Goal: Task Accomplishment & Management: Manage account settings

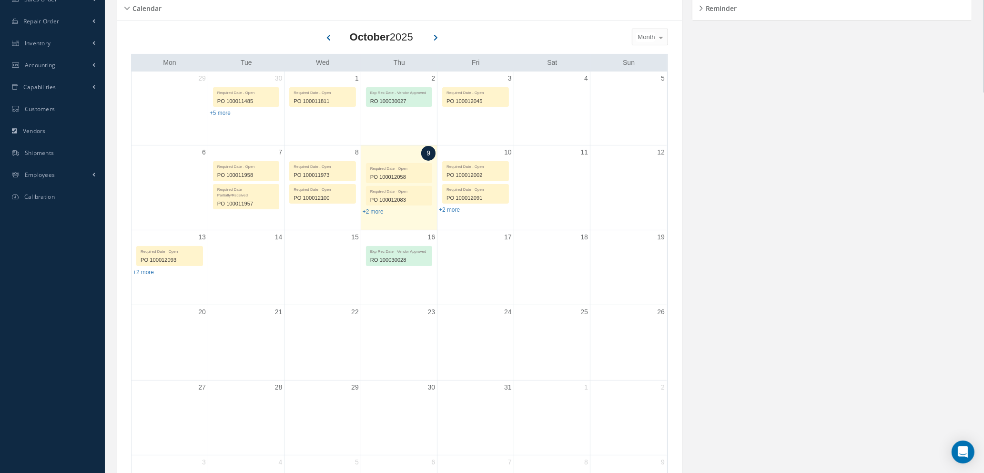
scroll to position [71, 0]
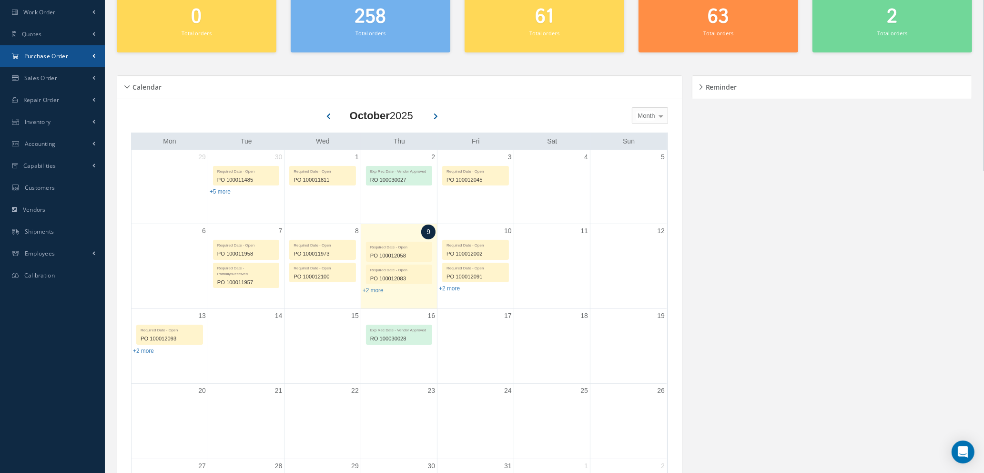
click at [45, 55] on span "Purchase Order" at bounding box center [46, 56] width 44 height 8
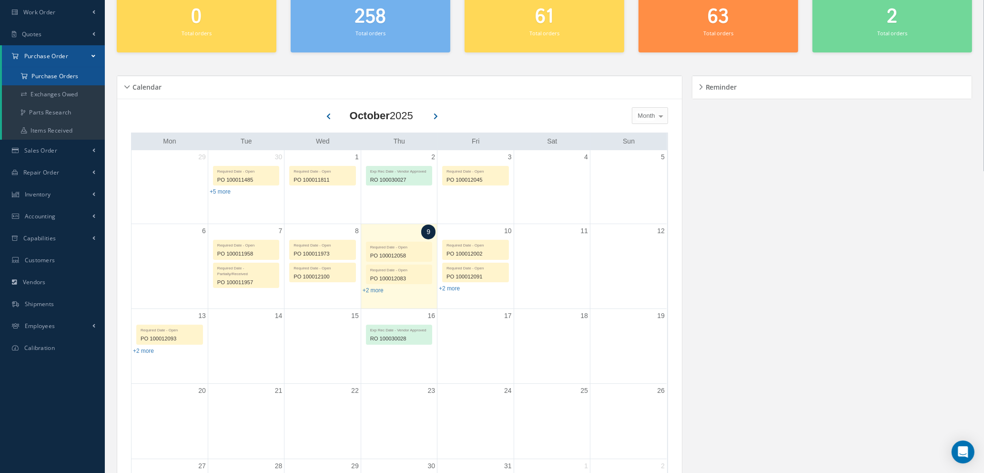
click at [50, 79] on a=1&status_id=2&status_id=3&status_id=5&collapsedFilters"] "Purchase Orders" at bounding box center [53, 76] width 103 height 18
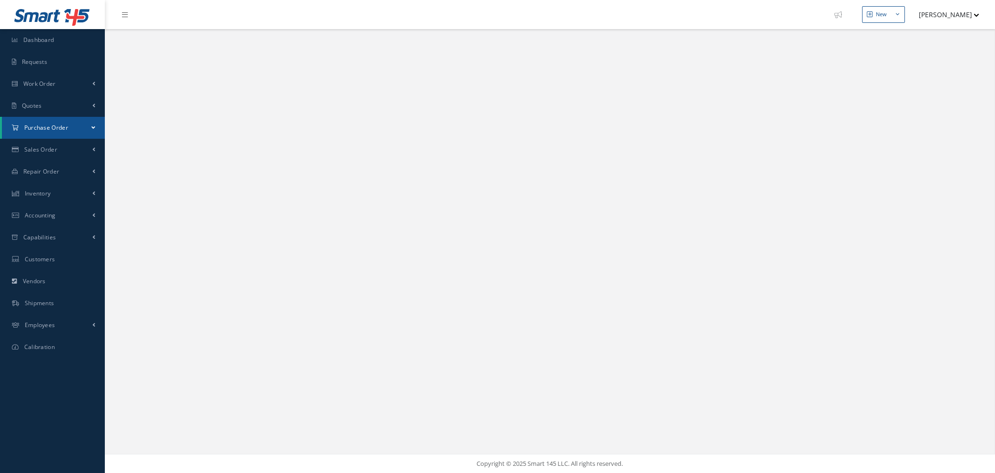
select select "25"
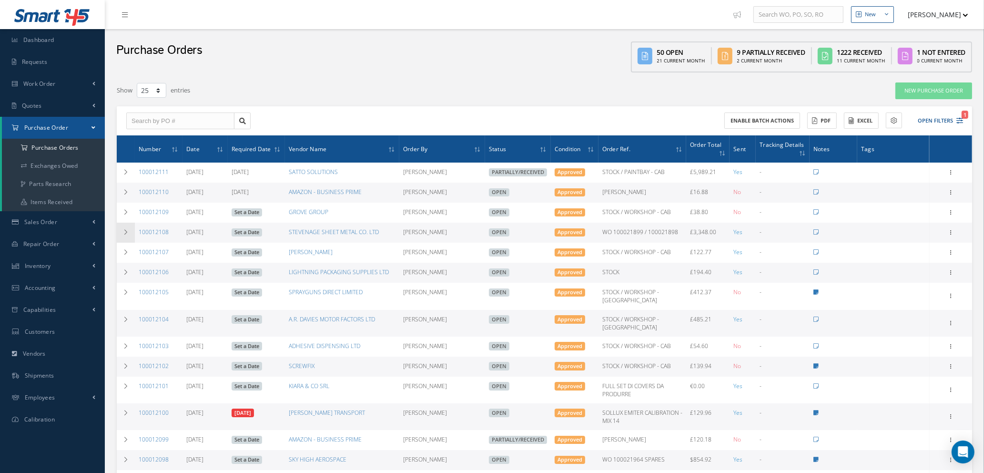
click at [127, 231] on icon at bounding box center [125, 232] width 7 height 6
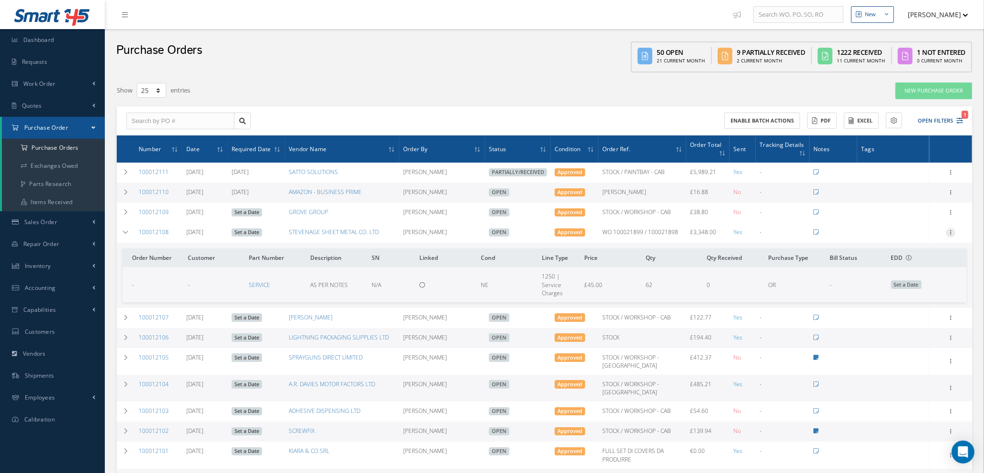
click at [951, 228] on icon at bounding box center [951, 232] width 10 height 8
click at [897, 262] on link "Edit" at bounding box center [906, 263] width 75 height 12
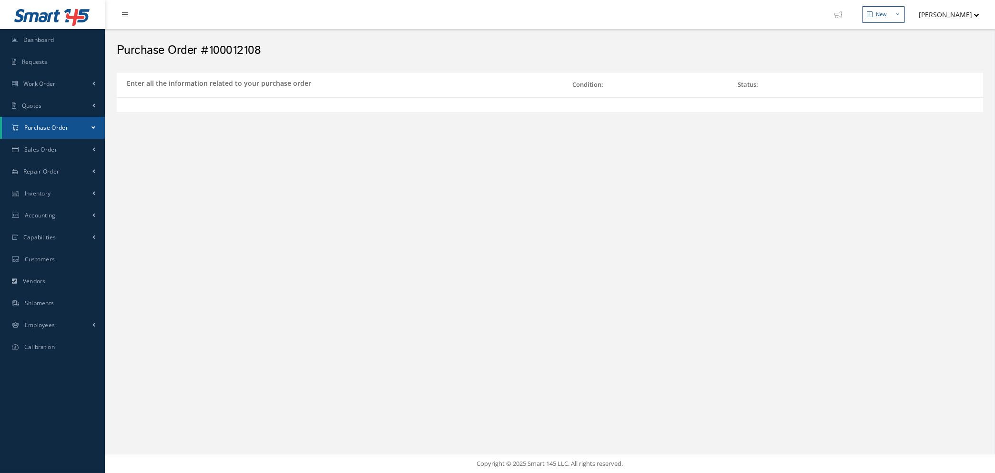
select select "1"
select select "5"
select select "112"
select select "1"
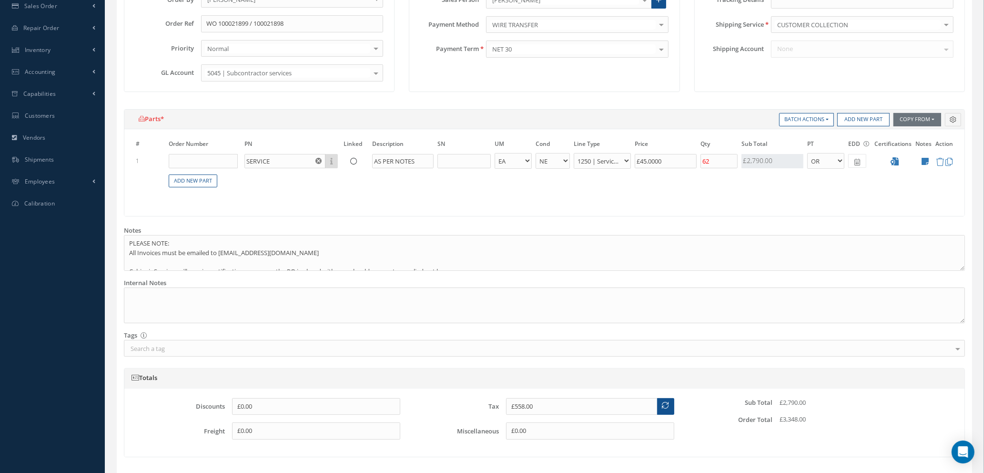
scroll to position [286, 0]
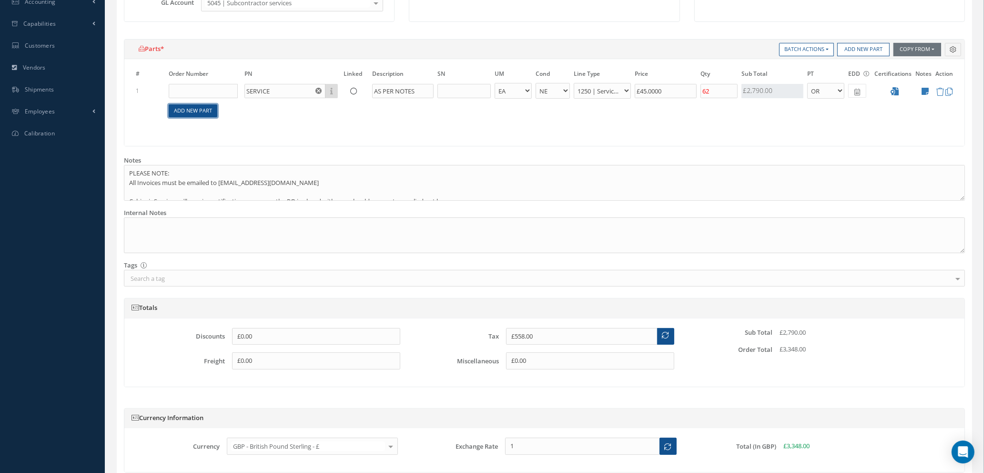
click at [199, 107] on link "Add New Part" at bounding box center [193, 110] width 49 height 13
select select "1"
select select "5"
select select "7"
select select "1"
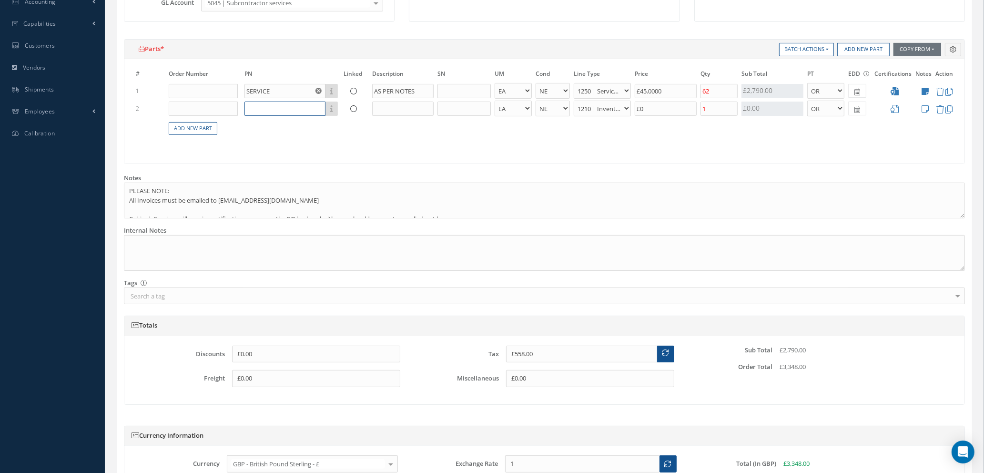
click at [264, 109] on input "text" at bounding box center [284, 108] width 81 height 14
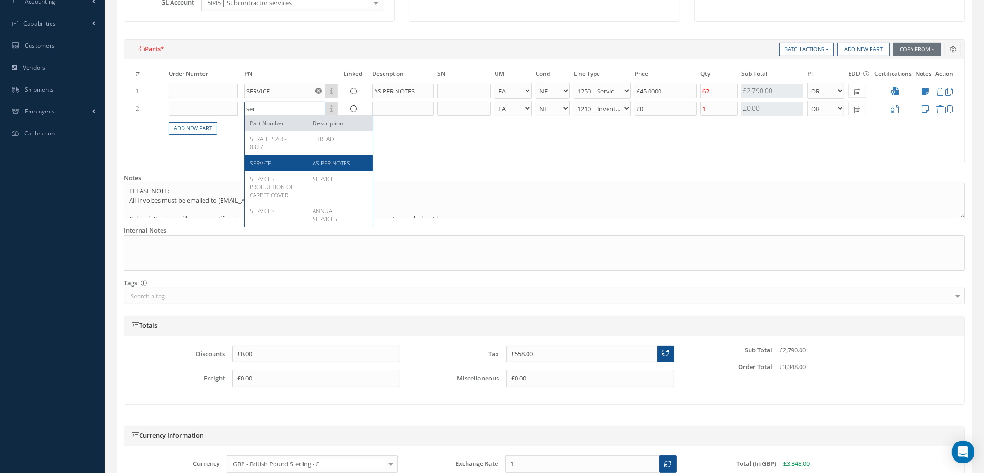
type input "ser"
click at [273, 161] on div "SERVICE" at bounding box center [278, 163] width 56 height 8
type input "£2,925.1"
type input "SERVICE"
type input "AS PER NOTES"
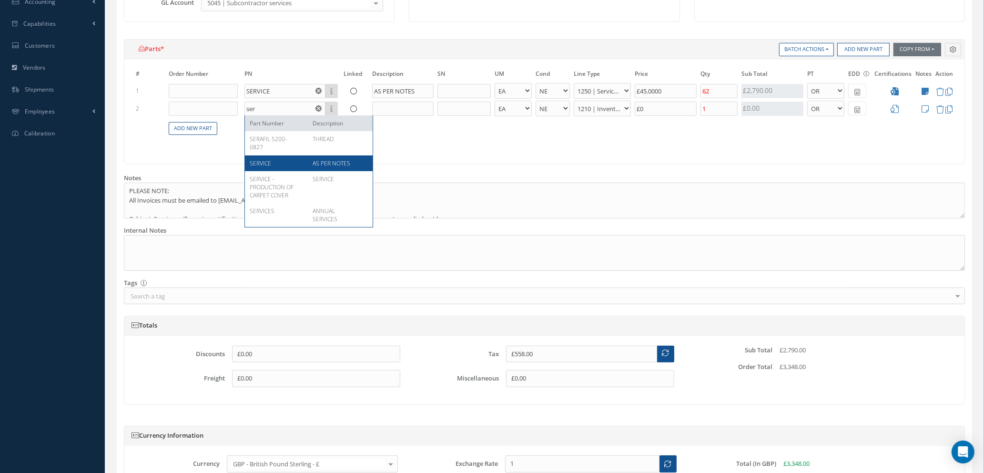
select select "112"
type input "£11,835.5"
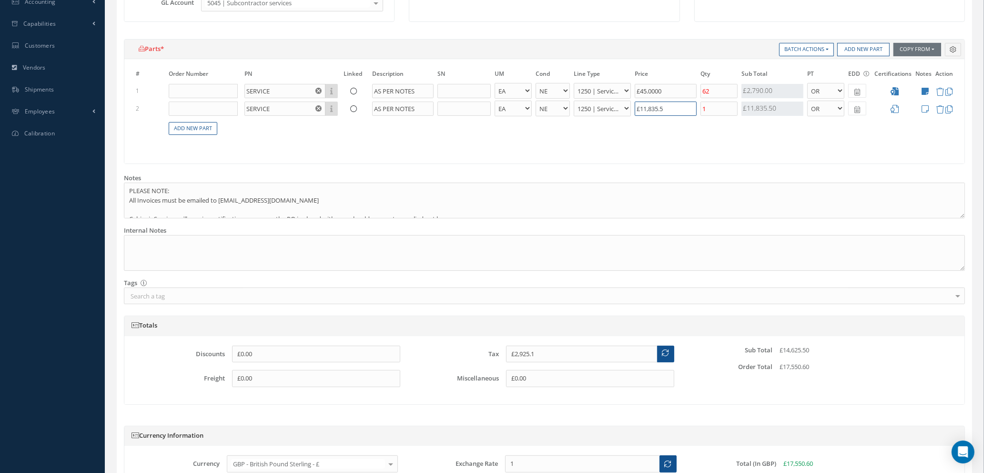
drag, startPoint x: 678, startPoint y: 111, endPoint x: 598, endPoint y: 108, distance: 80.1
click at [598, 108] on tr "2 SERVICE Part Number Description AS PER NOTES - BAG BX CA RL EA FT HR IN KG LM…" at bounding box center [544, 109] width 821 height 18
type input "£558"
type input "£0.00"
click at [710, 105] on input "1" at bounding box center [718, 108] width 37 height 14
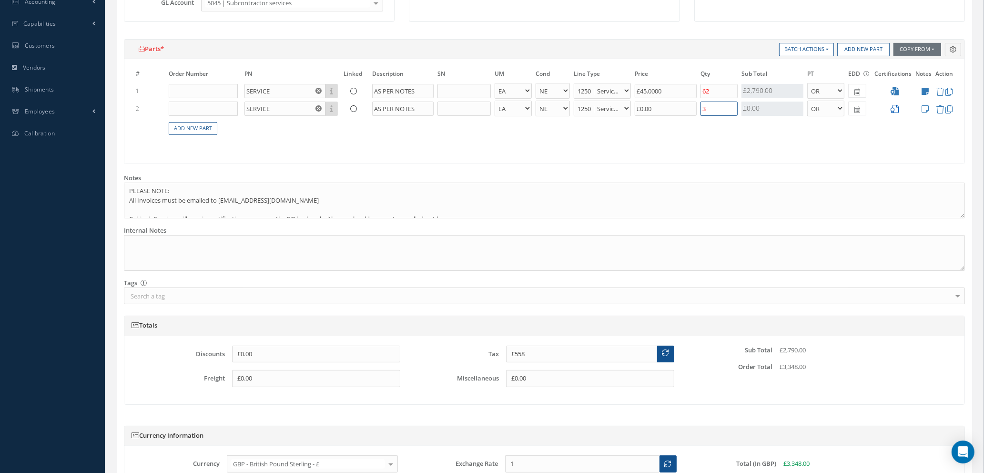
type input "3"
click at [897, 108] on icon at bounding box center [894, 109] width 8 height 8
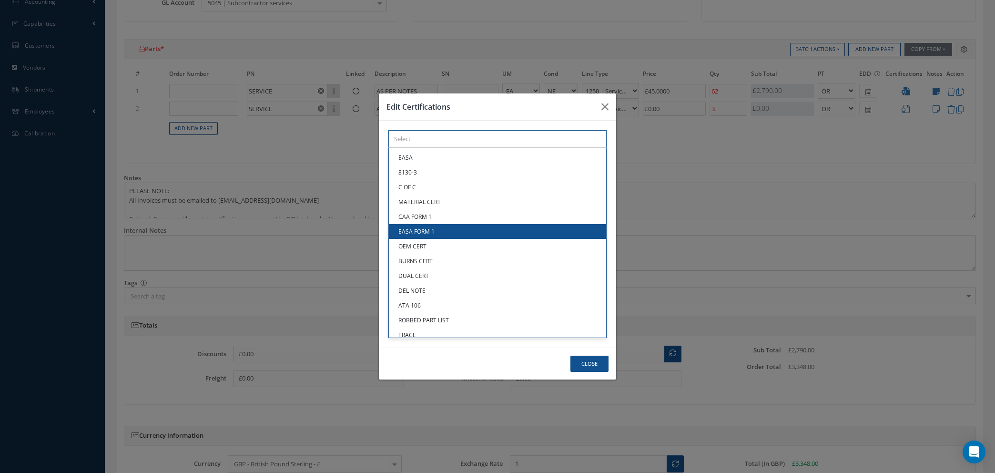
click at [434, 148] on div "× Loading... EASA 8130-3 C OF C MATERIAL CERT CAA FORM 1 EASA FORM 1 OEM CERT B…" at bounding box center [497, 139] width 218 height 18
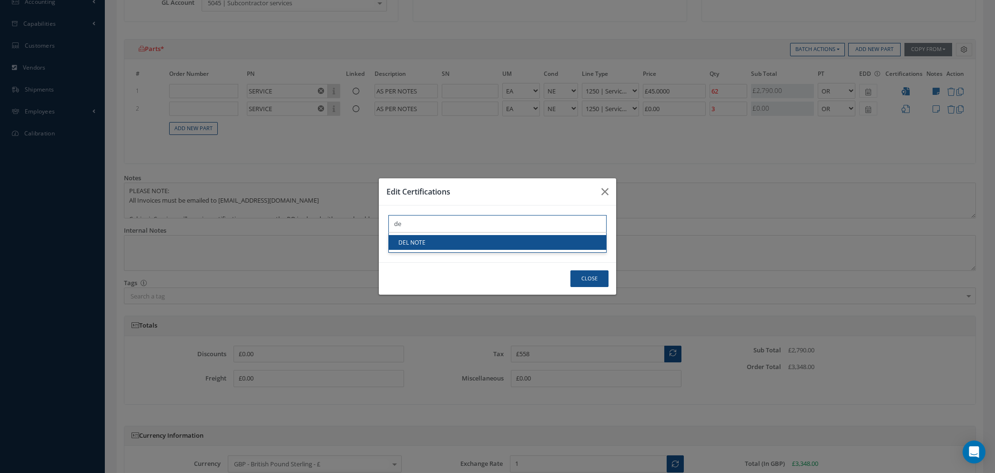
type input "de"
click at [433, 246] on link "DEL NOTE" at bounding box center [497, 242] width 217 height 15
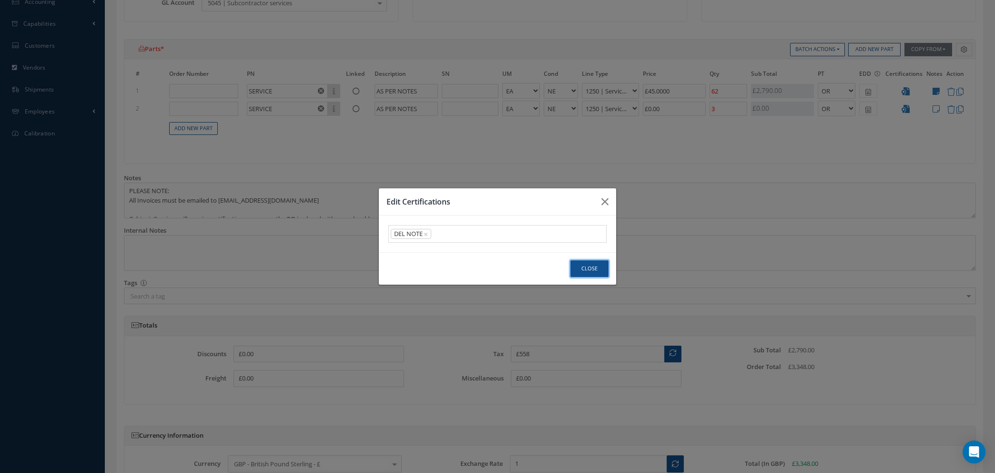
click at [585, 268] on button "Close" at bounding box center [589, 268] width 38 height 17
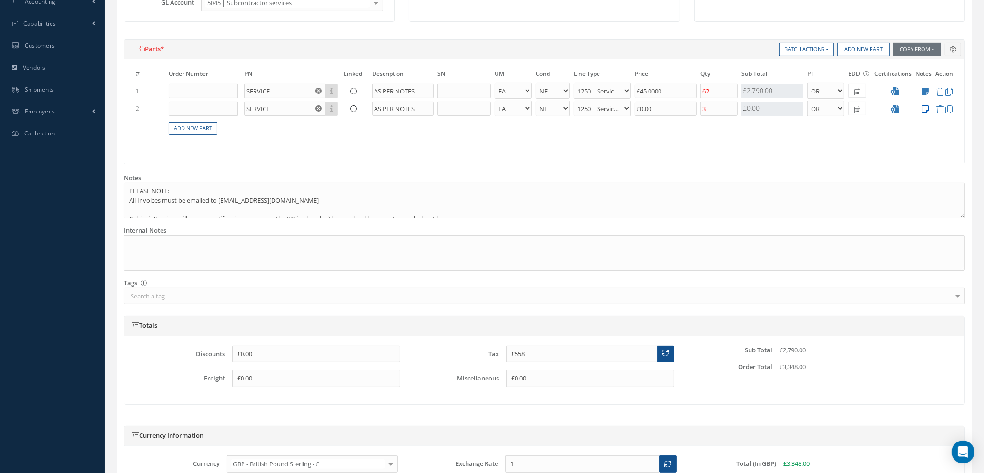
click at [924, 108] on icon at bounding box center [924, 109] width 7 height 8
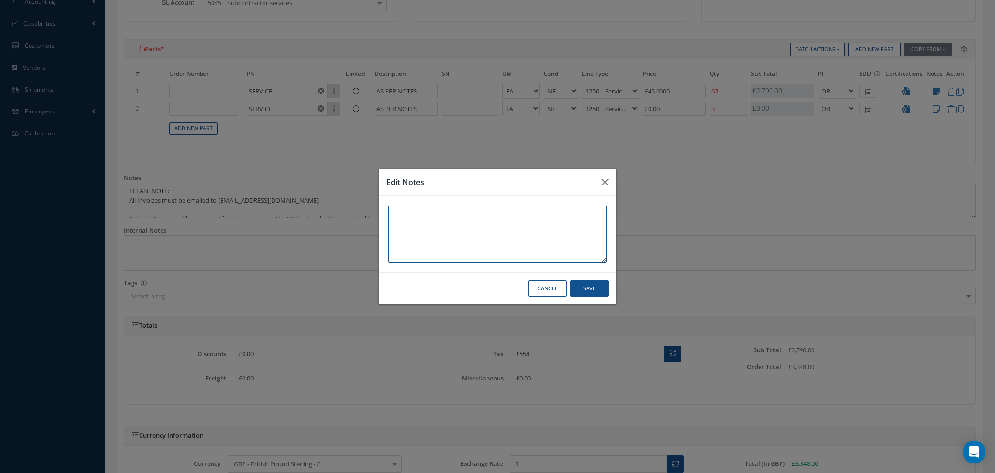
click at [491, 214] on textarea at bounding box center [497, 233] width 218 height 57
type textarea "FOR WELDING OF 4 TRAY TABLES"
click at [593, 289] on button "Save" at bounding box center [589, 288] width 38 height 17
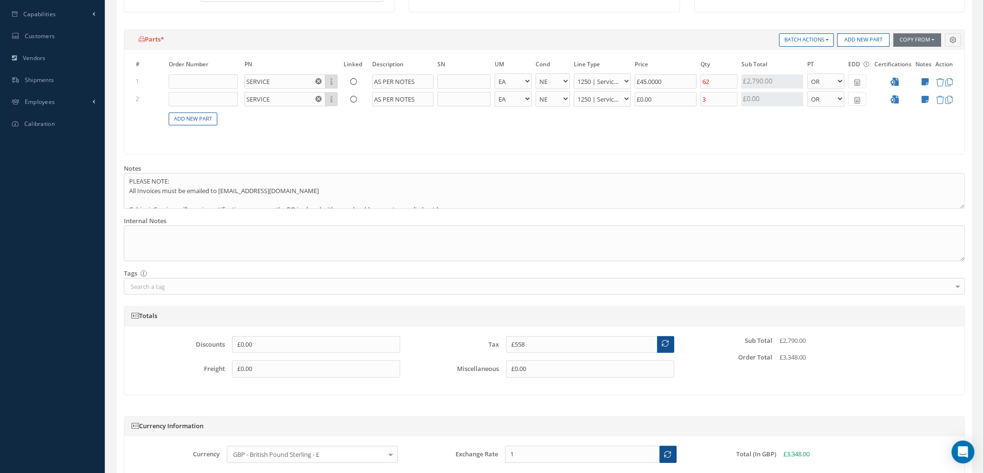
scroll to position [386, 0]
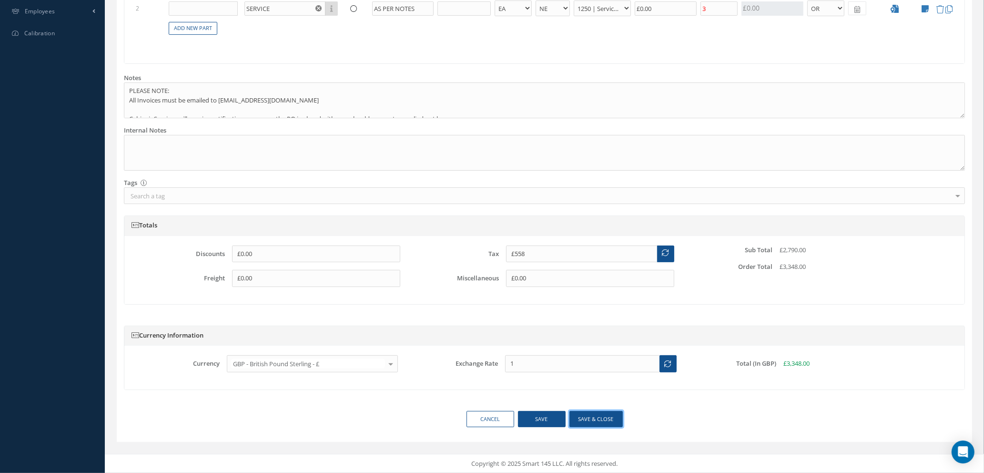
click at [575, 421] on button "Save & close" at bounding box center [595, 419] width 53 height 17
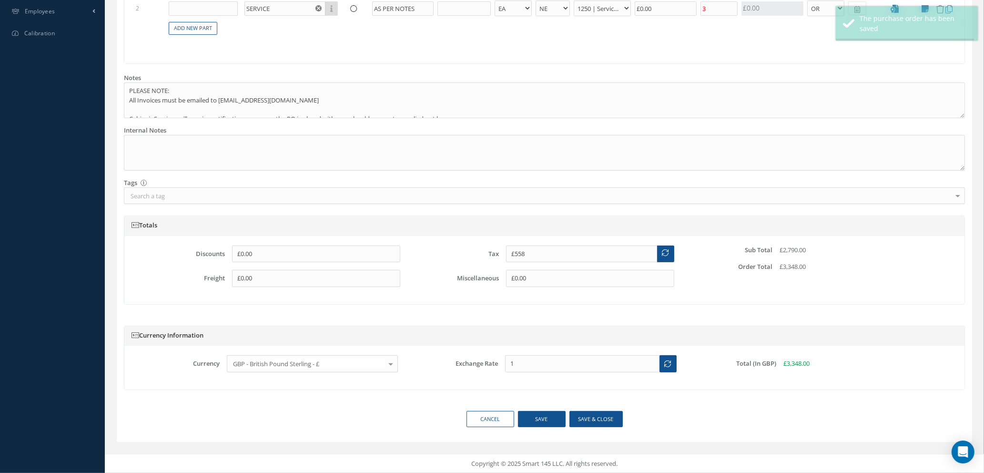
select select "1"
select select "5"
select select "112"
select select "1"
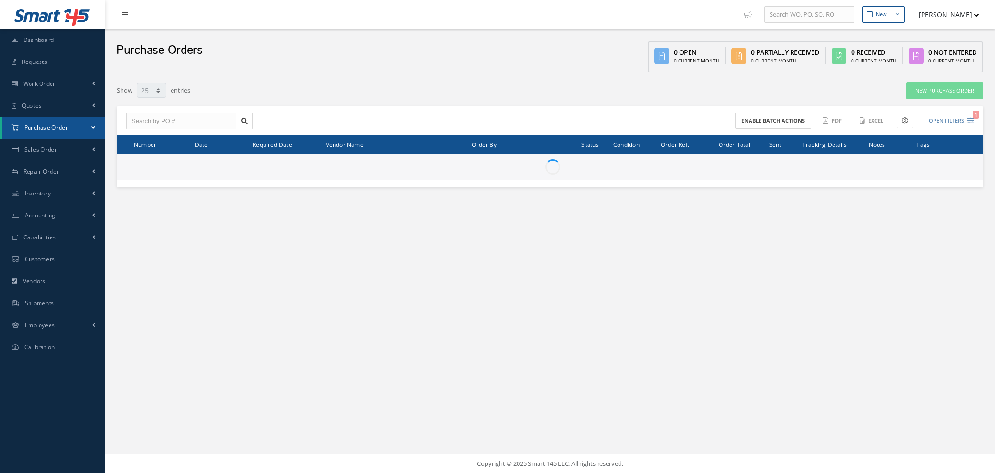
select select "25"
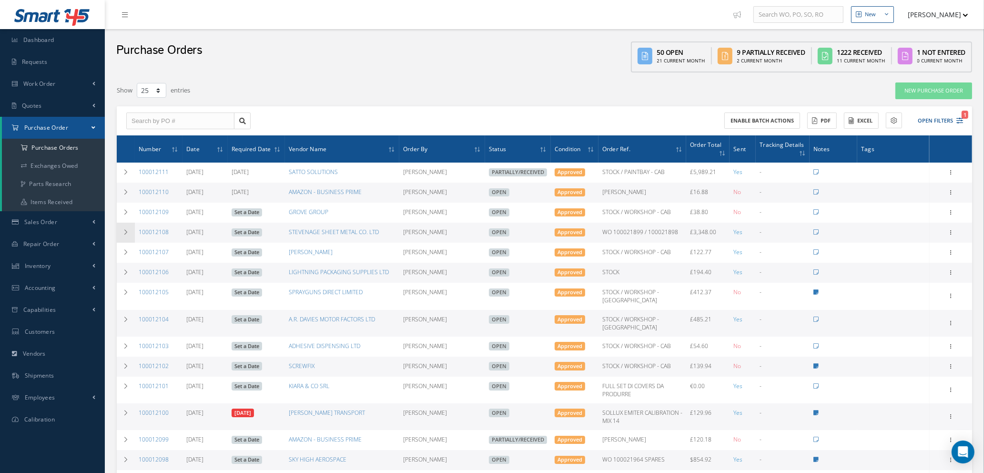
click at [127, 233] on icon at bounding box center [125, 232] width 7 height 6
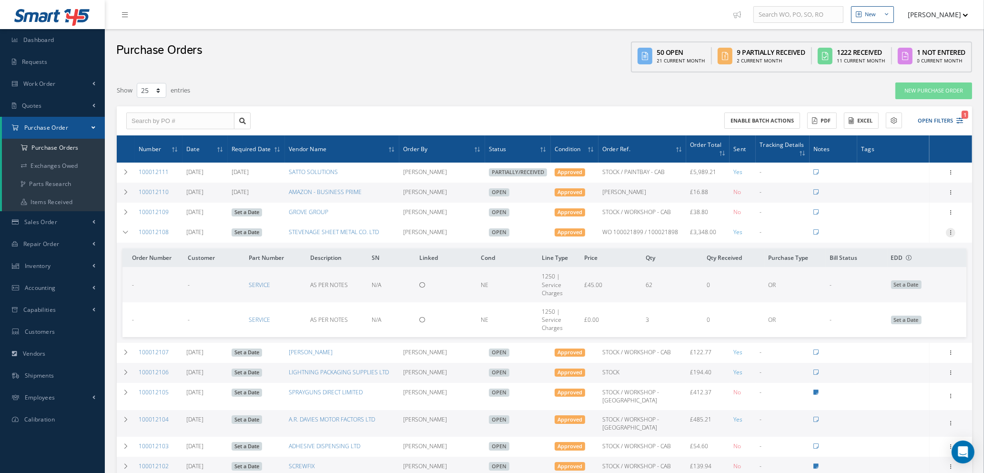
click at [949, 230] on icon at bounding box center [951, 232] width 10 height 8
click at [900, 297] on link "Send By Email" at bounding box center [906, 300] width 75 height 12
type input "Reports from Purchase Order #100012108"
type textarea "Hiya, Please find Attached, our Purchase Order #100012108. If you have any ques…"
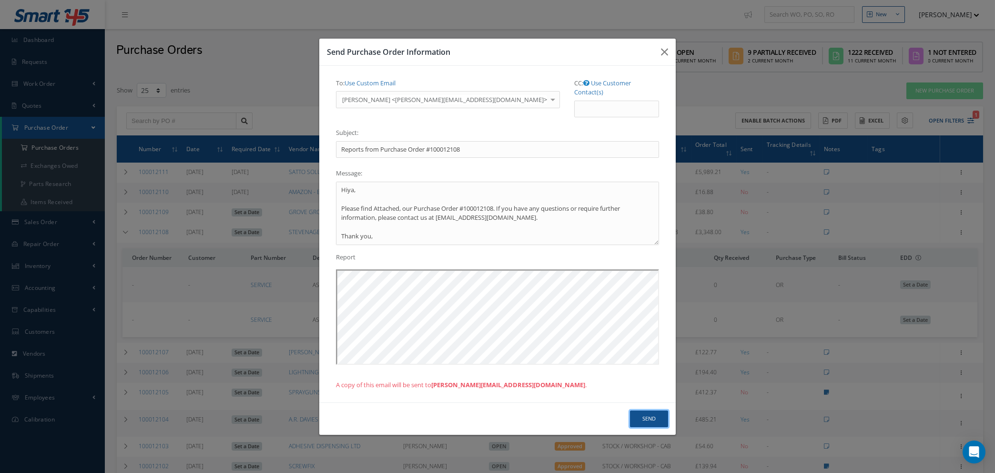
click at [650, 416] on button "Send" at bounding box center [649, 418] width 38 height 17
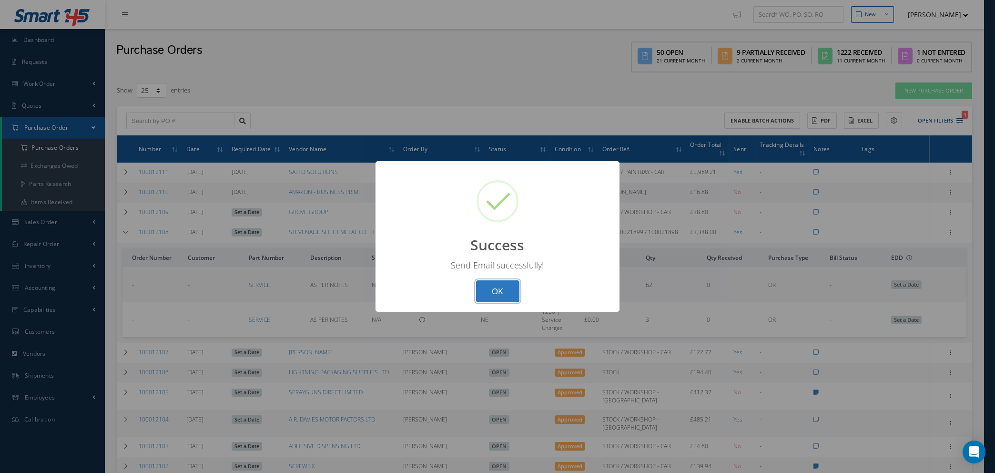
click at [502, 289] on button "OK" at bounding box center [497, 291] width 43 height 22
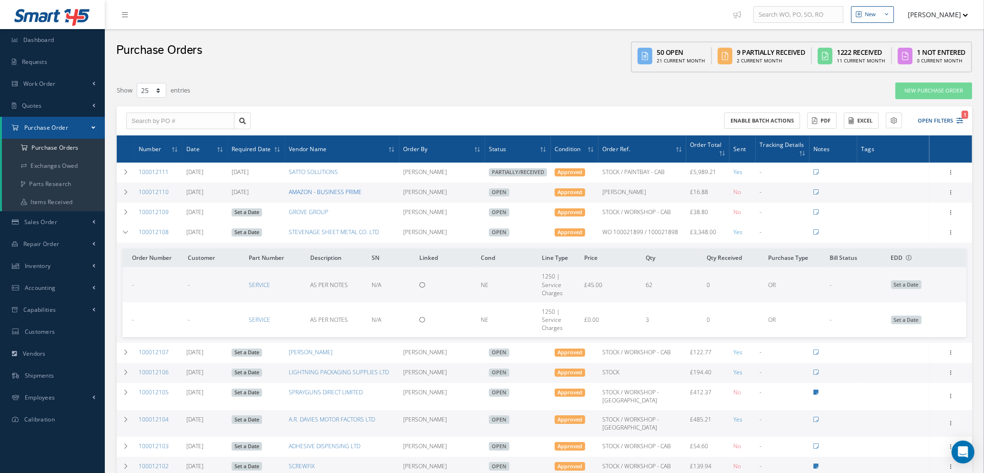
click at [341, 191] on link "AMAZON - BUSINESS PRIME" at bounding box center [325, 192] width 73 height 8
click at [956, 117] on icon "1" at bounding box center [959, 120] width 7 height 7
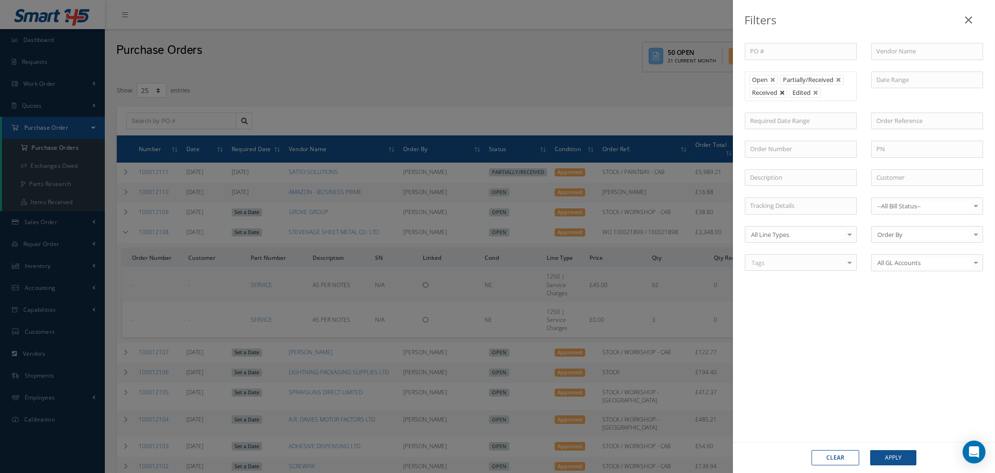
click at [783, 93] on link at bounding box center [782, 93] width 6 height 6
click at [886, 455] on button "Apply" at bounding box center [893, 457] width 46 height 15
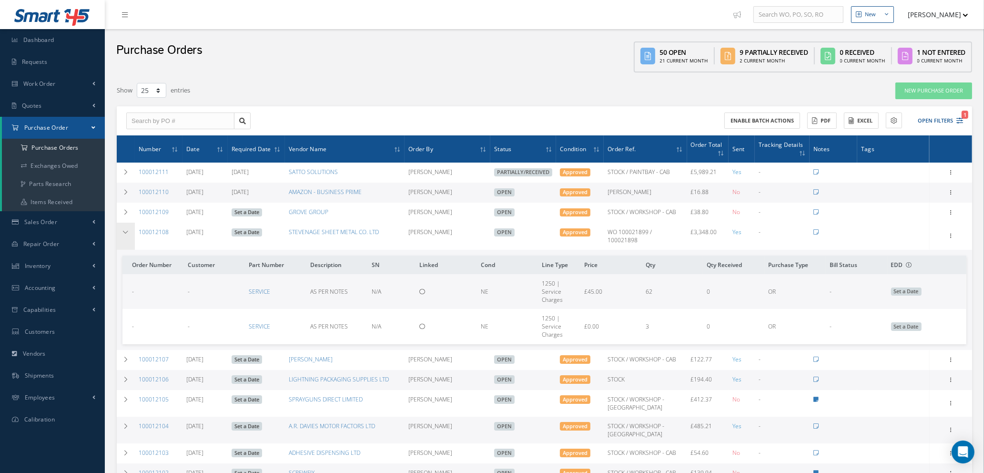
drag, startPoint x: 122, startPoint y: 232, endPoint x: 131, endPoint y: 240, distance: 11.8
click at [123, 232] on icon at bounding box center [125, 232] width 7 height 6
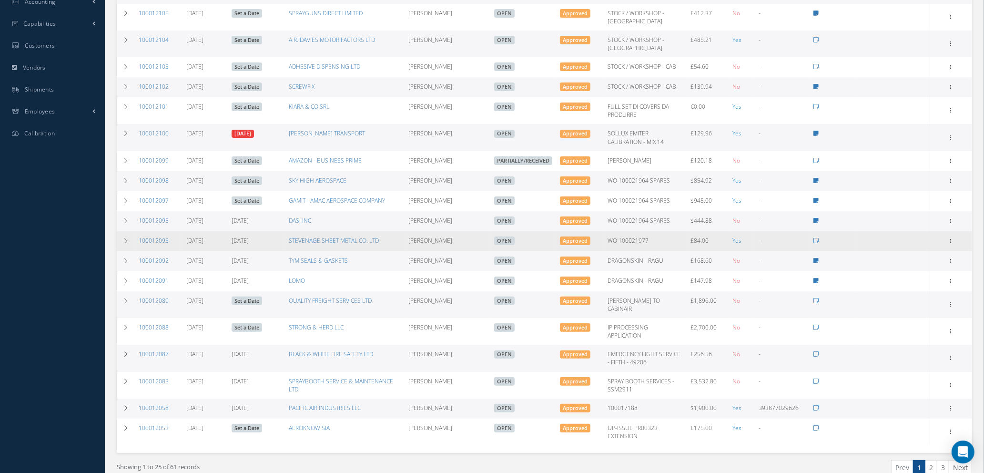
scroll to position [252, 0]
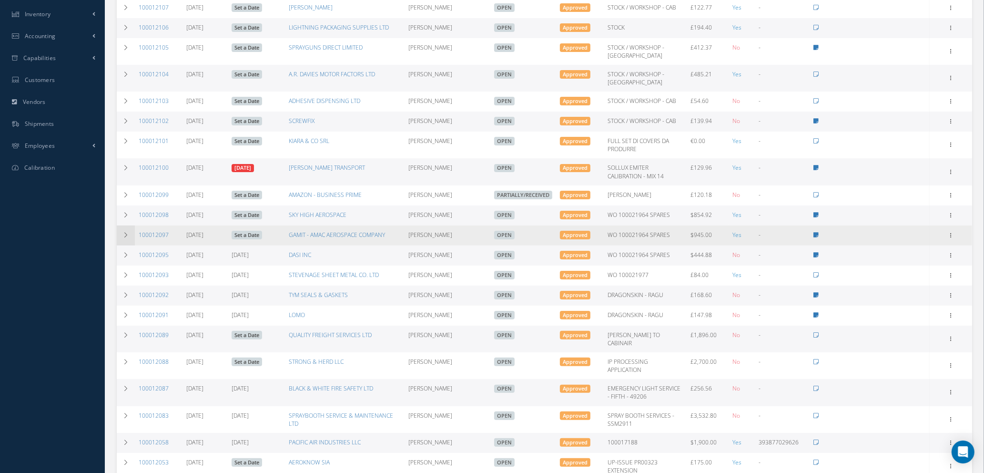
click at [128, 233] on icon at bounding box center [125, 235] width 7 height 6
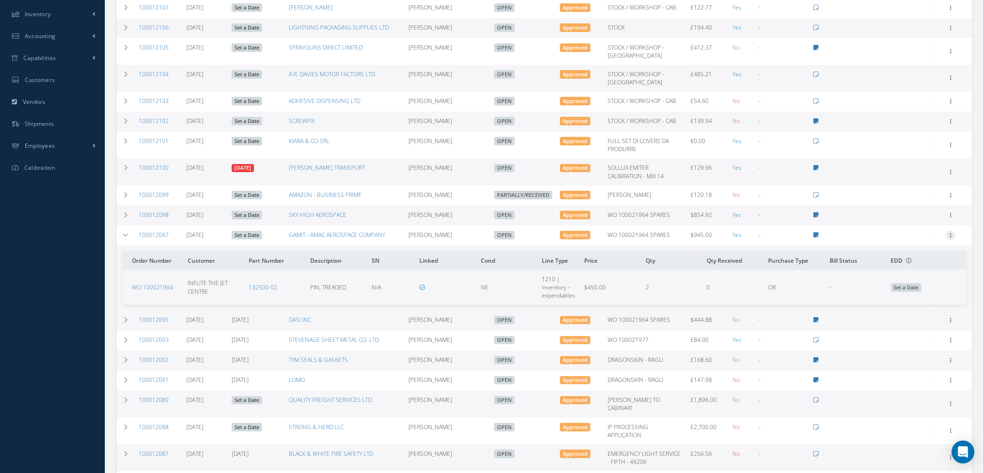
click at [953, 232] on icon at bounding box center [951, 235] width 10 height 8
click at [889, 265] on link "Edit" at bounding box center [906, 266] width 75 height 12
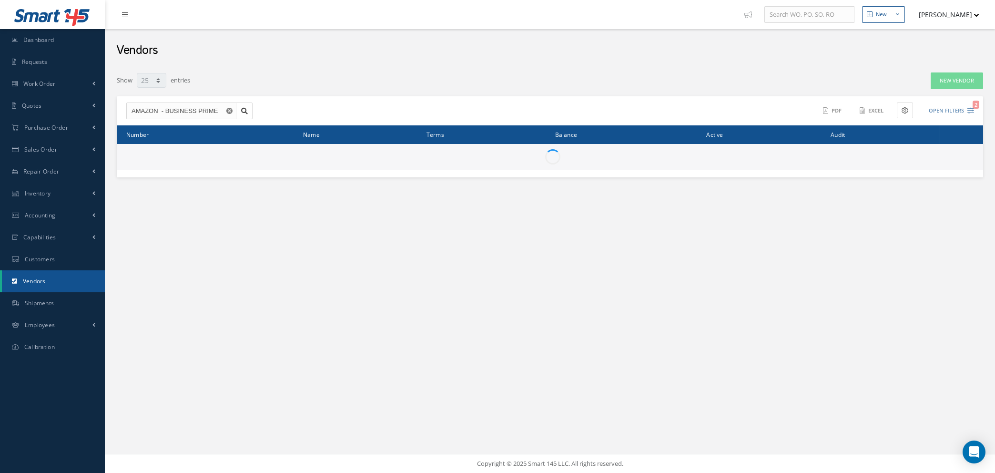
select select "25"
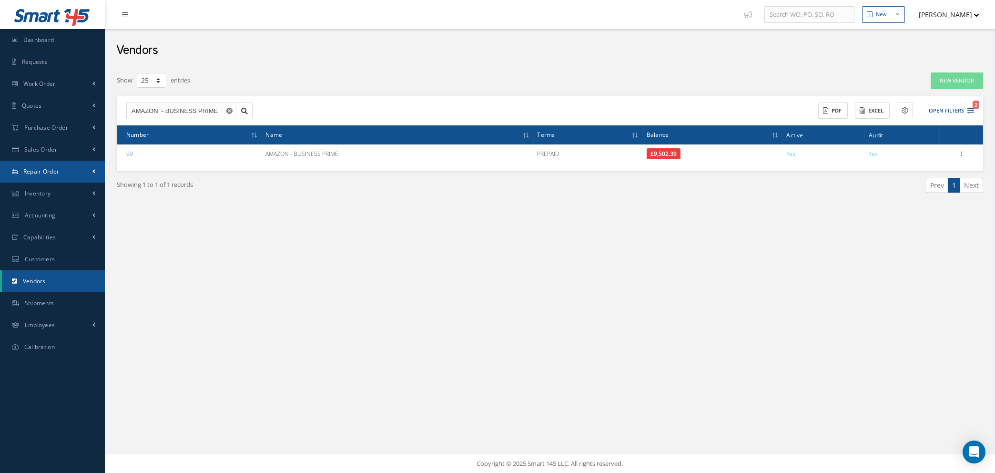
click at [51, 169] on span "Repair Order" at bounding box center [41, 171] width 36 height 8
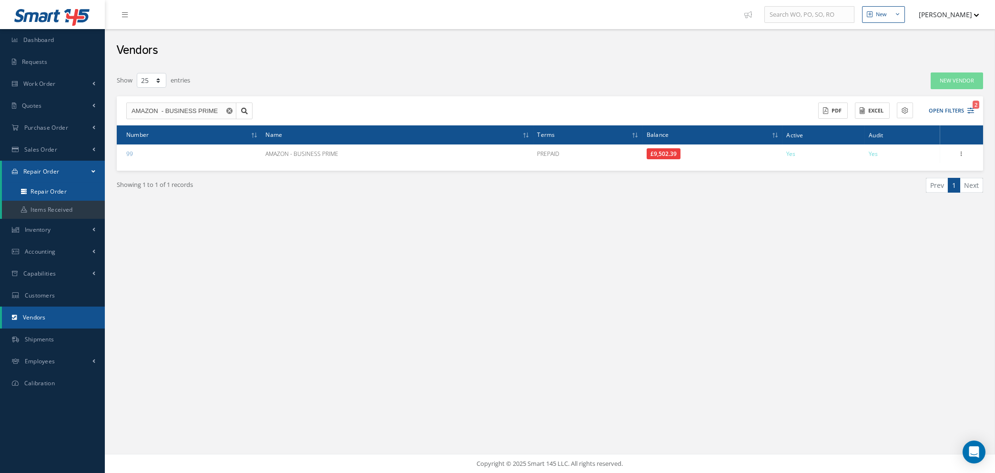
click at [50, 190] on link "Repair Order" at bounding box center [53, 191] width 103 height 18
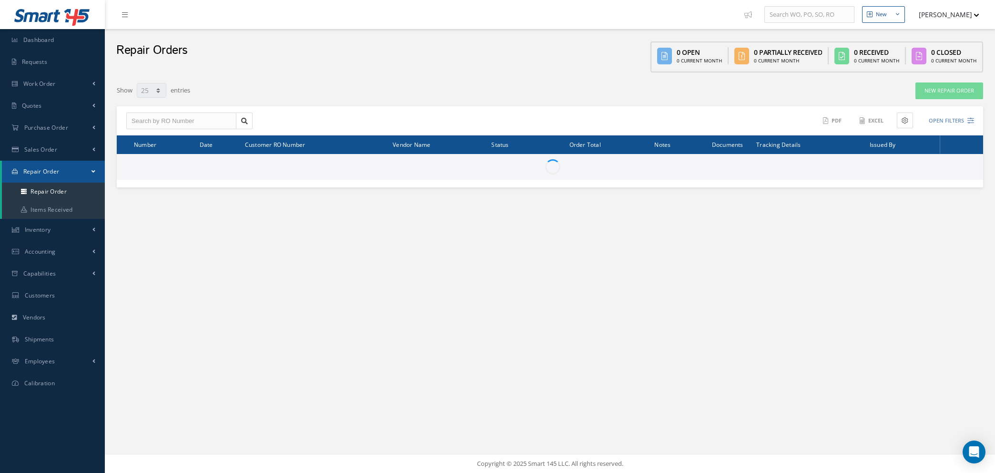
select select "25"
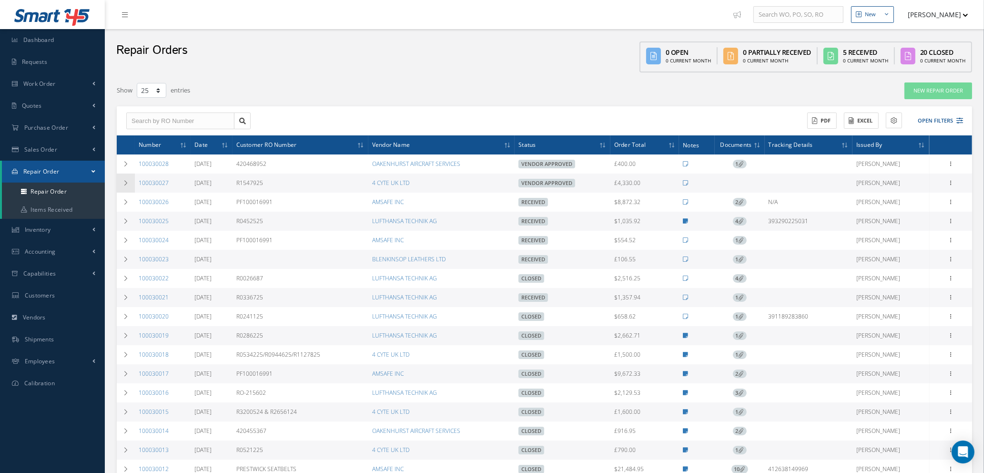
click at [125, 183] on icon at bounding box center [125, 183] width 7 height 6
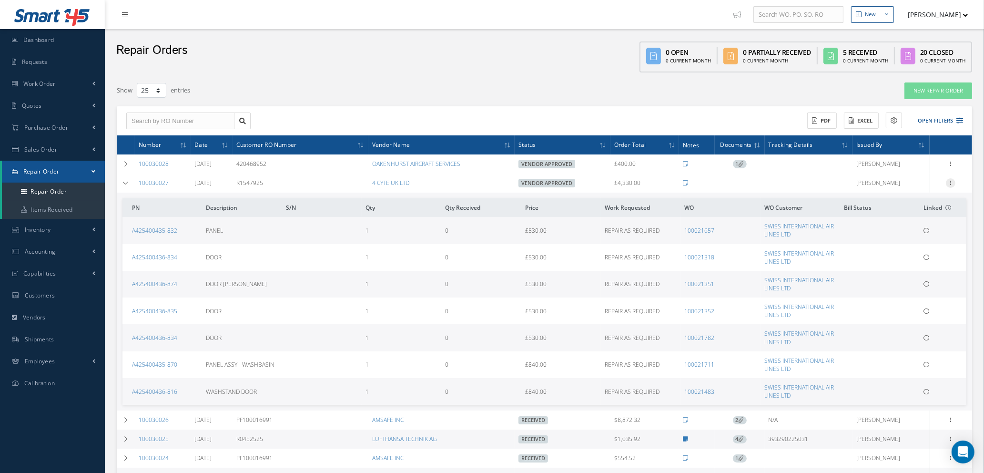
click at [950, 181] on icon at bounding box center [951, 182] width 10 height 8
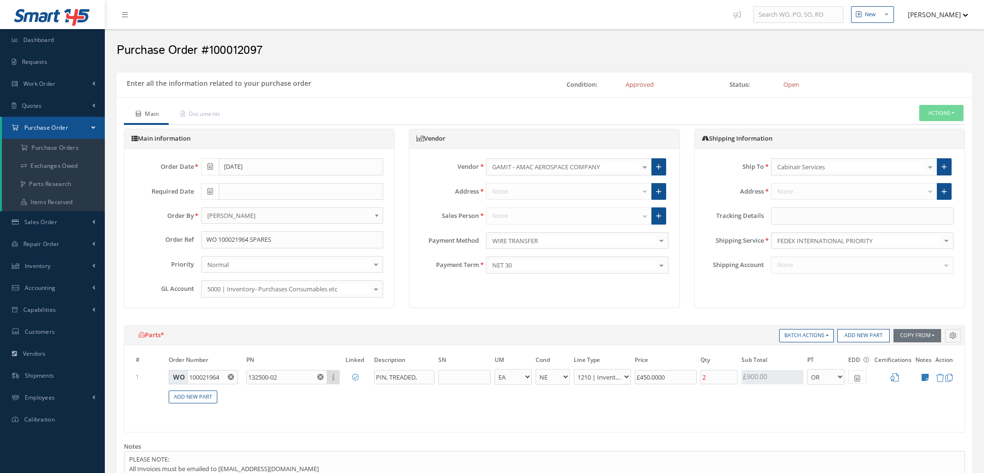
select select "1"
select select "5"
select select "7"
select select "1"
type input "$450"
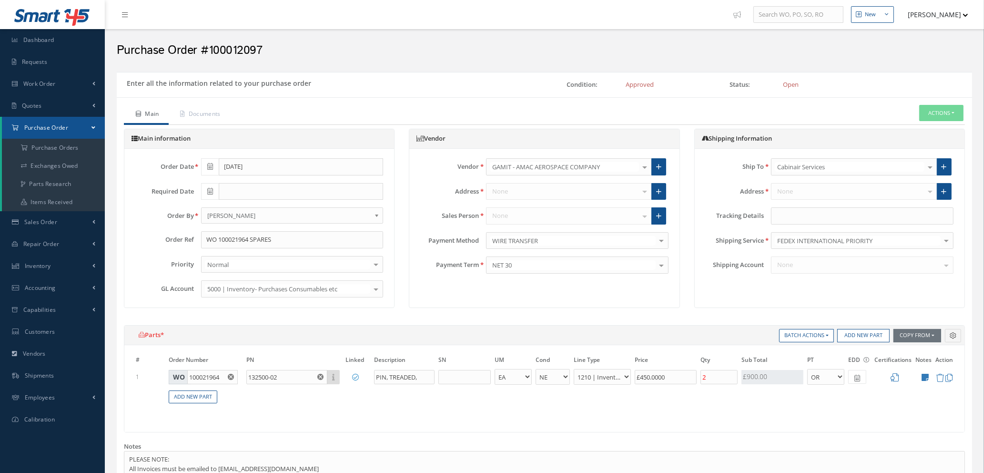
type input "$0"
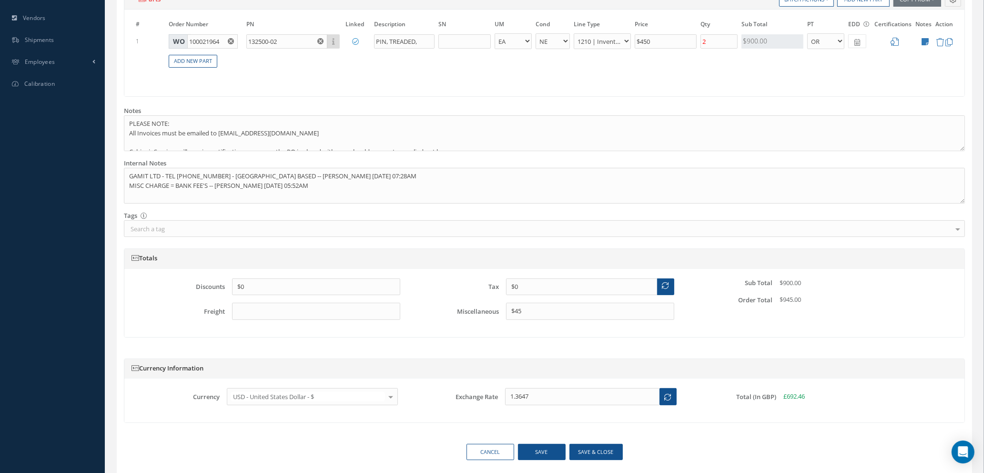
scroll to position [368, 0]
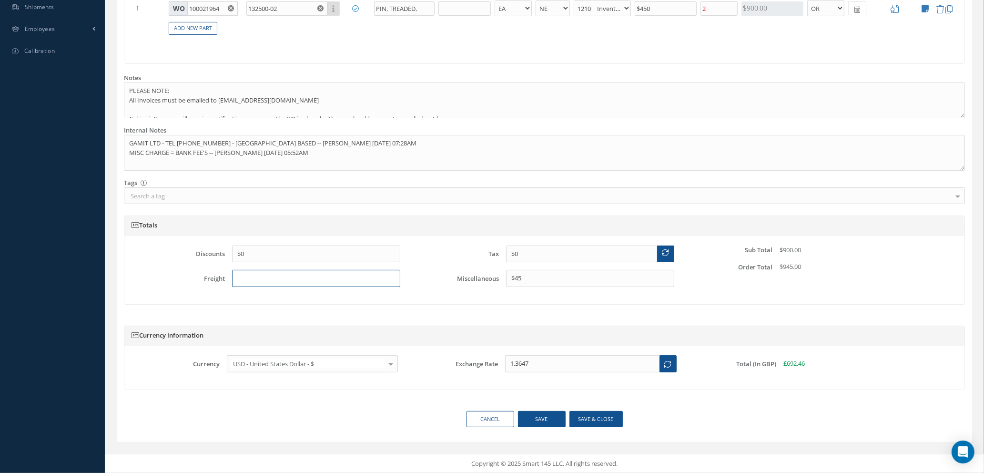
click at [265, 279] on input "text" at bounding box center [316, 278] width 168 height 17
click at [541, 279] on input "$45" at bounding box center [590, 278] width 168 height 17
drag, startPoint x: 560, startPoint y: 278, endPoint x: 377, endPoint y: 277, distance: 182.9
click at [377, 277] on div "Discounts $0 Freight Tax $0 Miscellaneous $45 Sub Total $900.00 Order Total $94…" at bounding box center [544, 269] width 821 height 49
type input "$120"
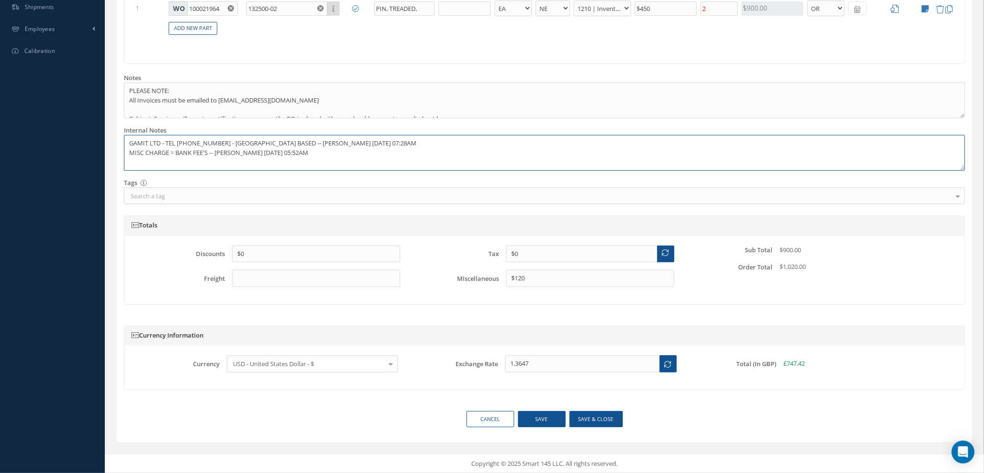
click at [210, 152] on textarea "GAMIT LTD - TEL 01279 818800 - UK BASED -- Natasha Lewis 10/06/2025 07:28AM MIS…" at bounding box center [544, 153] width 841 height 36
click at [596, 418] on button "Save & close" at bounding box center [595, 419] width 53 height 17
type textarea "GAMIT LTD - TEL [PHONE_NUMBER] - [GEOGRAPHIC_DATA] BASED -- [PERSON_NAME] [DATE…"
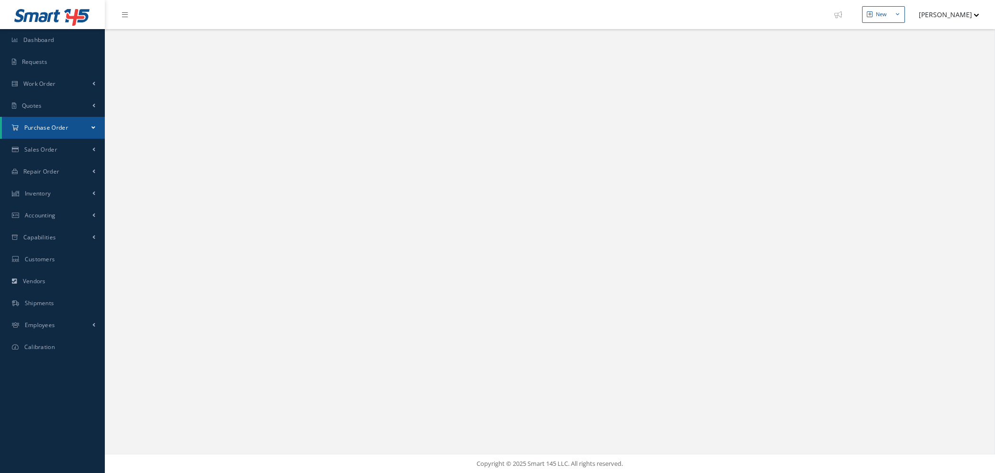
select select "25"
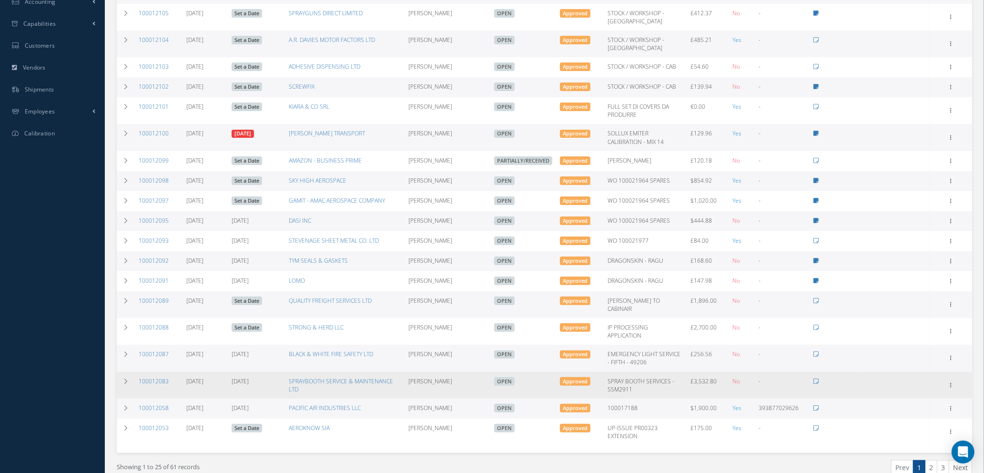
scroll to position [323, 0]
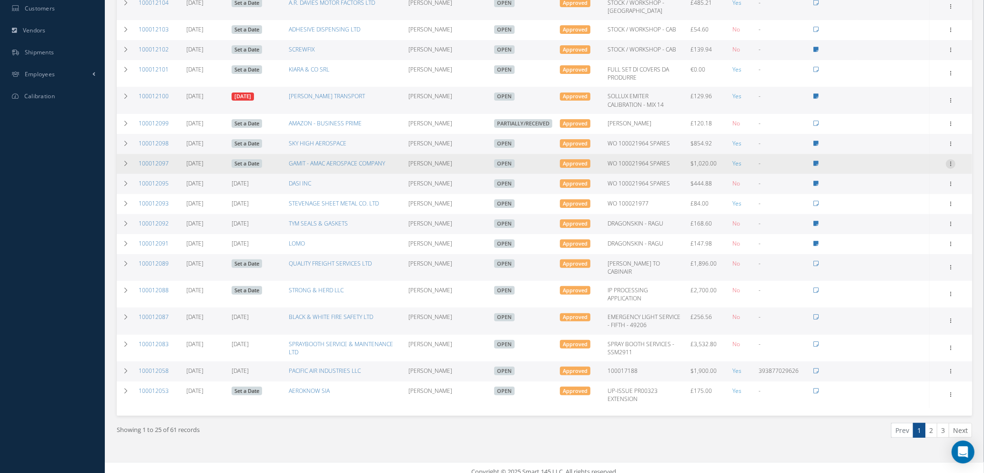
click at [950, 161] on icon at bounding box center [951, 163] width 10 height 8
click at [891, 192] on link "Edit" at bounding box center [906, 194] width 75 height 12
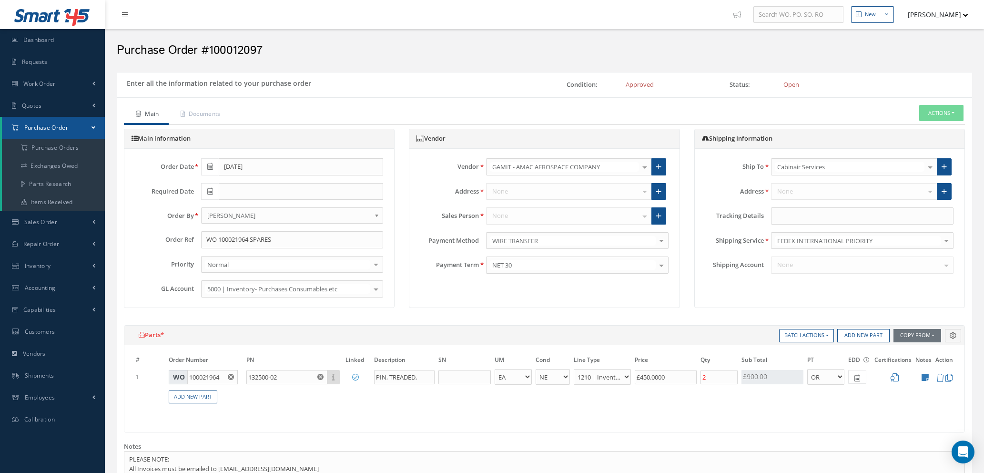
select select "1"
select select "5"
select select "7"
select select "1"
type input "$450"
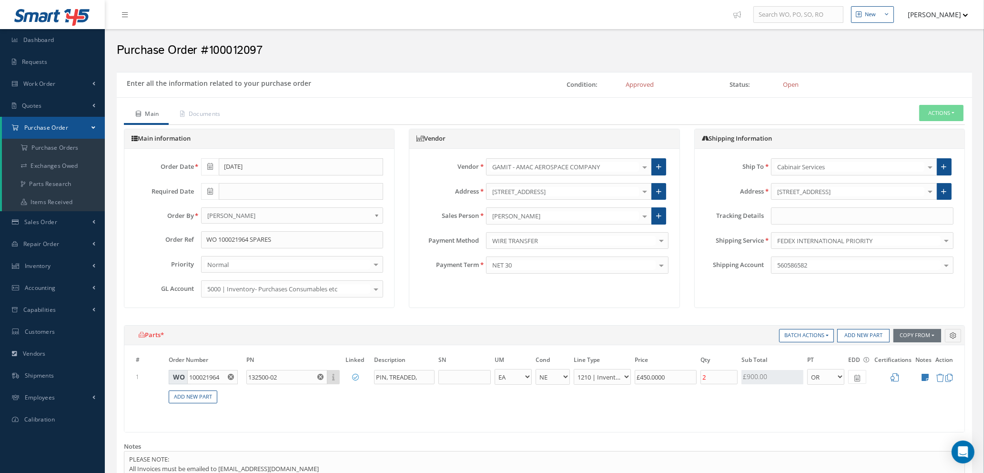
type input "$0"
type input "$120"
click at [895, 376] on icon at bounding box center [894, 377] width 8 height 8
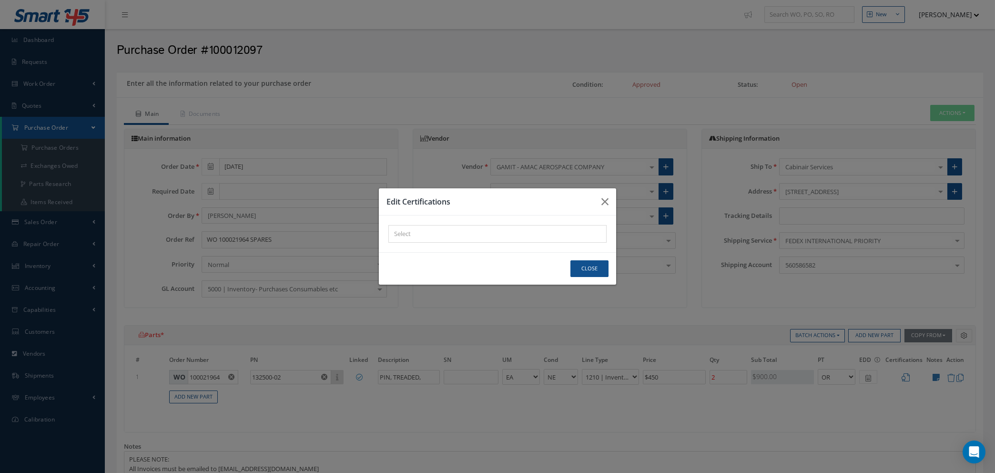
click at [426, 230] on div "× Loading..." at bounding box center [497, 234] width 218 height 18
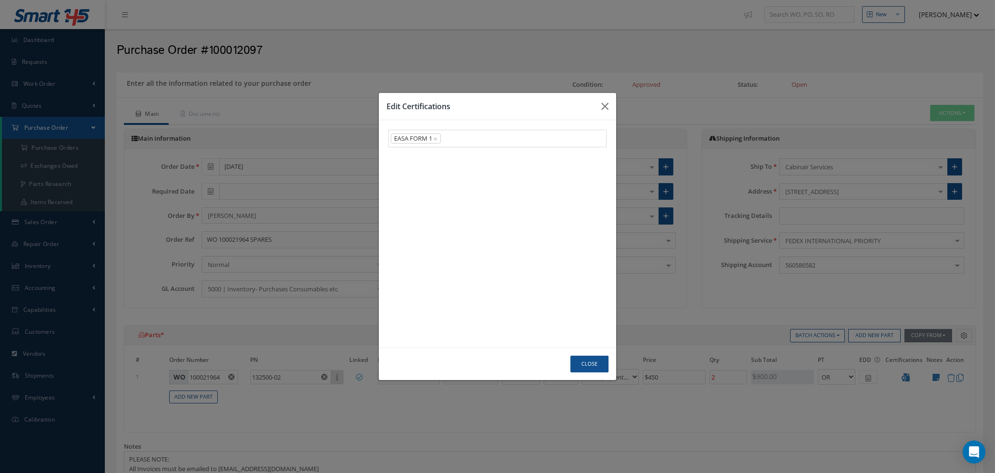
click at [420, 232] on link "EASA FORM 1" at bounding box center [497, 230] width 217 height 15
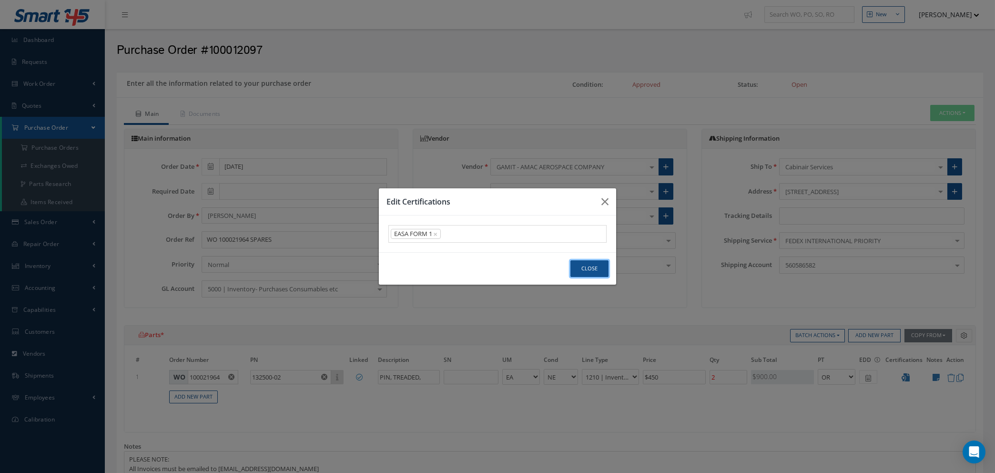
click at [597, 272] on button "Close" at bounding box center [589, 268] width 38 height 17
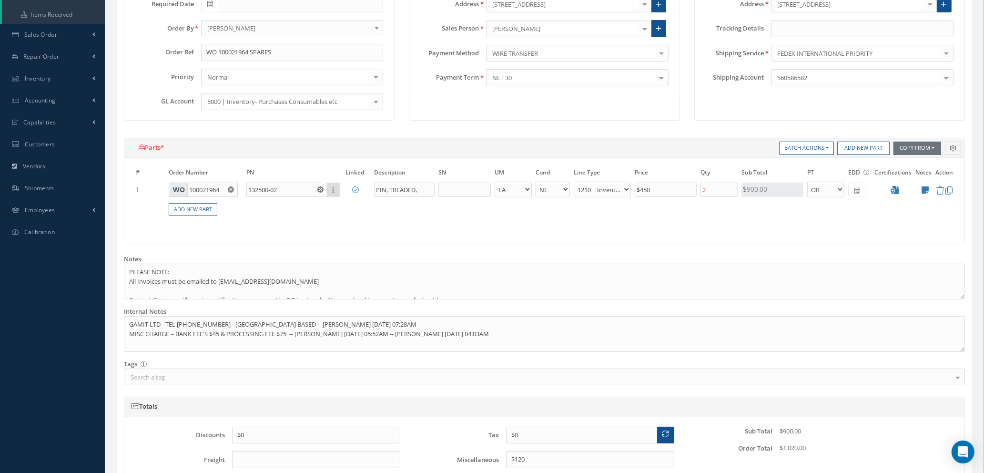
scroll to position [214, 0]
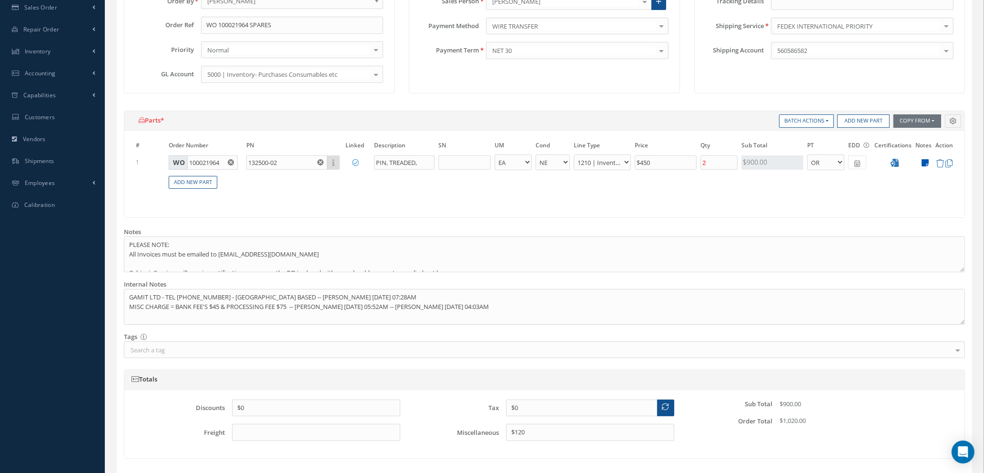
click at [926, 163] on icon at bounding box center [924, 163] width 7 height 8
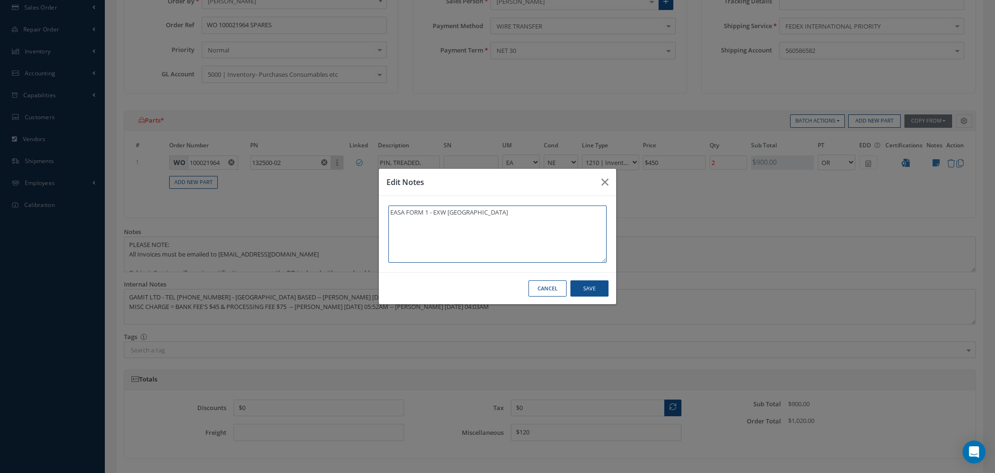
drag, startPoint x: 430, startPoint y: 210, endPoint x: 209, endPoint y: 211, distance: 221.5
click at [211, 212] on div "Edit Notes EASA FORM 1 - EXW TURKEY Cancel Save" at bounding box center [497, 236] width 995 height 473
type textarea "EXW TURKEY"
click at [589, 290] on button "Save" at bounding box center [589, 288] width 38 height 17
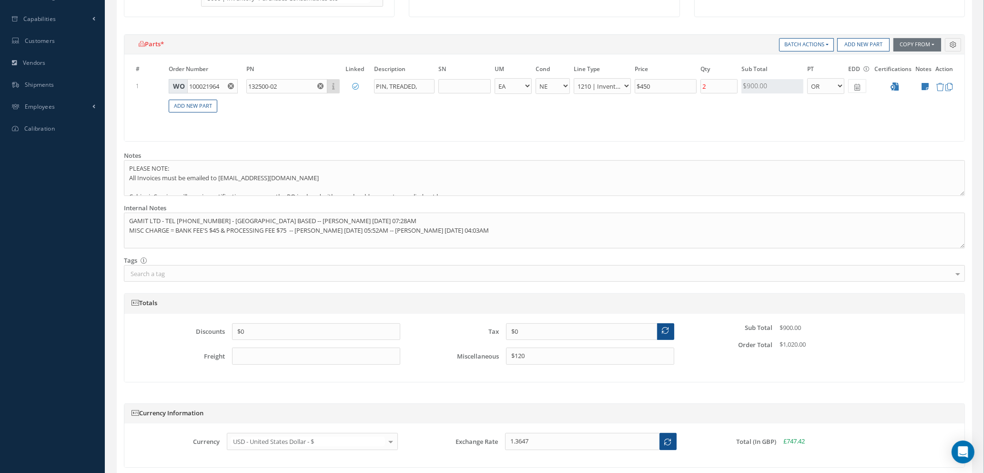
scroll to position [368, 0]
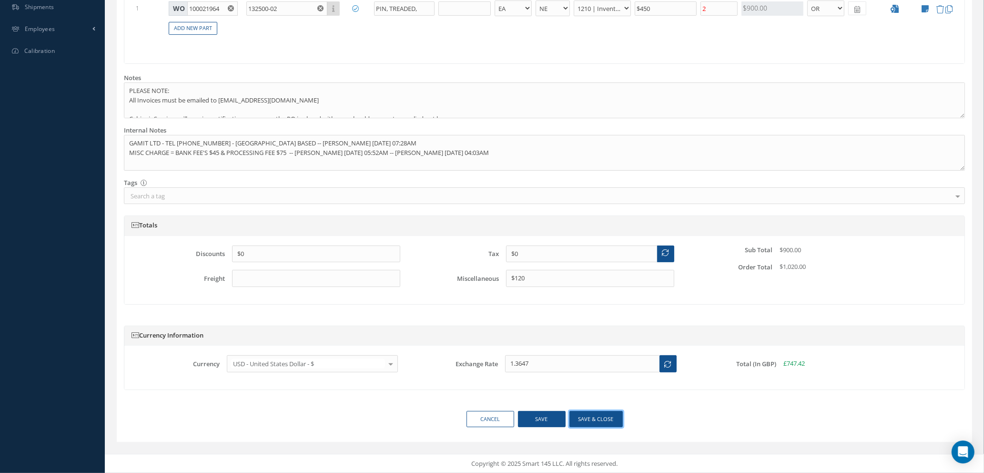
click at [581, 419] on button "Save & close" at bounding box center [595, 419] width 53 height 17
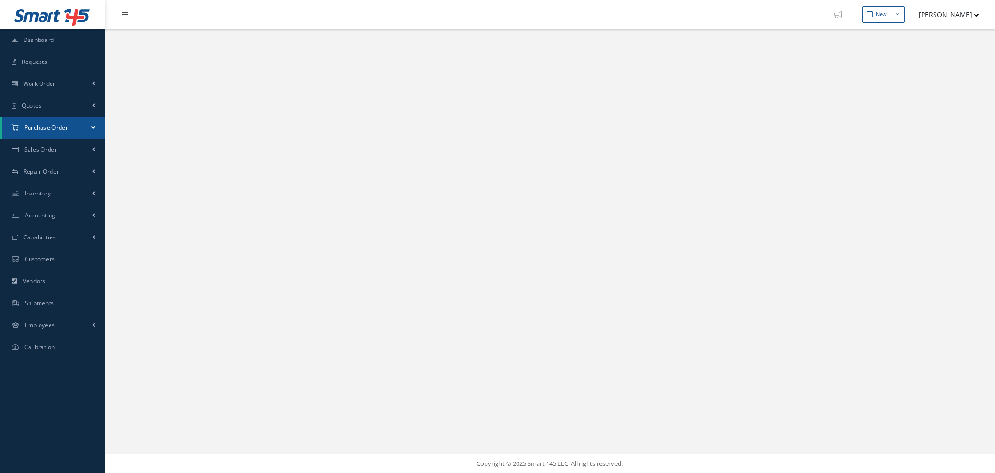
select select "25"
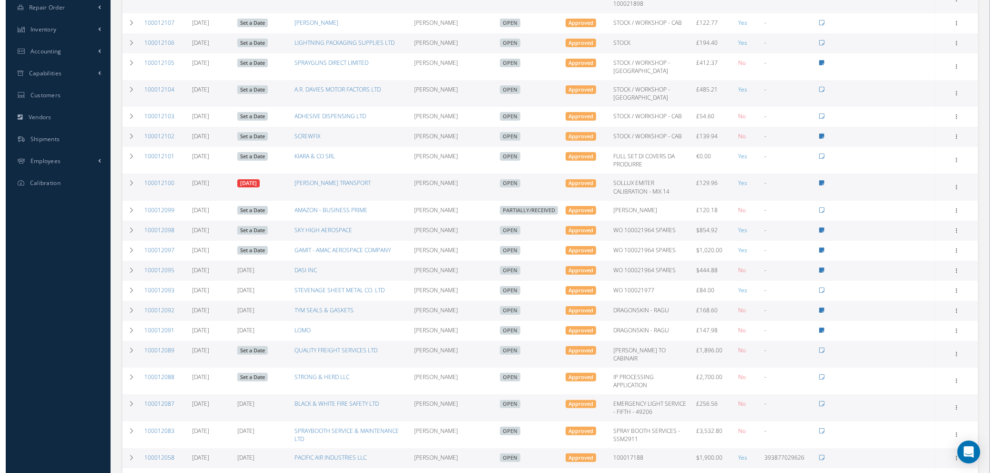
scroll to position [252, 0]
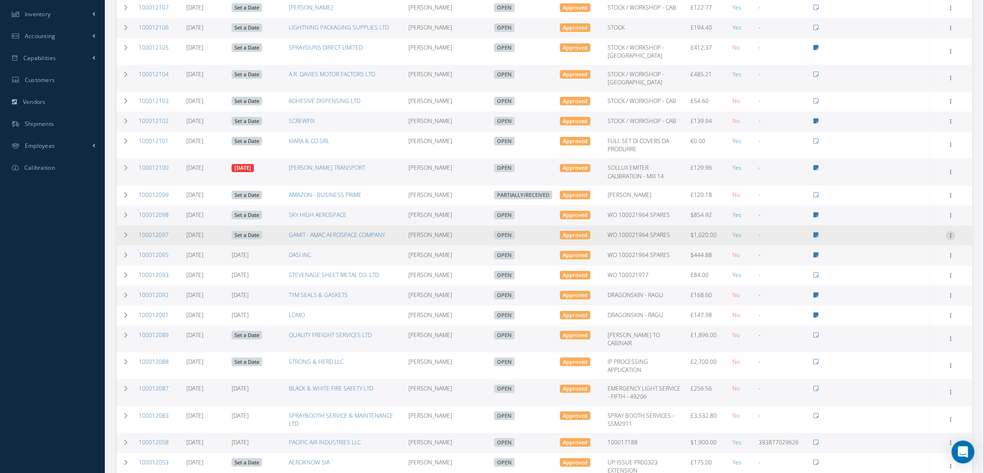
click at [948, 234] on icon at bounding box center [951, 235] width 10 height 8
click at [897, 302] on link "Send By Email" at bounding box center [906, 302] width 75 height 12
type input "Reports from Purchase Order #100012097"
type textarea "Hiya, Please find Attached, our Purchase Order #100012097. If you have any ques…"
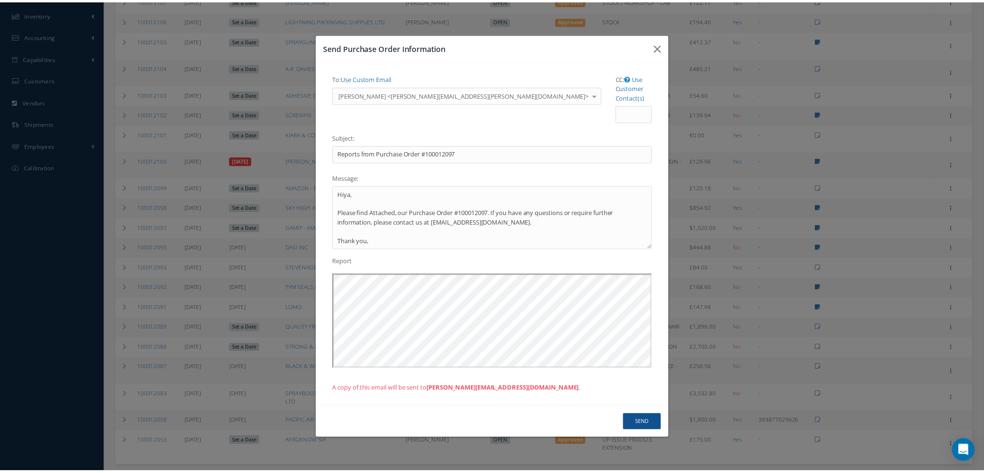
scroll to position [0, 0]
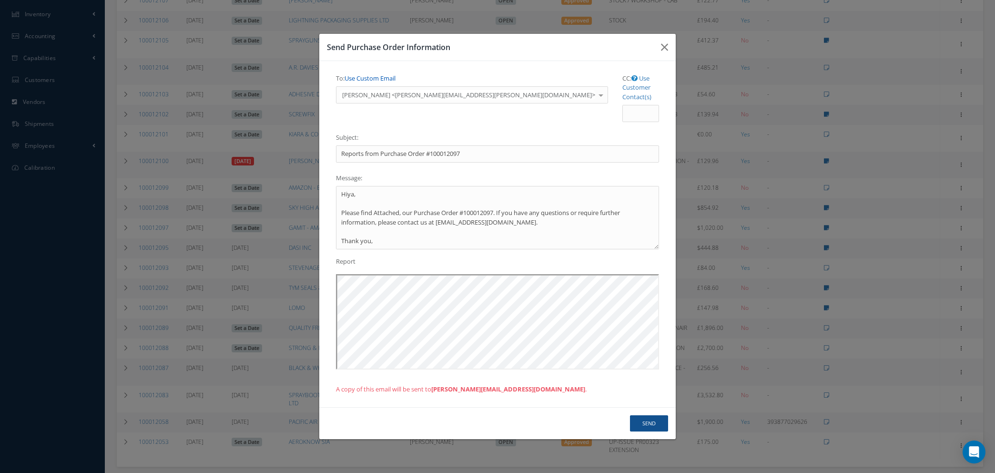
click at [383, 82] on link "Use Custom Email" at bounding box center [369, 78] width 51 height 9
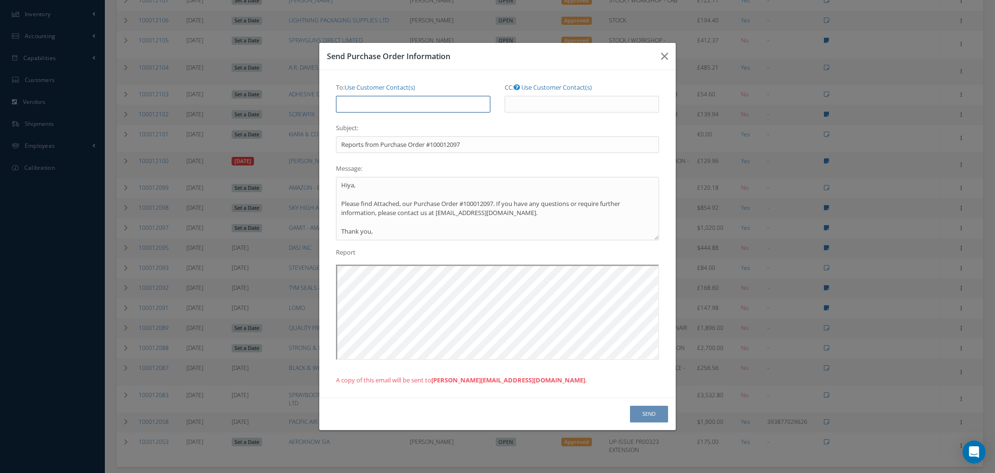
click at [386, 103] on input "To: Use Customer Contact(s)" at bounding box center [413, 104] width 154 height 17
type input "NATASHA@CAB.AERO"
click at [655, 414] on button "Send" at bounding box center [649, 413] width 38 height 17
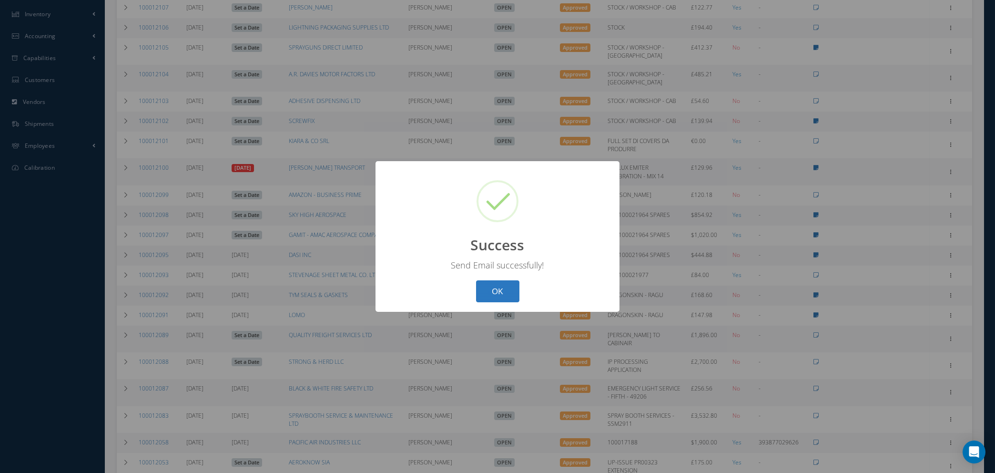
click at [504, 295] on button "OK" at bounding box center [497, 291] width 43 height 22
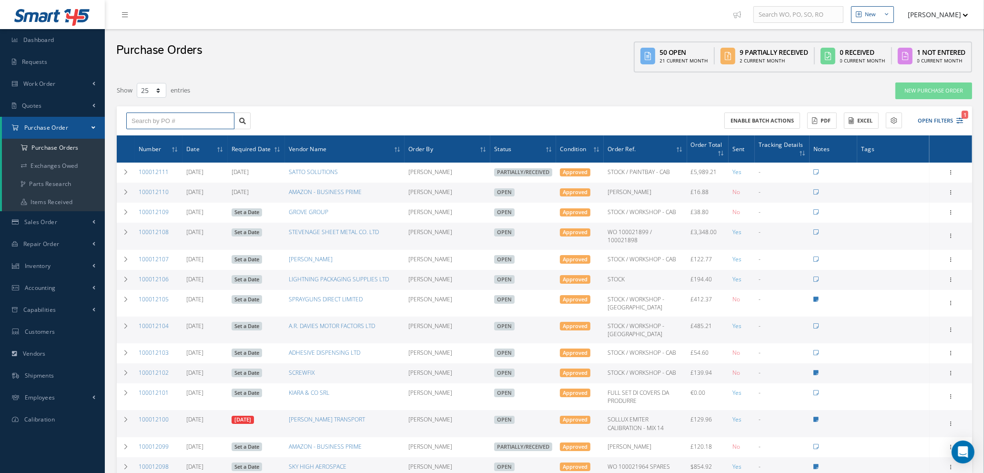
click at [199, 118] on input "text" at bounding box center [180, 120] width 108 height 17
type input "100012091"
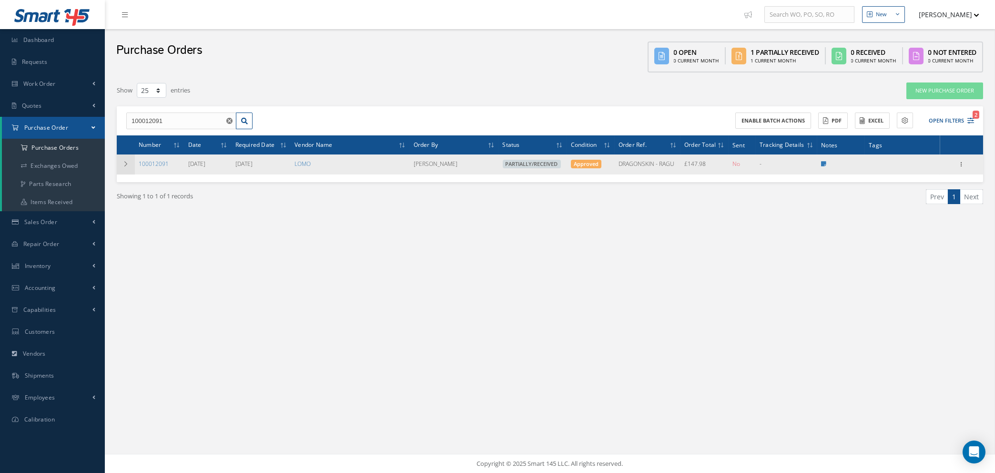
click at [126, 163] on icon at bounding box center [125, 164] width 7 height 6
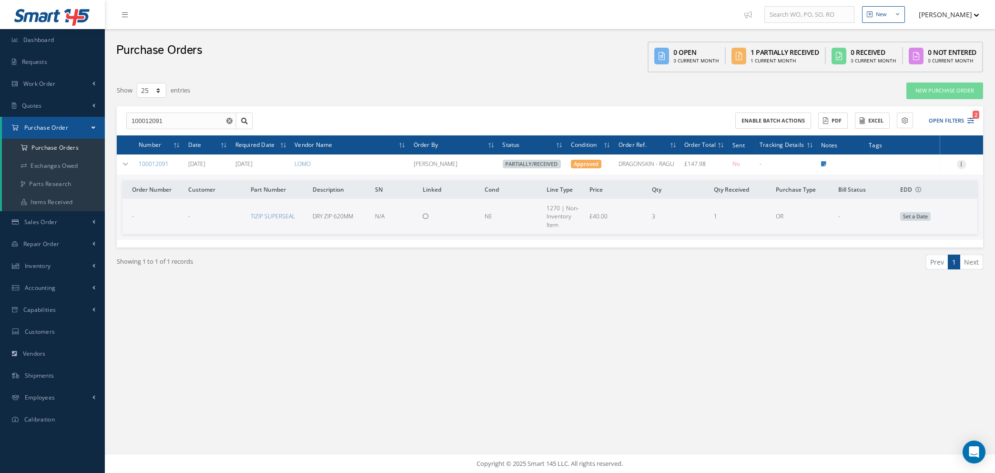
click at [963, 161] on icon at bounding box center [962, 164] width 10 height 8
click at [916, 193] on link "Edit" at bounding box center [917, 195] width 75 height 12
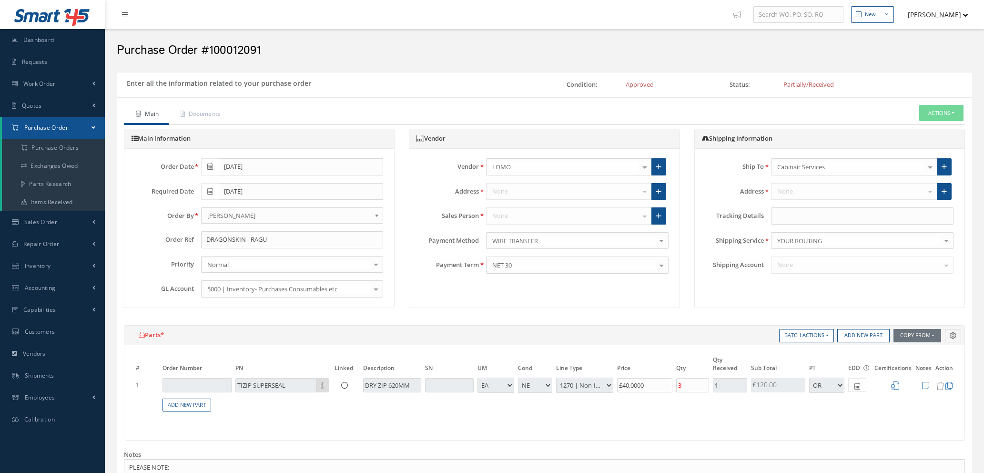
select select "1"
select select "5"
select select "114"
select select "1"
drag, startPoint x: 691, startPoint y: 384, endPoint x: 661, endPoint y: 380, distance: 30.3
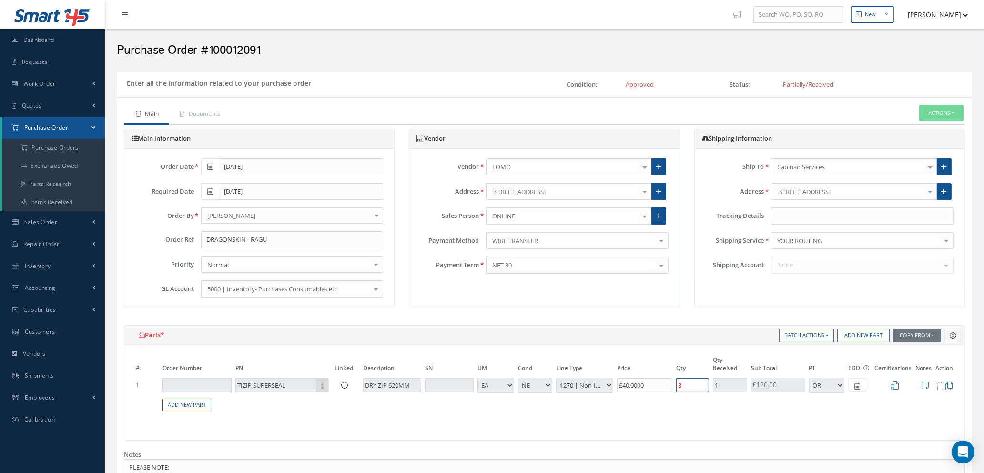
click at [661, 380] on tr "1 TIZIP SUPERSEAL Part Number Description DRY ZIP 620MM - BAG BX CA RL EA FT HR…" at bounding box center [544, 385] width 821 height 18
type input "£0"
type input "1"
type input "£8"
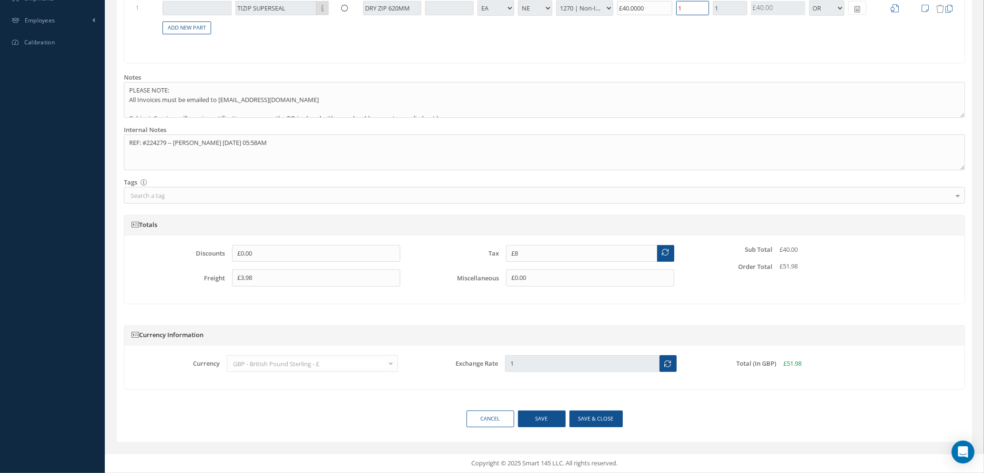
type input "1"
click at [586, 420] on button "Save & close" at bounding box center [595, 418] width 53 height 17
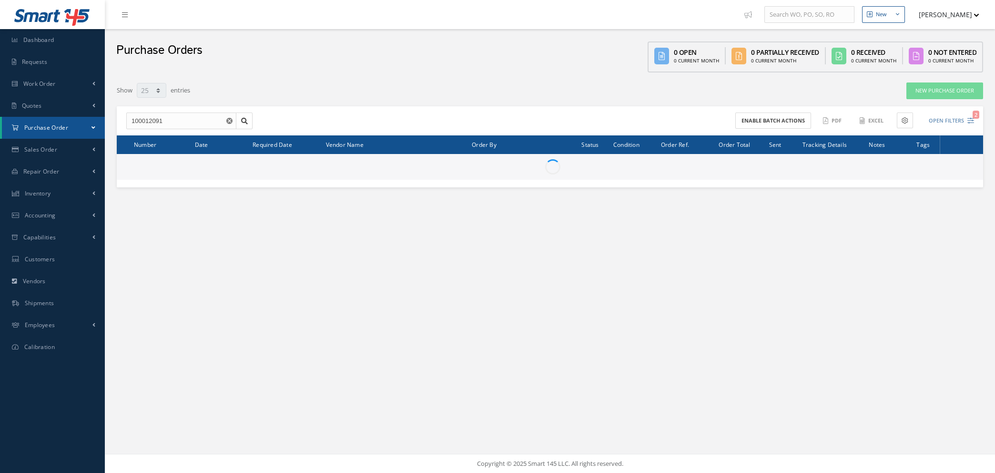
select select "25"
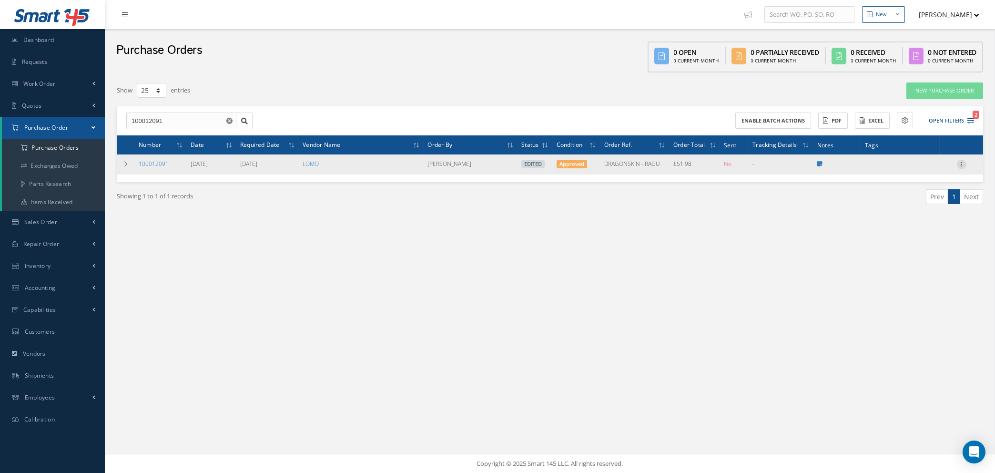
click at [962, 161] on icon at bounding box center [962, 164] width 10 height 8
click at [931, 169] on link "Enter/Update" at bounding box center [917, 170] width 75 height 12
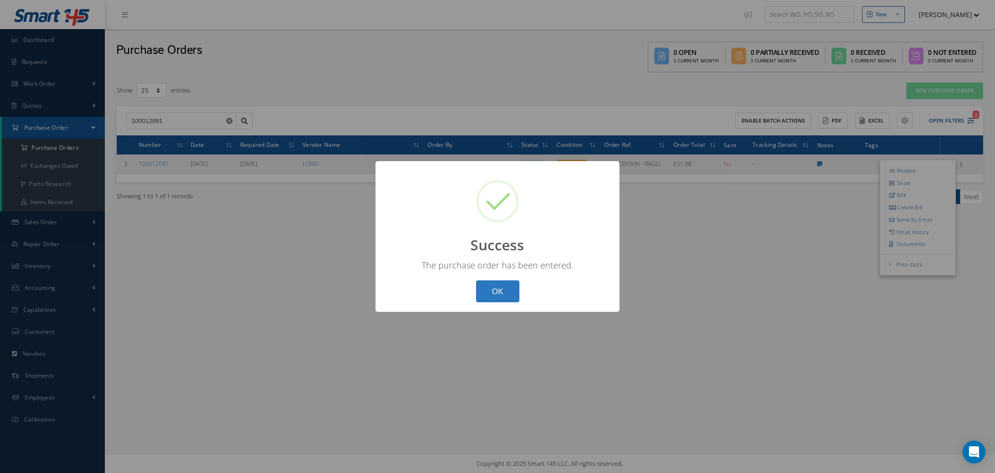
click at [494, 293] on button "OK" at bounding box center [497, 291] width 43 height 22
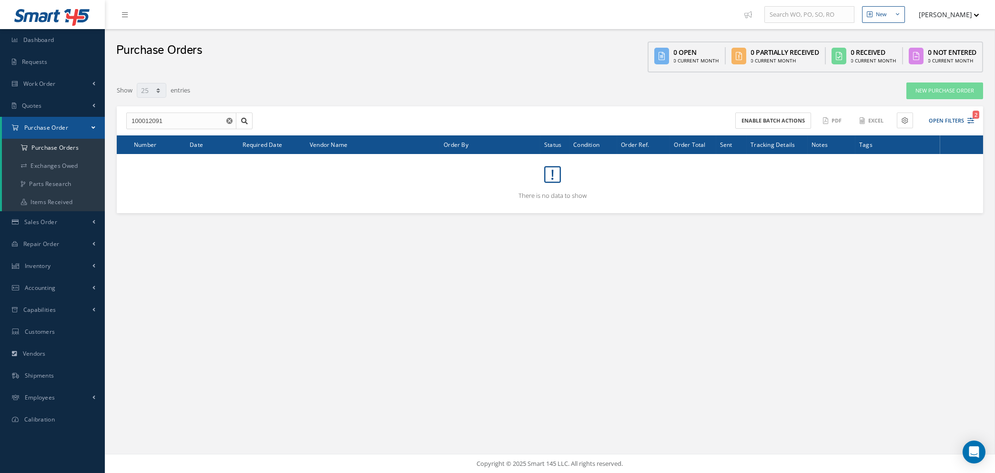
click at [228, 121] on use "Reset" at bounding box center [229, 121] width 6 height 6
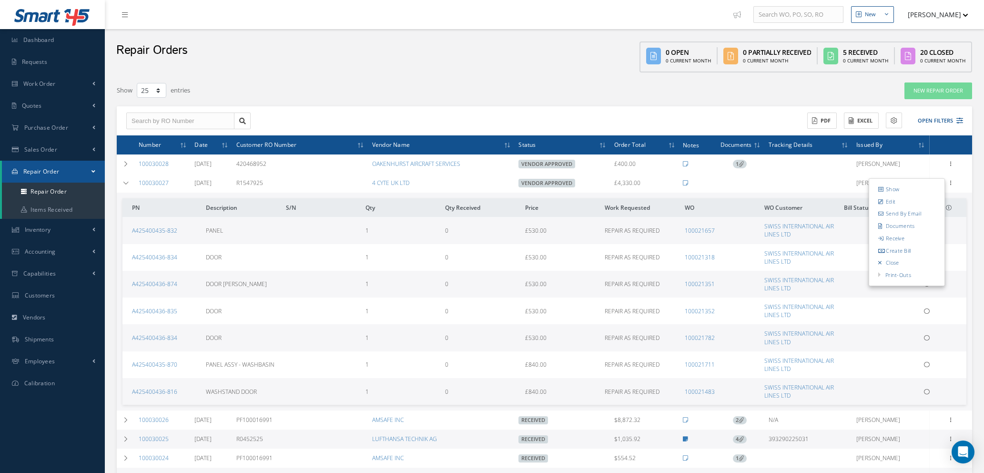
select select "25"
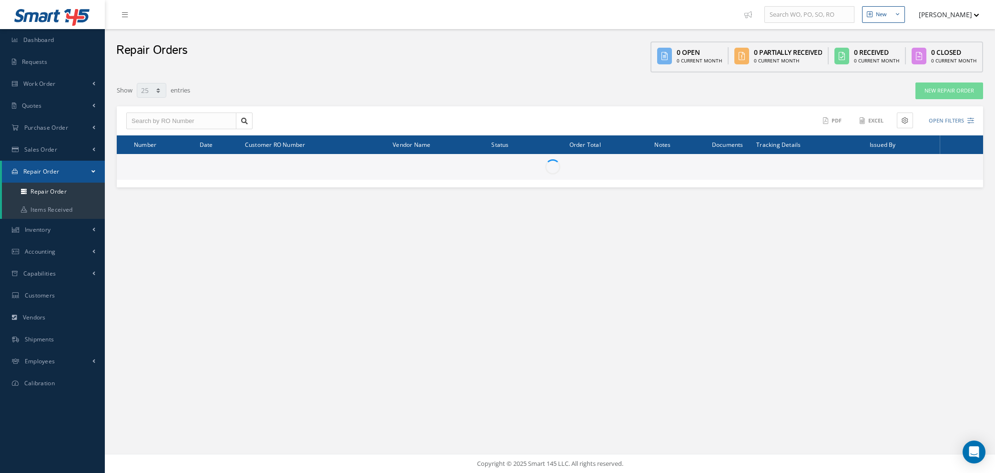
select select "25"
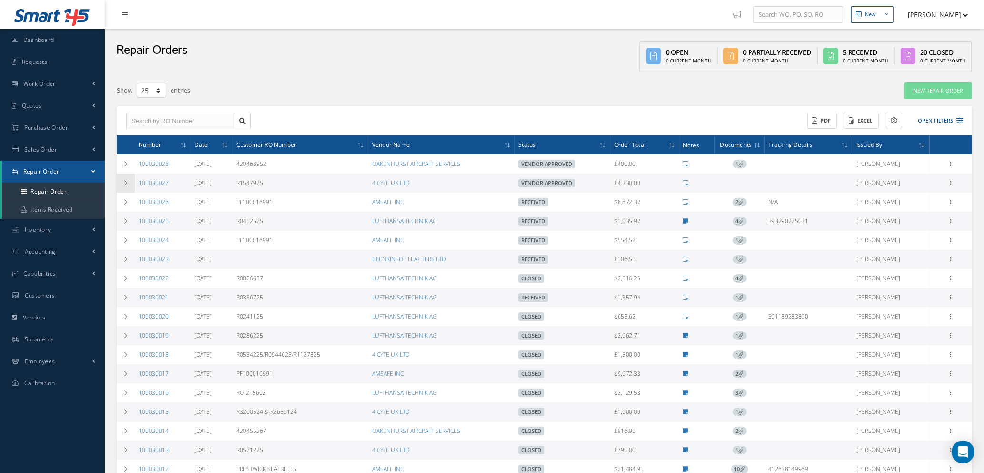
click at [126, 180] on icon at bounding box center [125, 183] width 7 height 6
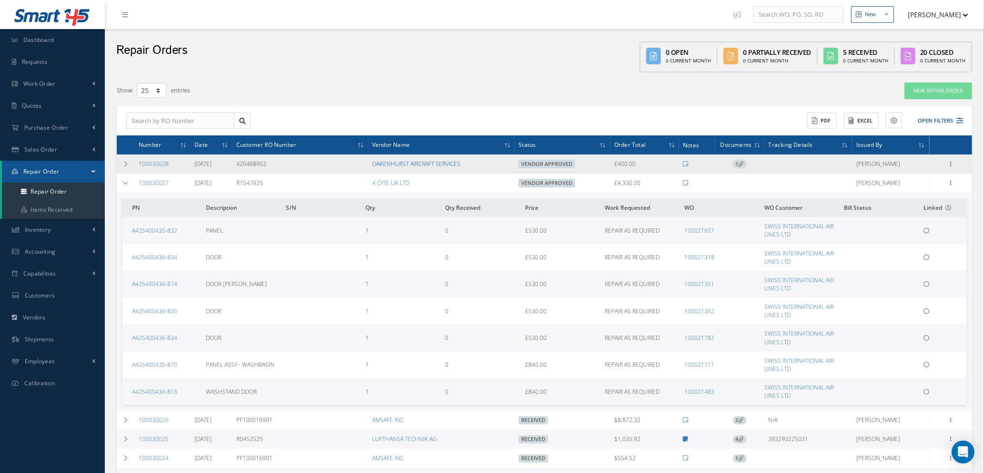
click at [408, 162] on link "OAKENHURST AIRCRAFT SERVICES" at bounding box center [416, 164] width 88 height 8
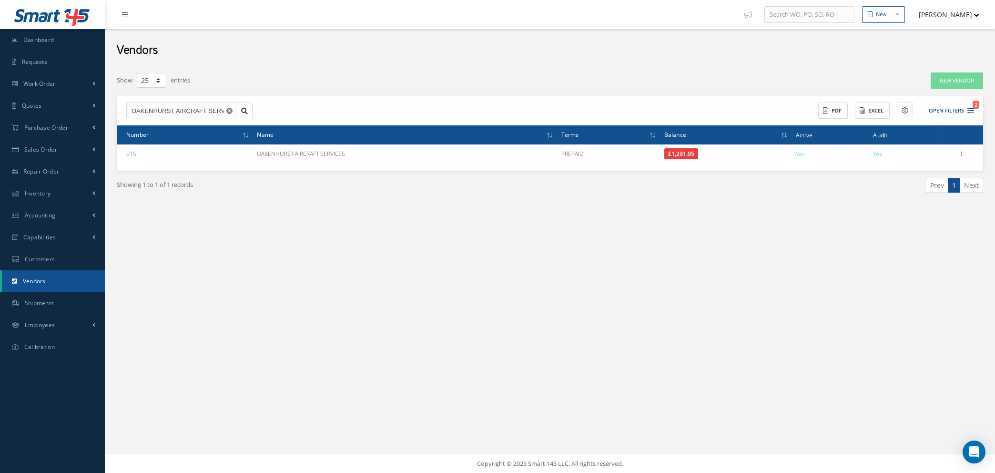
select select "25"
click at [40, 106] on span "Quotes" at bounding box center [32, 105] width 20 height 8
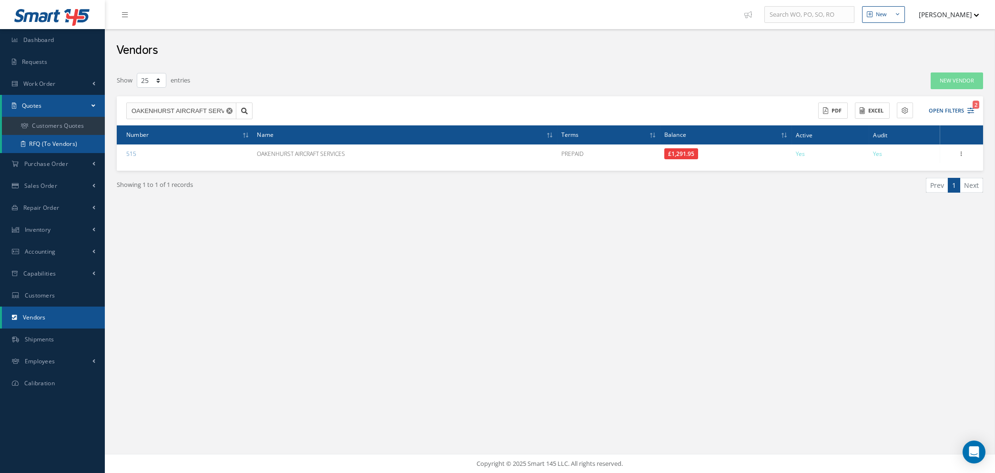
click at [50, 138] on link "RFQ (To Vendors)" at bounding box center [53, 144] width 103 height 18
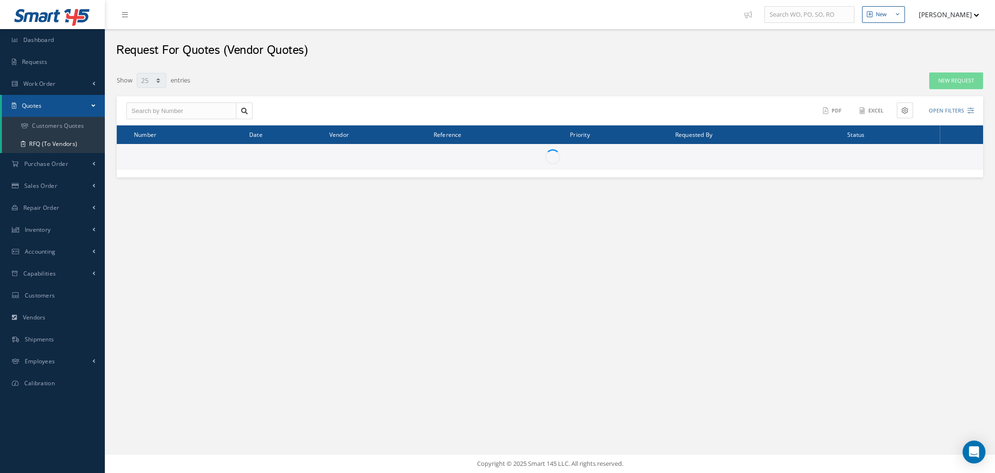
select select "25"
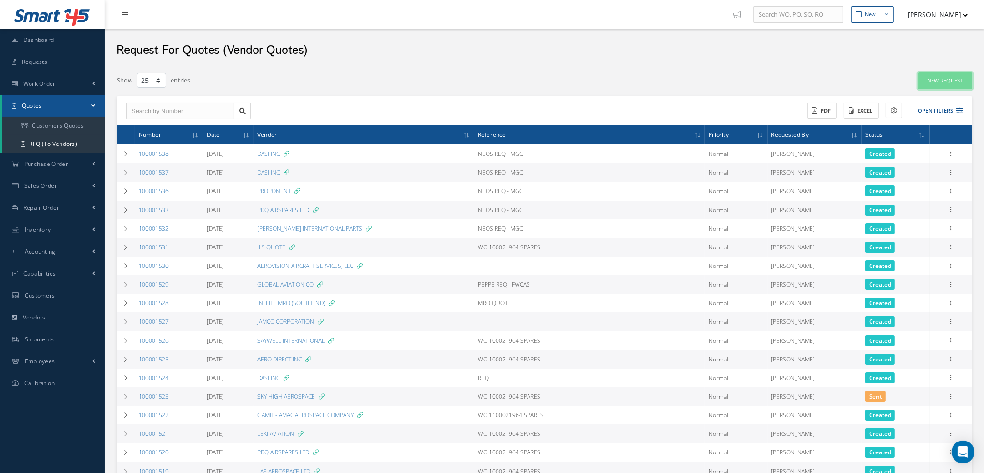
click at [939, 82] on link "New Request" at bounding box center [945, 80] width 54 height 17
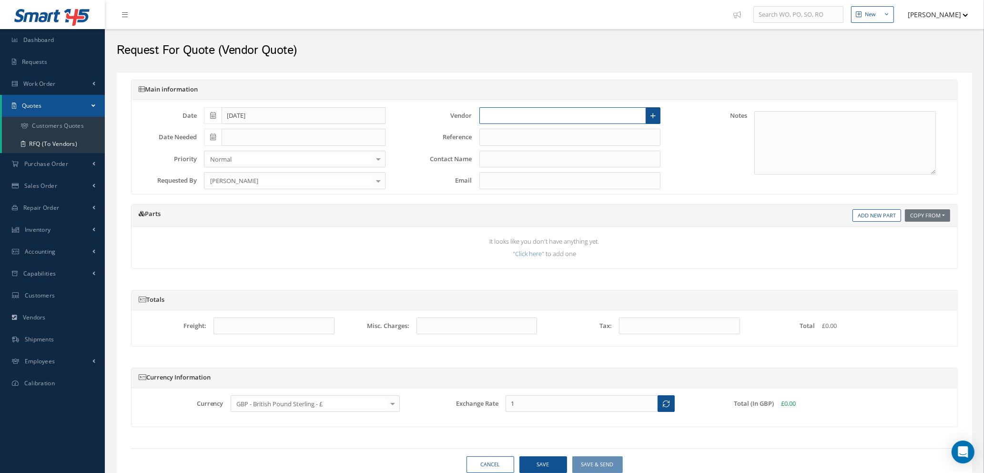
click at [582, 118] on input "text" at bounding box center [562, 115] width 167 height 17
click at [47, 139] on link "RFQ (To Vendors)" at bounding box center [53, 144] width 103 height 18
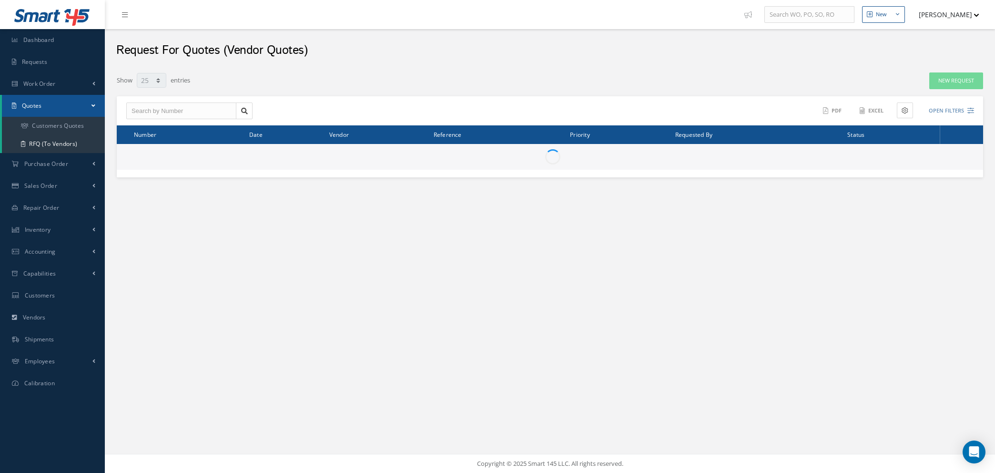
select select "25"
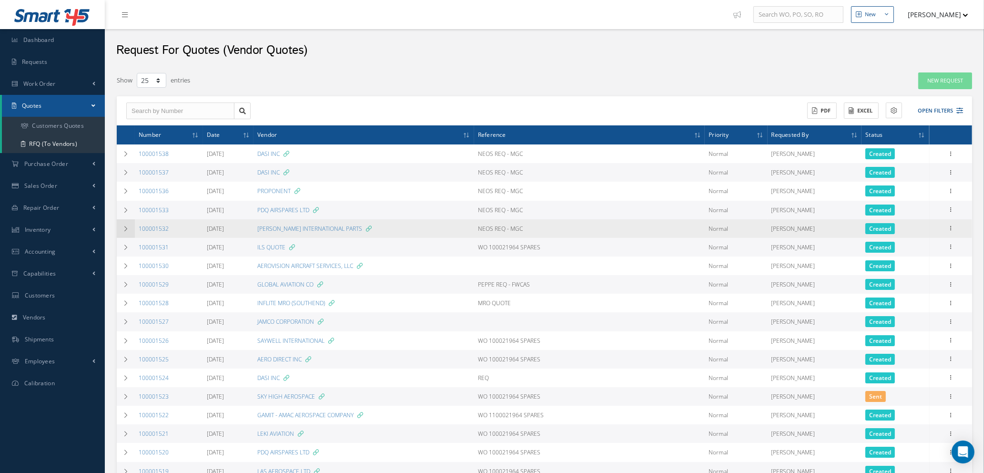
click at [124, 226] on icon at bounding box center [125, 229] width 7 height 6
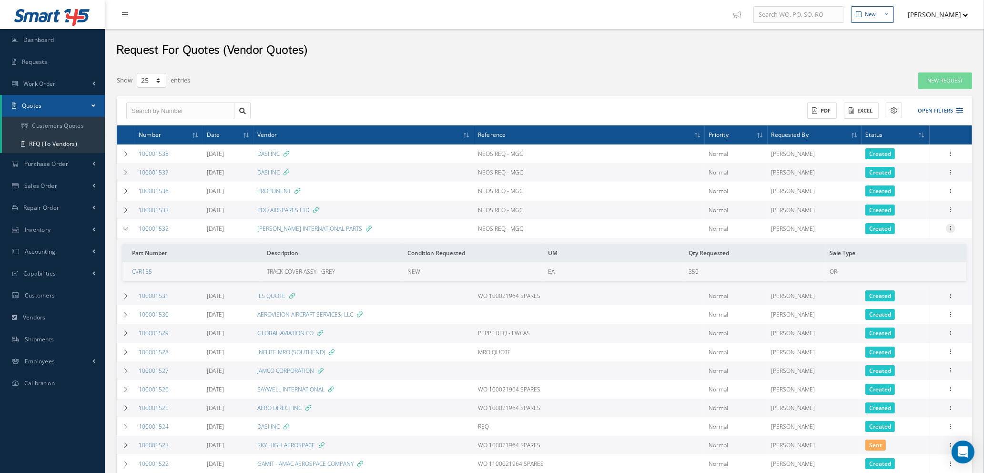
click at [952, 229] on icon at bounding box center [951, 227] width 10 height 8
click at [902, 247] on link "Edit" at bounding box center [906, 247] width 75 height 12
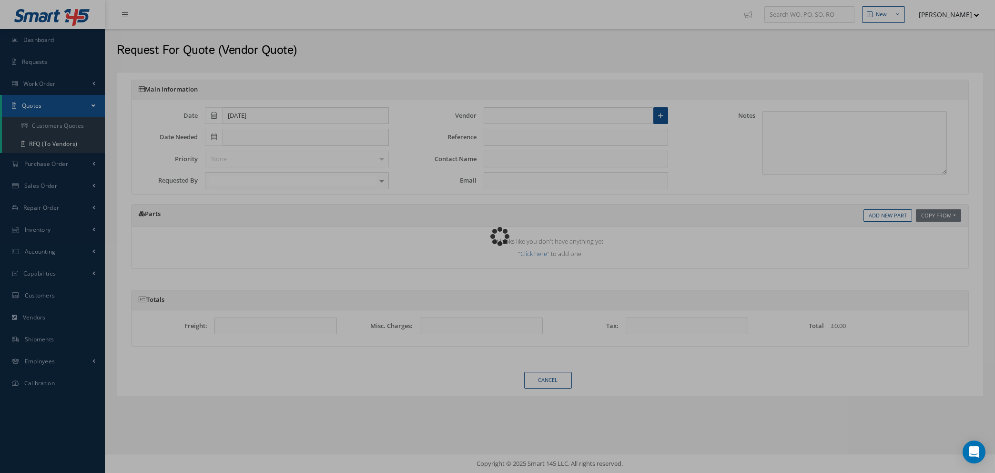
type input "[DATE]"
type input "[PERSON_NAME] INTERNATIONAL PARTS"
type input "NEOS REQ - MGC"
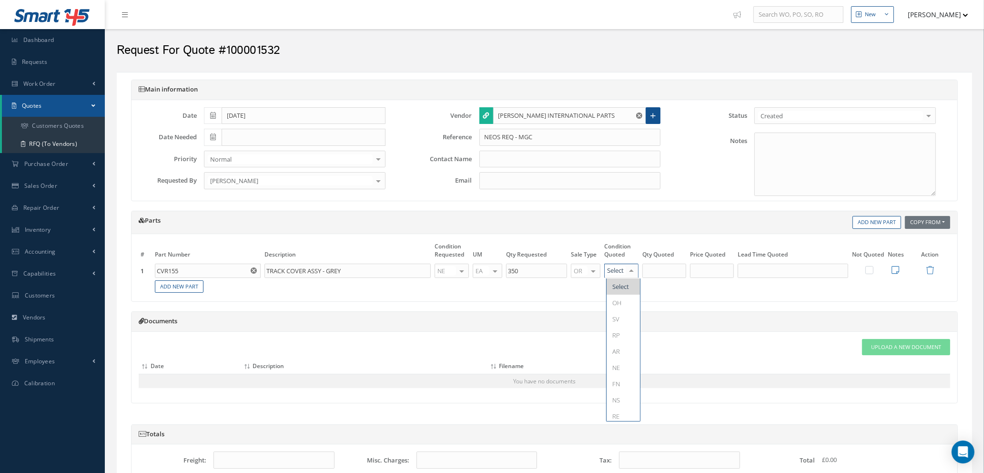
click at [632, 270] on div at bounding box center [631, 271] width 13 height 14
type input "ns"
click at [625, 289] on span "NS" at bounding box center [622, 286] width 33 height 16
click at [664, 272] on input "350" at bounding box center [664, 270] width 44 height 14
type input "3"
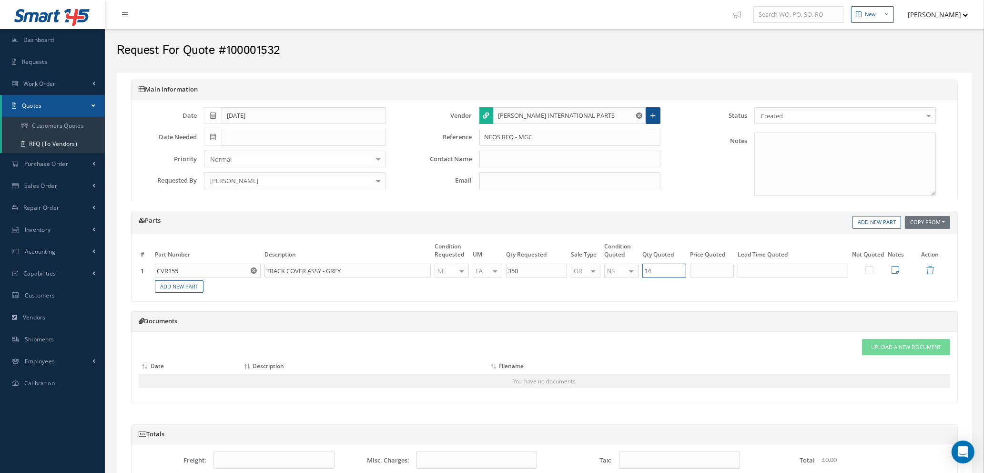
type input "14"
click at [704, 273] on input "text" at bounding box center [712, 270] width 44 height 14
click at [795, 270] on input "text" at bounding box center [792, 270] width 111 height 14
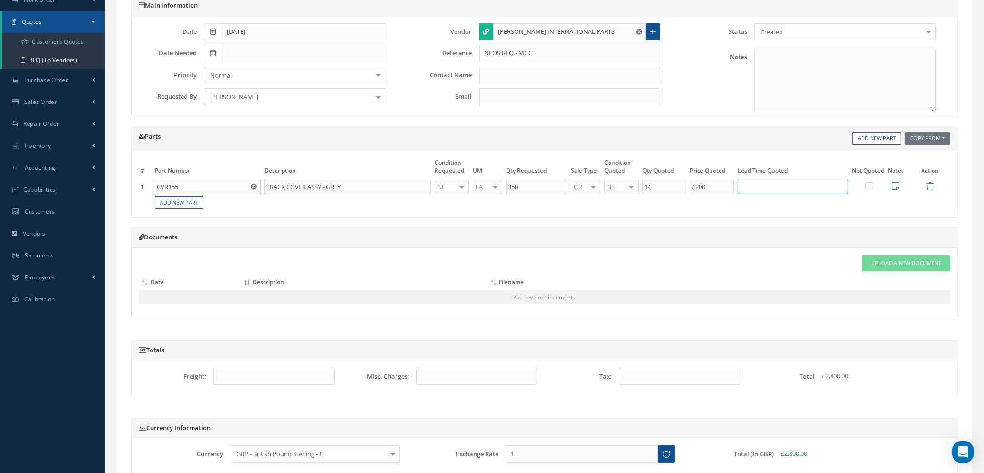
scroll to position [173, 0]
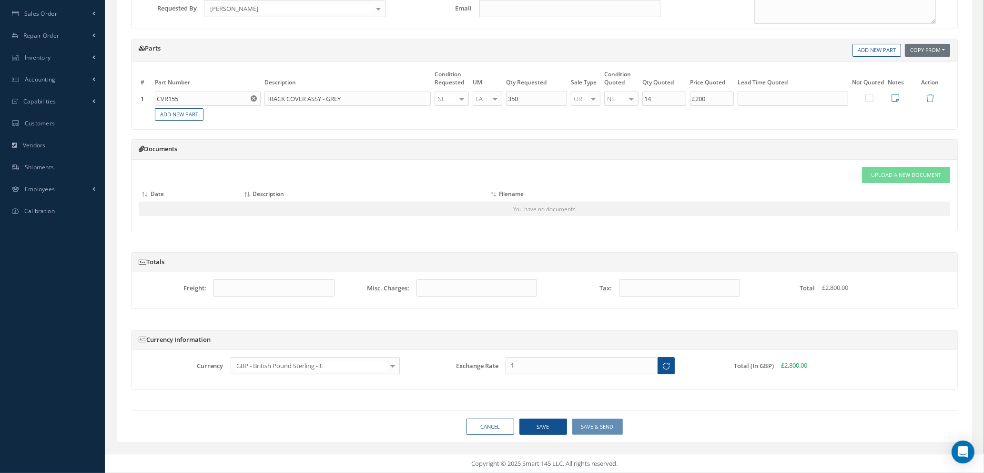
click at [394, 365] on div at bounding box center [392, 365] width 13 height 16
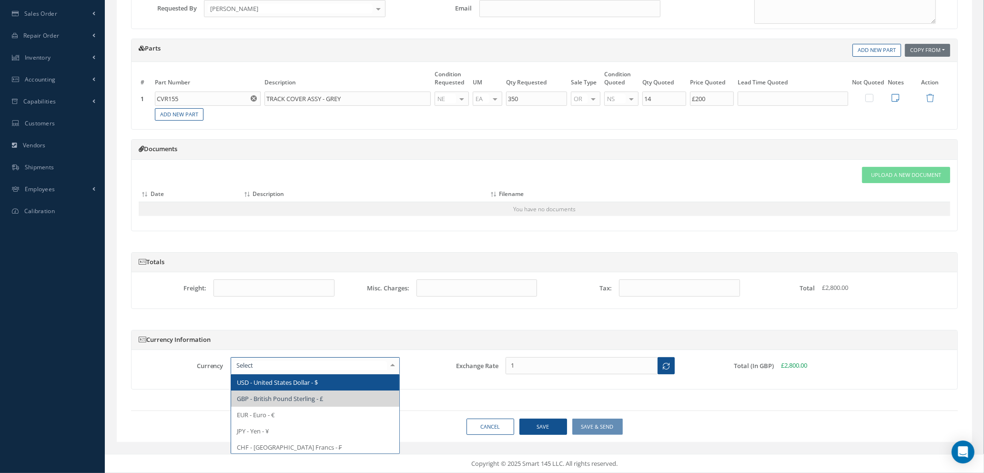
click at [313, 382] on span "USD - United States Dollar - $" at bounding box center [277, 382] width 81 height 9
type input "$200"
type input "1.3647"
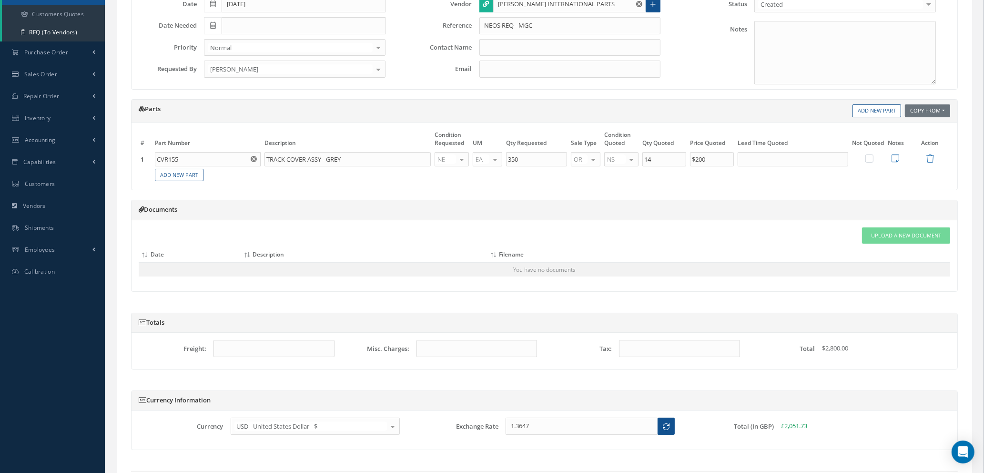
scroll to position [0, 0]
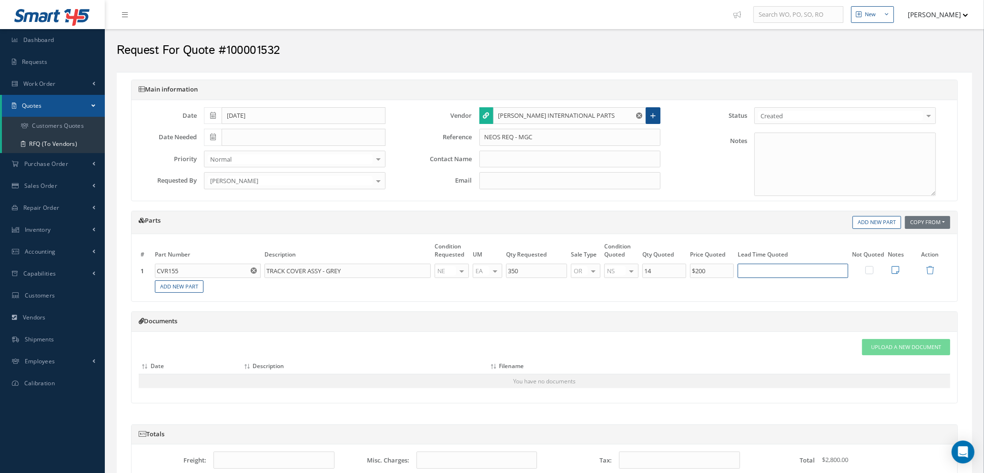
click at [758, 272] on input "text" at bounding box center [792, 270] width 111 height 14
type input "7 DAYS"
click at [896, 270] on icon at bounding box center [895, 269] width 8 height 9
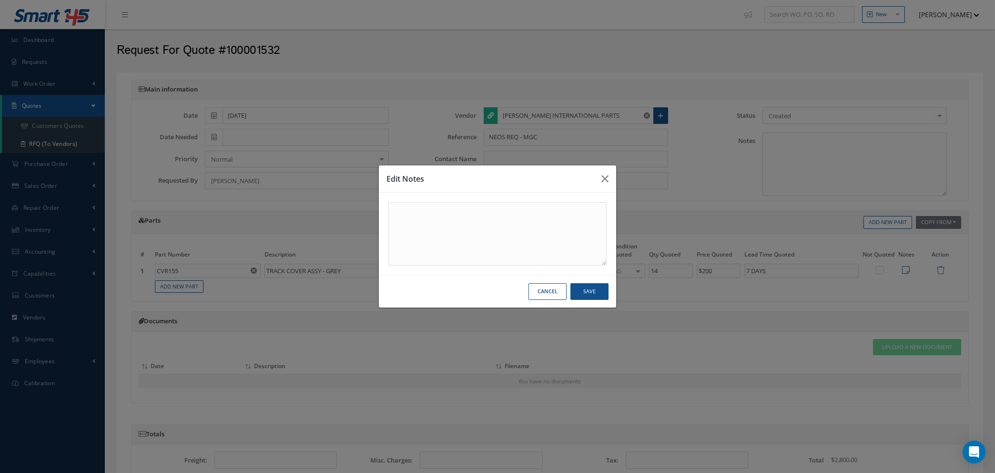
click at [545, 290] on button "Cancel" at bounding box center [547, 291] width 38 height 17
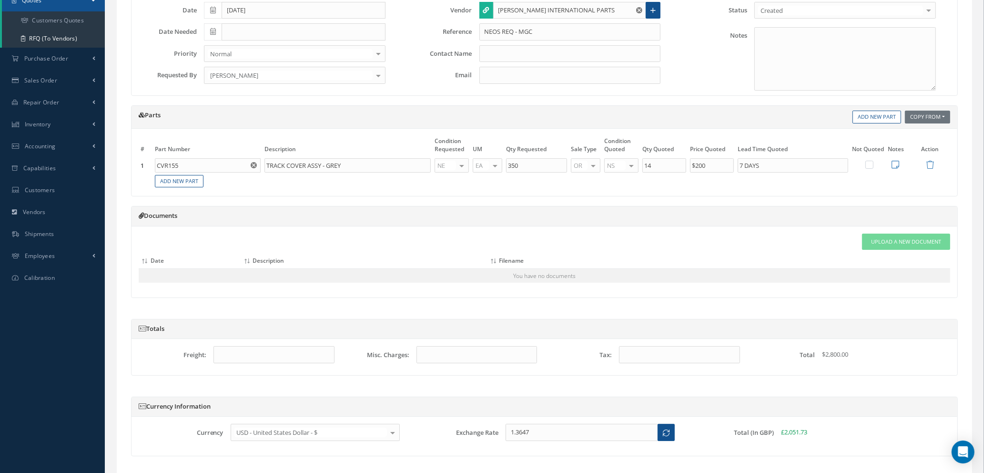
scroll to position [173, 0]
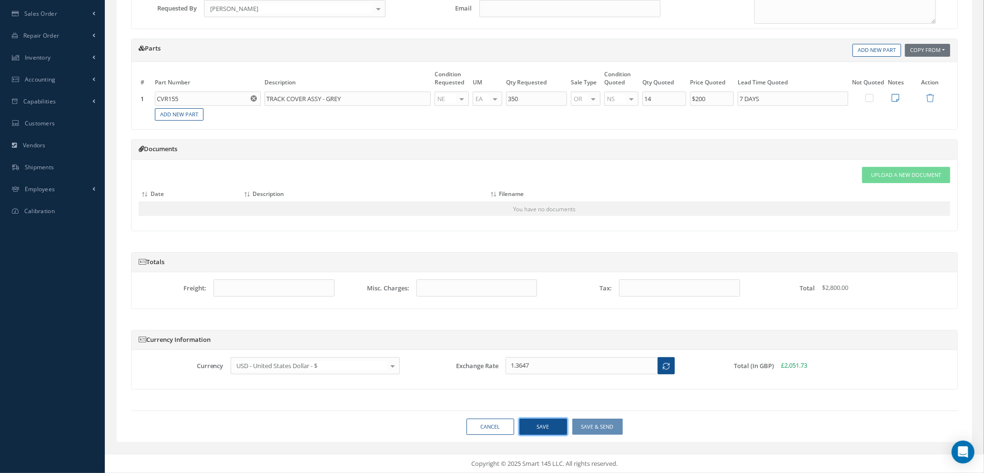
click at [531, 428] on button "Save" at bounding box center [543, 426] width 48 height 17
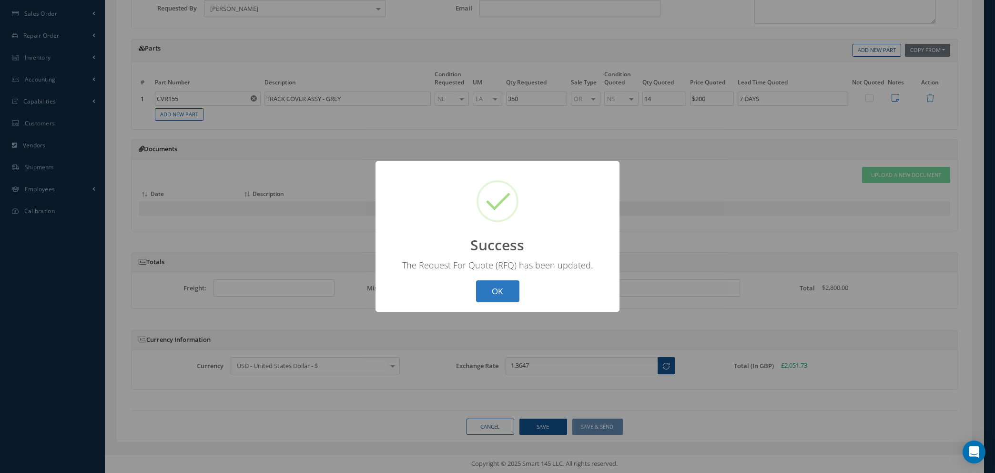
click at [488, 296] on button "OK" at bounding box center [497, 291] width 43 height 22
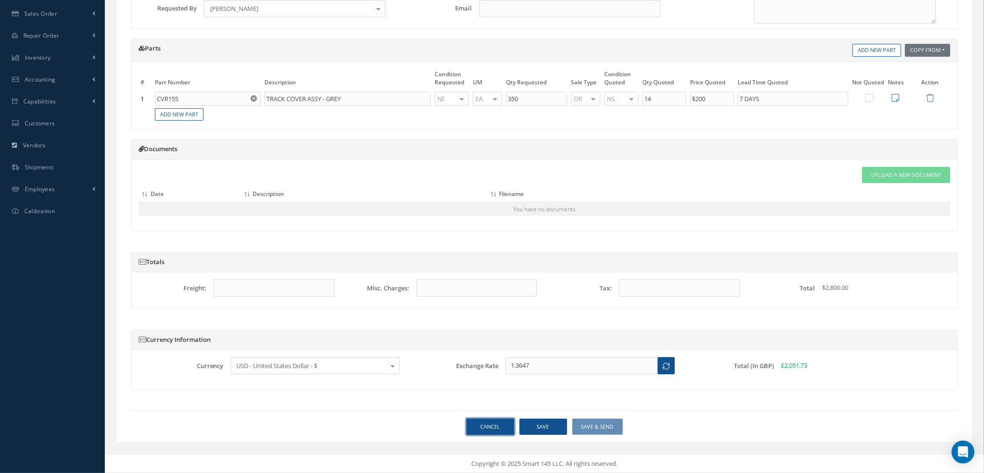
click at [490, 428] on link "Cancel" at bounding box center [490, 426] width 48 height 17
select select "25"
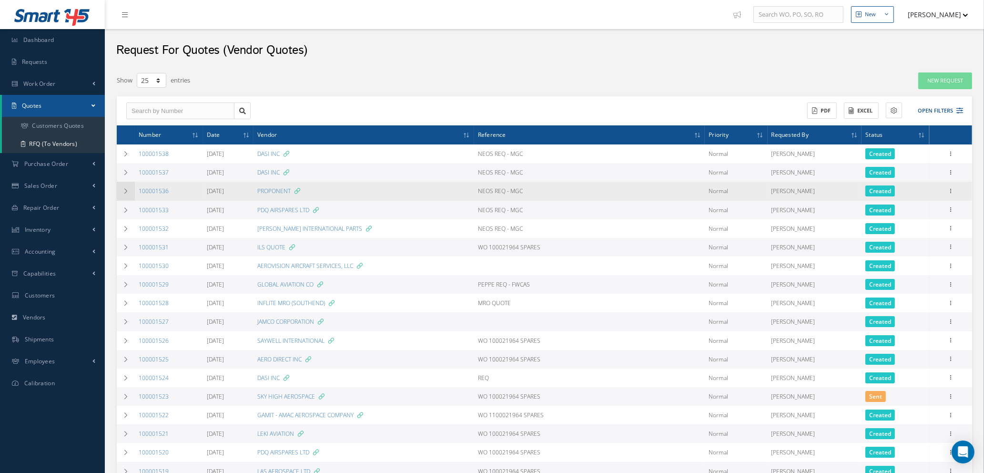
click at [122, 192] on icon at bounding box center [125, 191] width 7 height 6
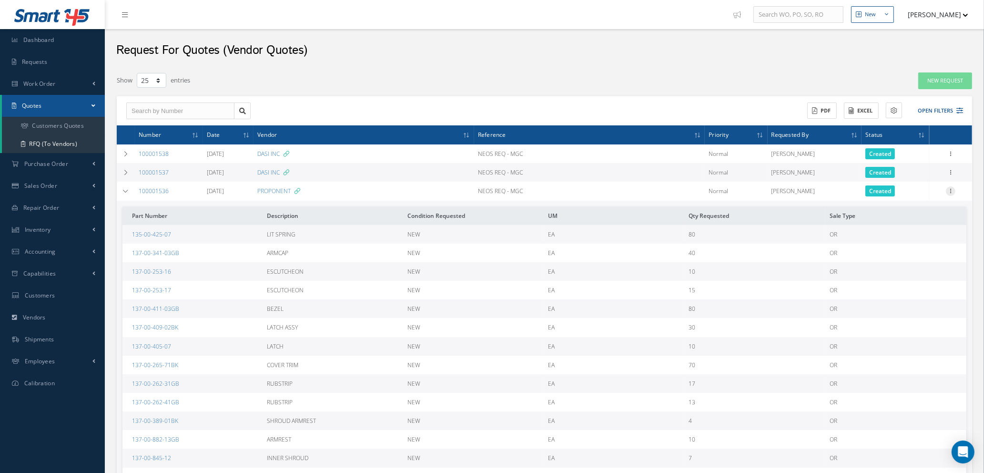
click at [952, 190] on icon at bounding box center [951, 190] width 10 height 8
click at [898, 206] on link "Edit" at bounding box center [906, 209] width 75 height 12
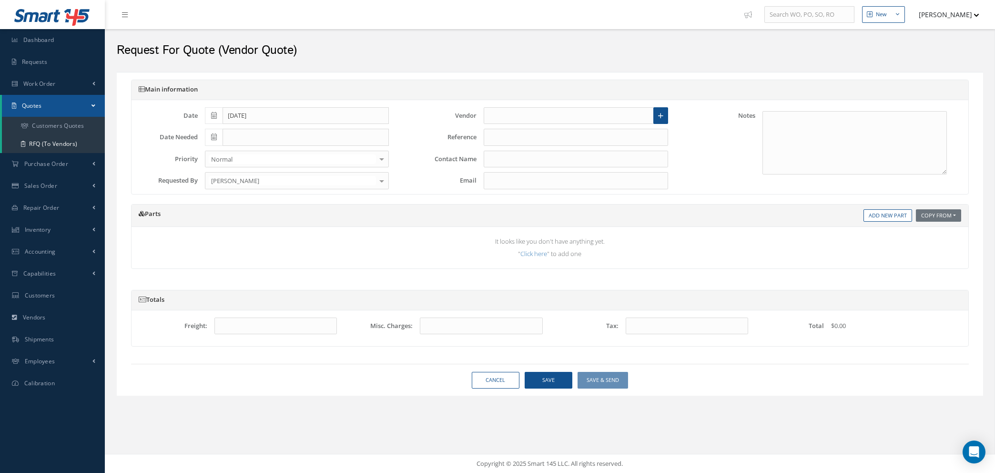
type input "[DATE]"
type input "PROPONENT"
type input "NEOS REQ - MGC"
type input "KAT GRIFFITHS"
type input "support@proponent.com"
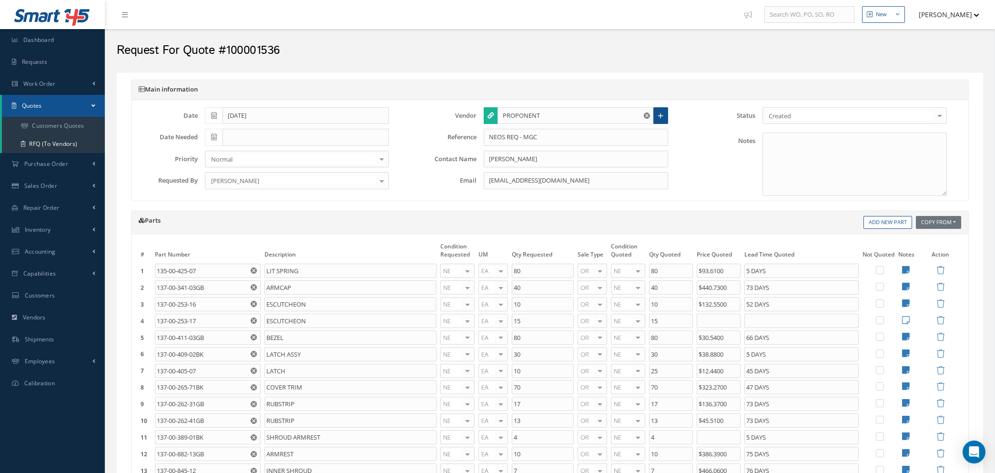
type input "£93.61"
type input "£440.73"
type input "£132.55"
type input "£30.54"
type input "£38.88"
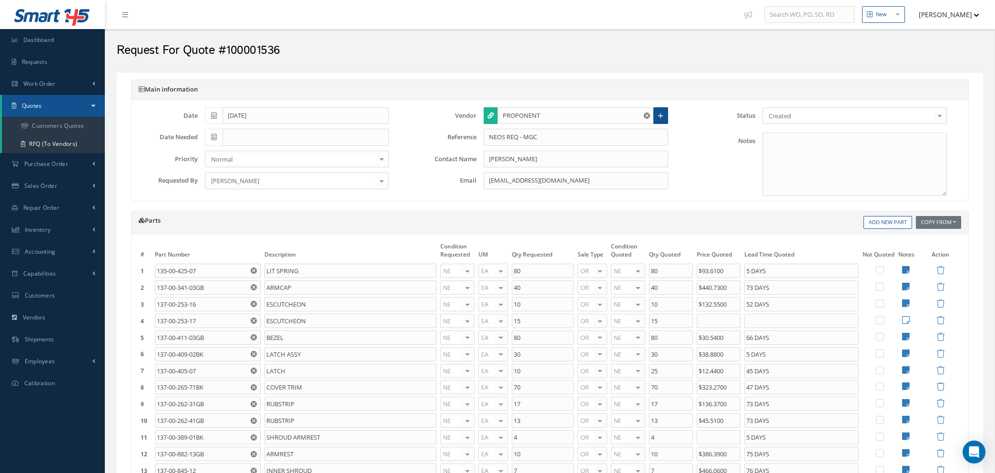
type input "£12.44"
type input "£323.27"
type input "£136.37"
type input "£45.51"
type input "£386.39"
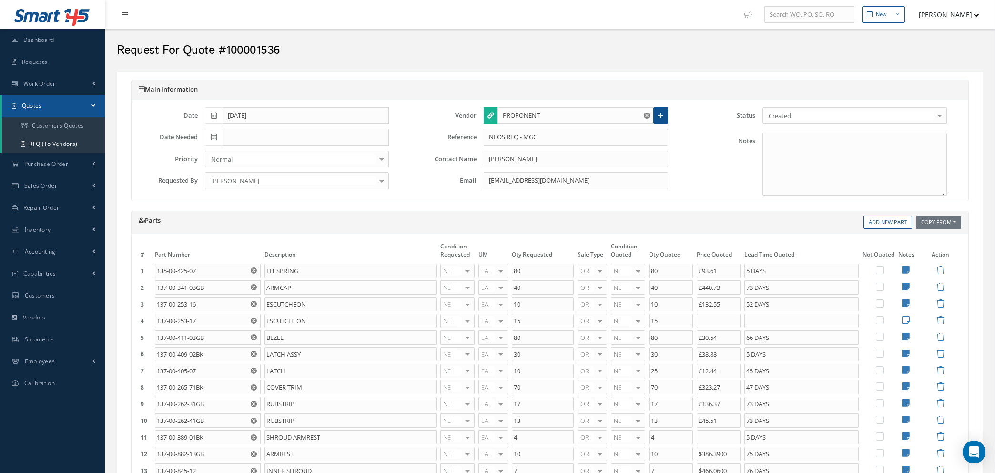
type input "£466.06"
type input "£473.26"
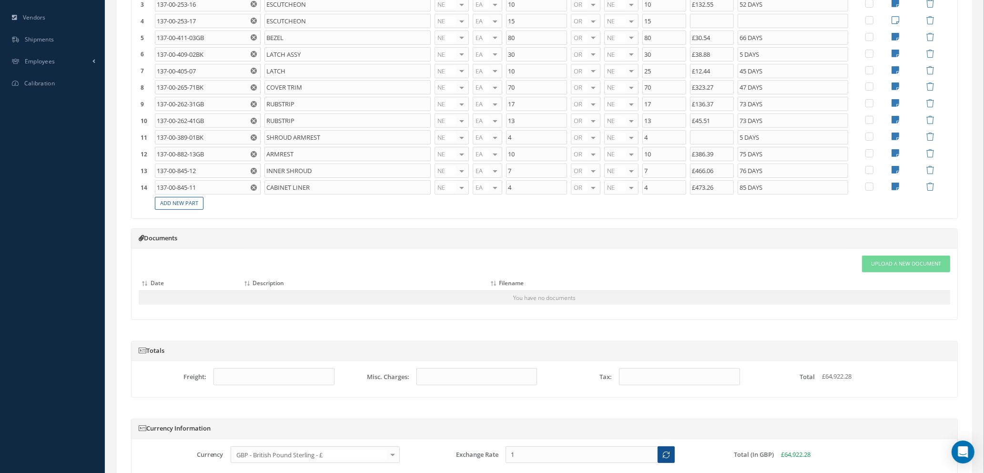
scroll to position [214, 0]
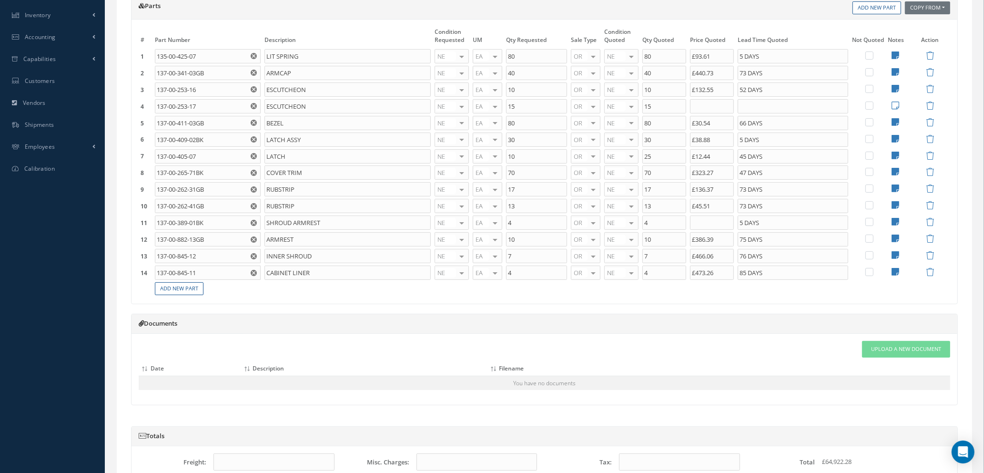
click at [873, 223] on label at bounding box center [874, 221] width 2 height 8
click at [870, 223] on input "checkbox" at bounding box center [870, 223] width 6 height 6
checkbox input "true"
drag, startPoint x: 782, startPoint y: 222, endPoint x: 652, endPoint y: 218, distance: 129.6
click at [652, 218] on tr "11 137-00-389-01BK Part Number Description SHROUD ARMREST NE OH SV RP AR NE FN …" at bounding box center [544, 222] width 811 height 17
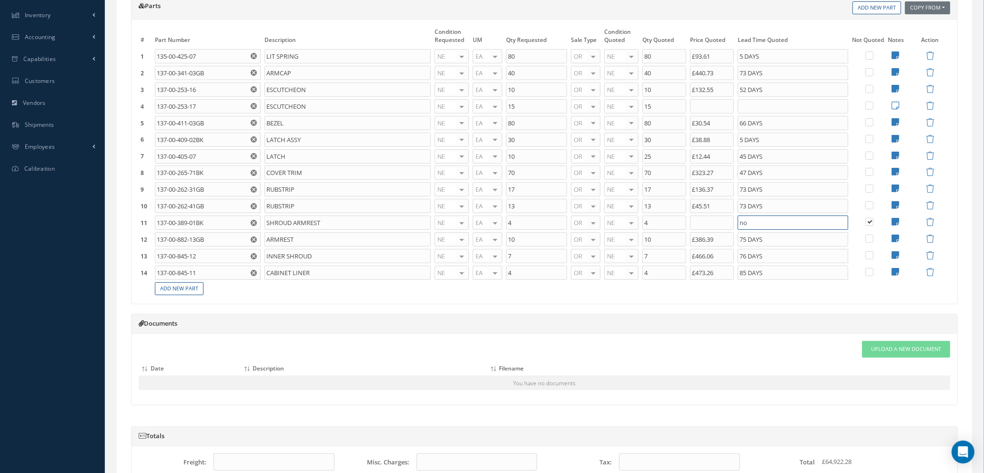
type input "n"
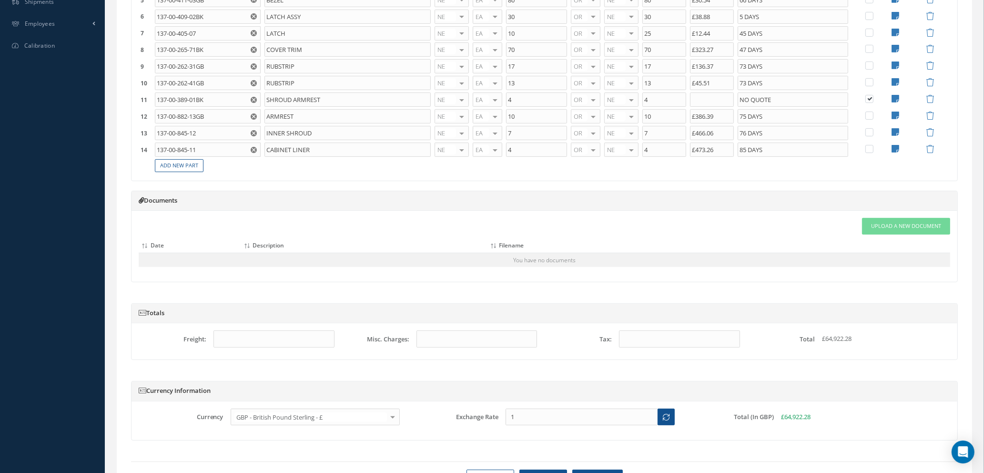
scroll to position [389, 0]
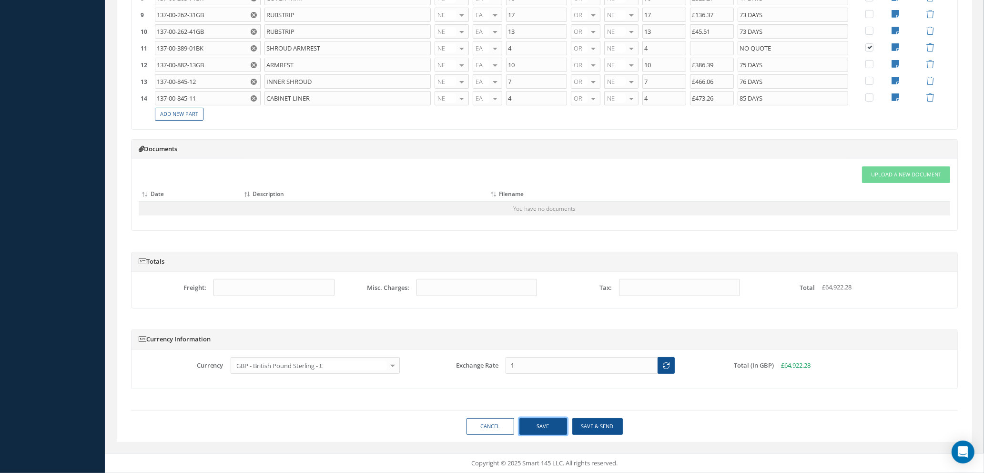
click at [528, 424] on button "Save" at bounding box center [543, 426] width 48 height 17
type input "NO QUOTE"
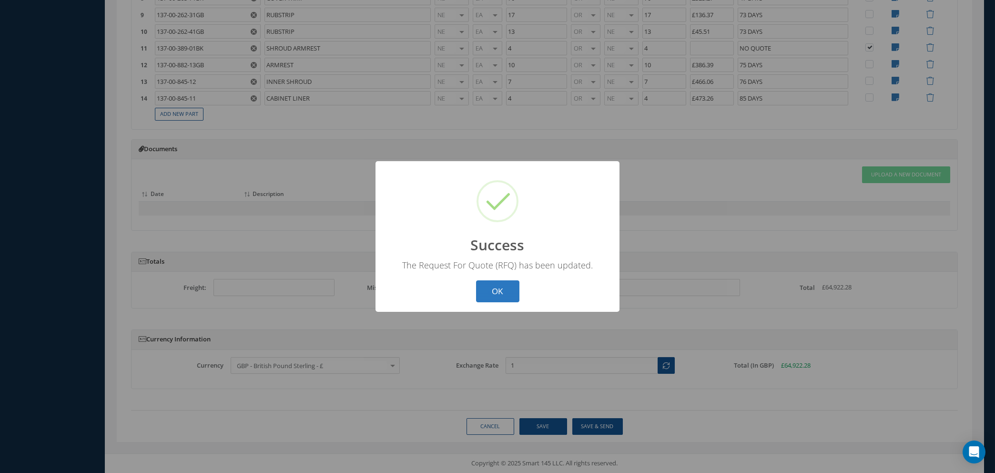
click at [495, 289] on button "OK" at bounding box center [497, 291] width 43 height 22
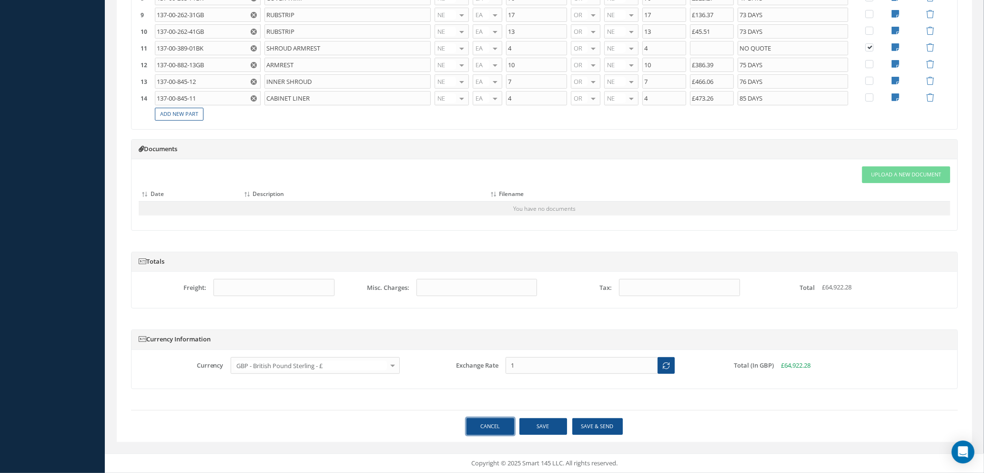
click at [476, 425] on link "Cancel" at bounding box center [490, 426] width 48 height 17
select select "25"
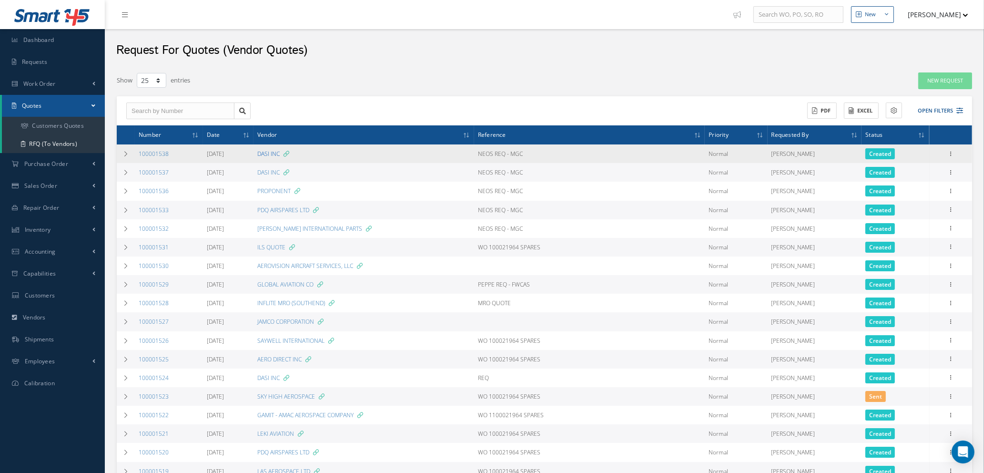
click at [280, 151] on link "DASI INC" at bounding box center [268, 154] width 22 height 8
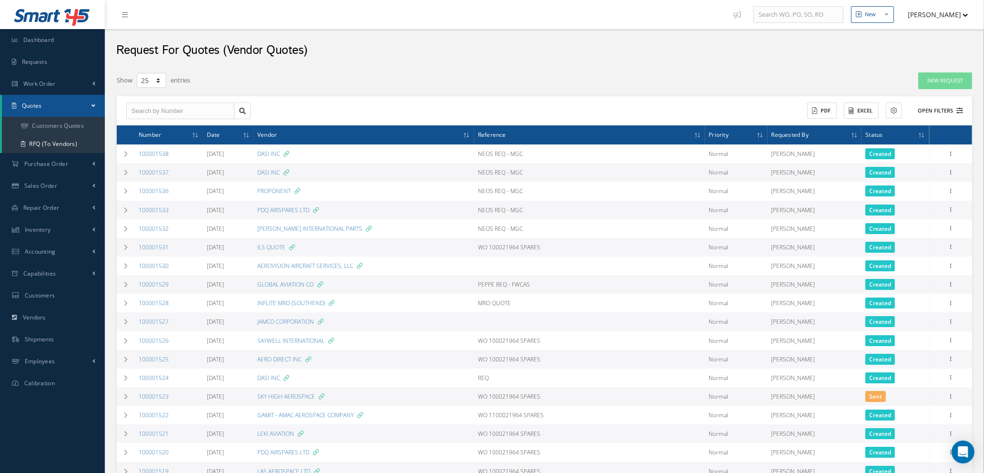
click at [962, 109] on icon at bounding box center [959, 110] width 7 height 7
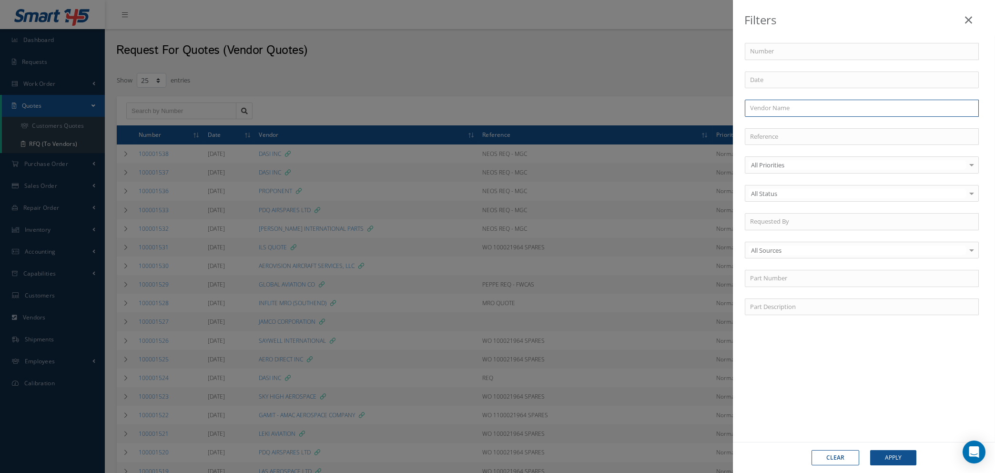
click at [827, 109] on input "text" at bounding box center [862, 108] width 234 height 17
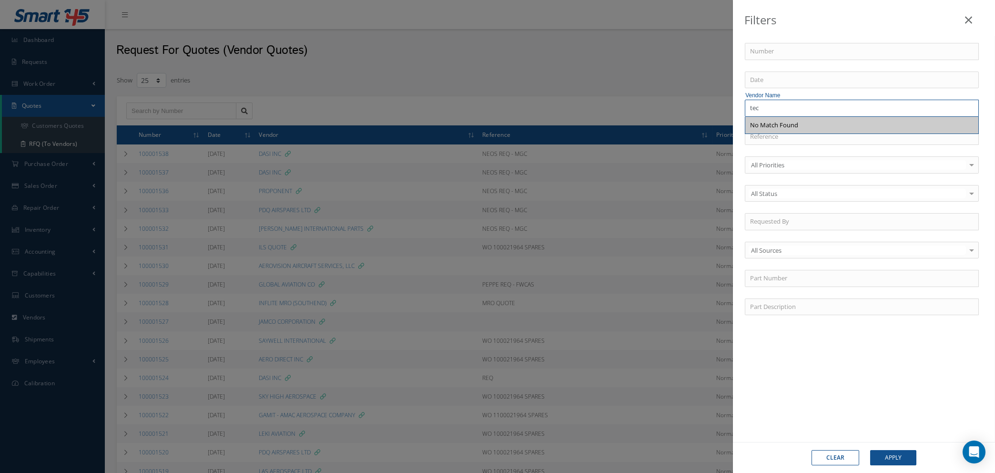
type input "tec"
click at [966, 21] on icon at bounding box center [968, 19] width 7 height 11
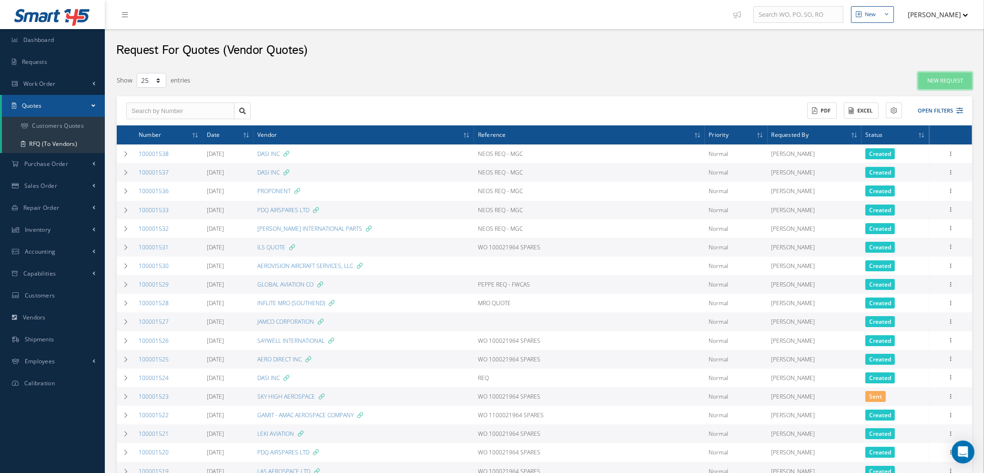
click at [951, 74] on link "New Request" at bounding box center [945, 80] width 54 height 17
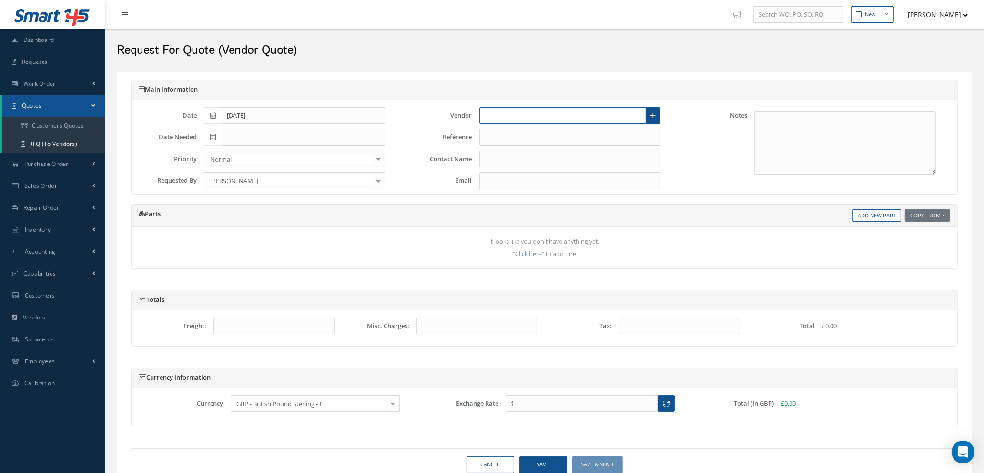
click at [546, 111] on input "text" at bounding box center [562, 115] width 167 height 17
type input "t"
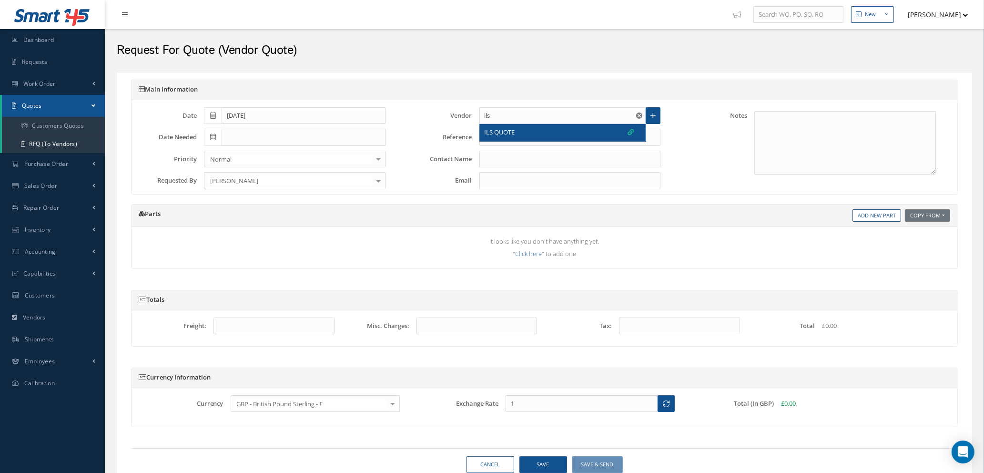
click at [541, 133] on div "ILS QUOTE" at bounding box center [559, 133] width 150 height 10
type input "ILS QUOTE"
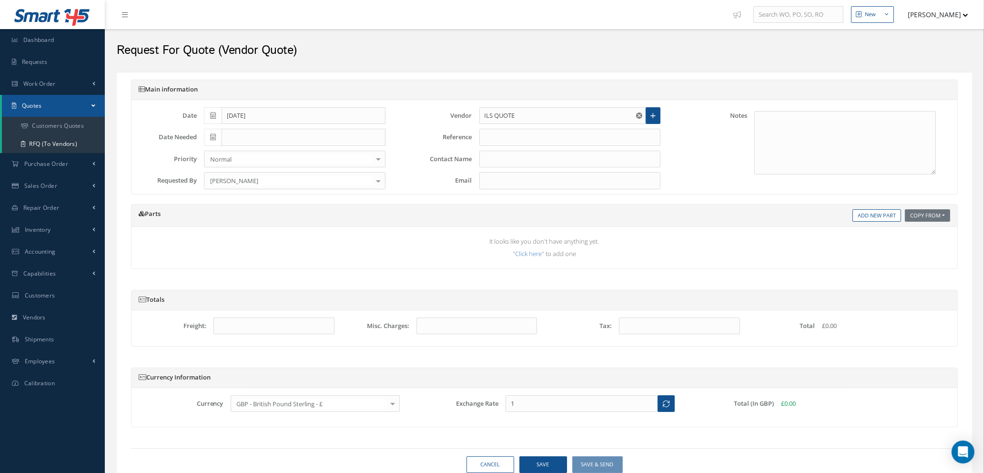
type input "1.3647"
click at [812, 126] on textarea at bounding box center [845, 142] width 182 height 63
type textarea "TECHSIL"
click at [881, 218] on link "Add New Part" at bounding box center [876, 215] width 49 height 13
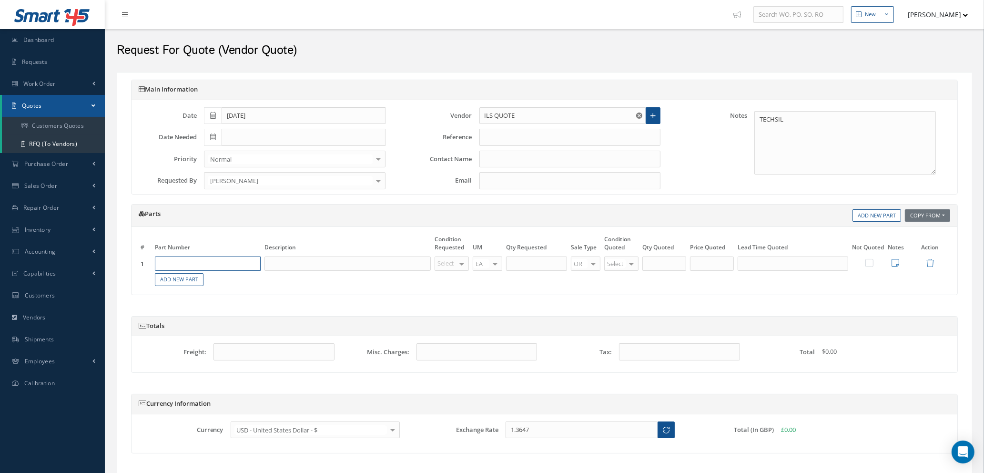
click at [211, 263] on input "text" at bounding box center [208, 263] width 106 height 14
type input "100-325-8867"
drag, startPoint x: 216, startPoint y: 294, endPoint x: 250, endPoint y: 291, distance: 34.4
click at [217, 294] on span "SEAL" at bounding box center [218, 295] width 13 height 8
type input "SEAL"
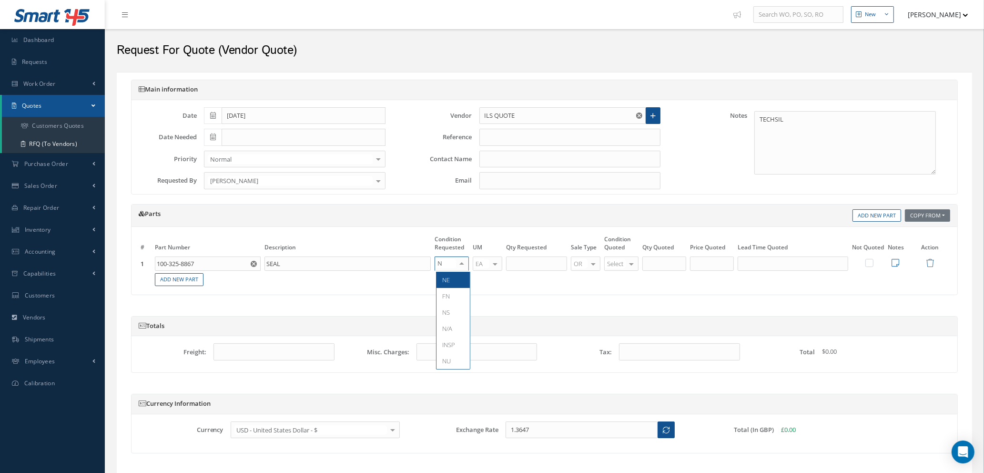
type input "NE"
drag, startPoint x: 452, startPoint y: 280, endPoint x: 479, endPoint y: 273, distance: 27.9
click at [452, 280] on span "NE" at bounding box center [452, 280] width 33 height 16
click at [528, 265] on input "text" at bounding box center [536, 263] width 61 height 14
type input "14"
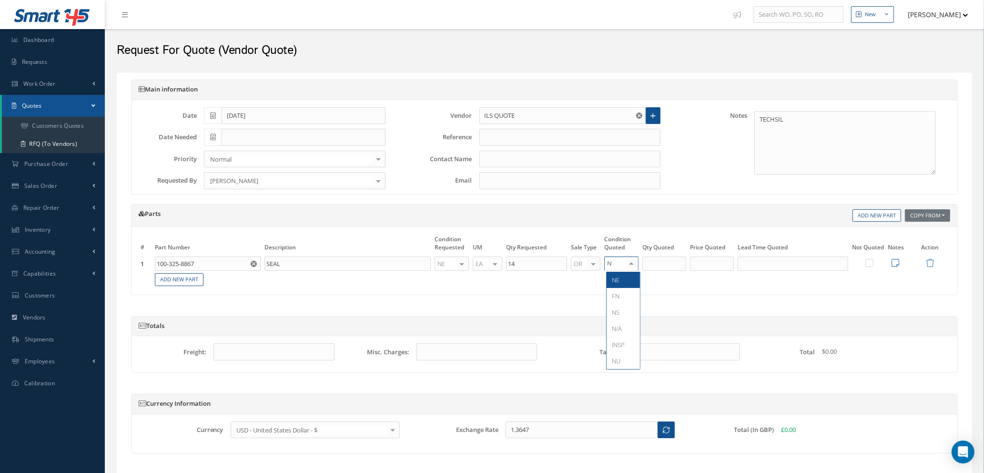
type input "NE"
click at [616, 275] on span "NE" at bounding box center [616, 279] width 8 height 9
type input "14"
click at [671, 265] on input "14" at bounding box center [664, 263] width 44 height 14
drag, startPoint x: 546, startPoint y: 260, endPoint x: 502, endPoint y: 260, distance: 44.3
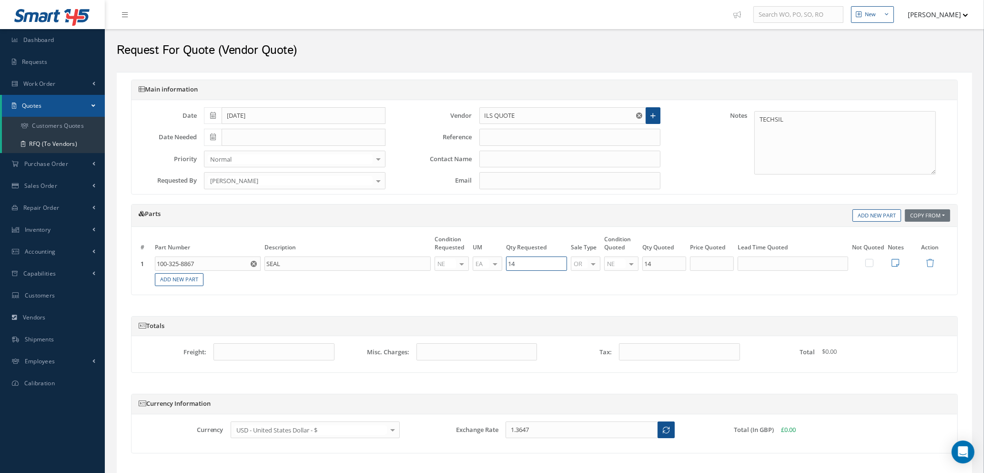
click at [497, 260] on tr "1 100-325-8867 Part Number Description SEAL NE OH SV RP AR NE FN NS RE FP BER N…" at bounding box center [544, 263] width 811 height 17
type input "14"
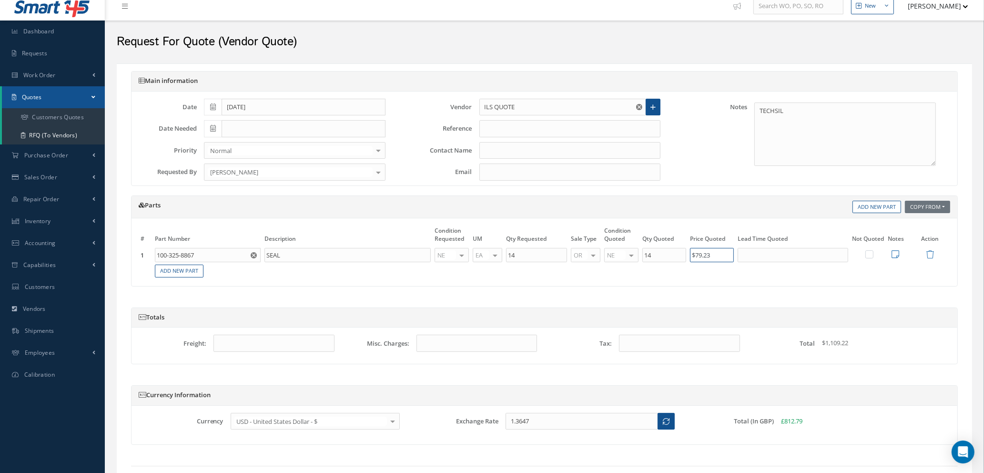
scroll to position [64, 0]
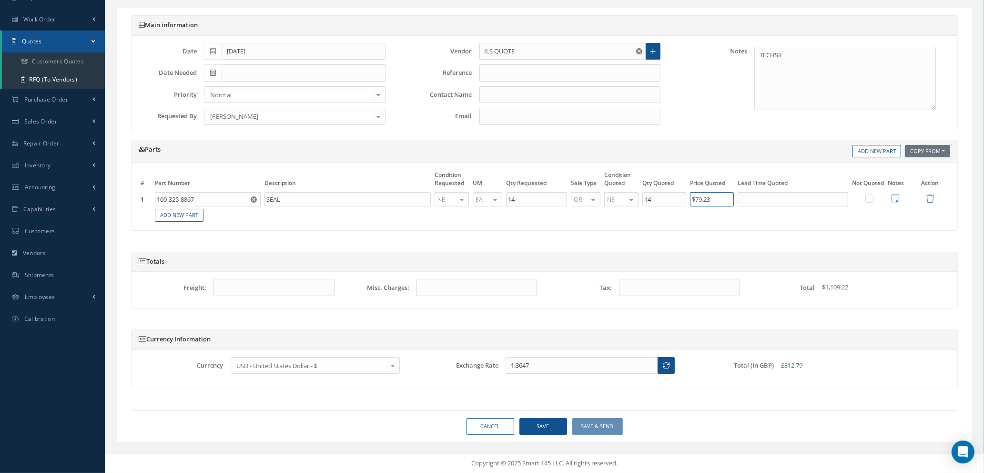
type input "$79.23"
click at [388, 365] on div at bounding box center [392, 365] width 13 height 16
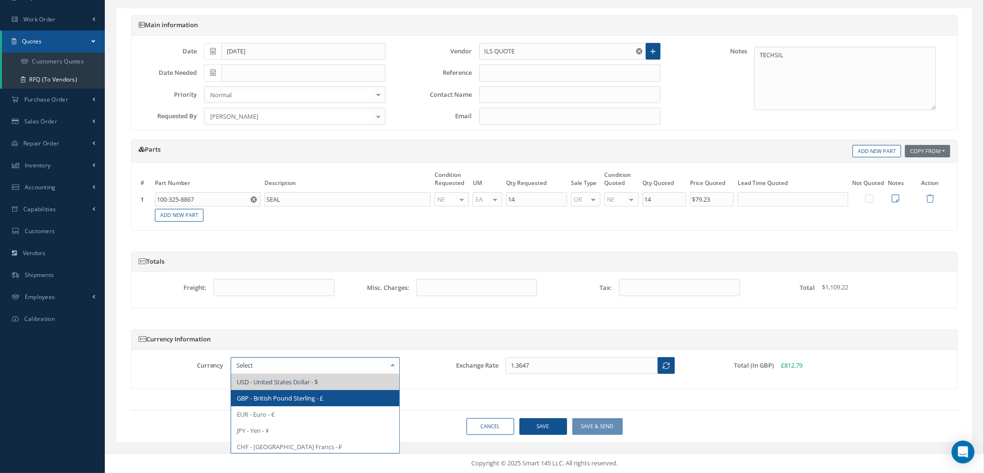
click at [320, 396] on span "GBP - British Pound Sterling - £" at bounding box center [280, 397] width 86 height 9
type input "1"
type input "£79.23"
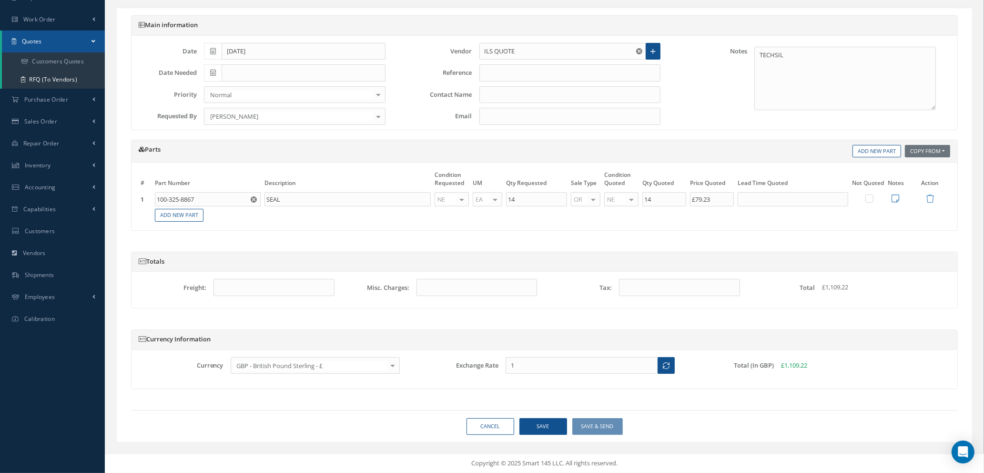
click at [752, 188] on th "Lead Time Quoted" at bounding box center [793, 180] width 114 height 21
click at [758, 201] on input "text" at bounding box center [792, 199] width 111 height 14
type input "18 WEEKS"
click at [892, 196] on icon at bounding box center [895, 198] width 8 height 9
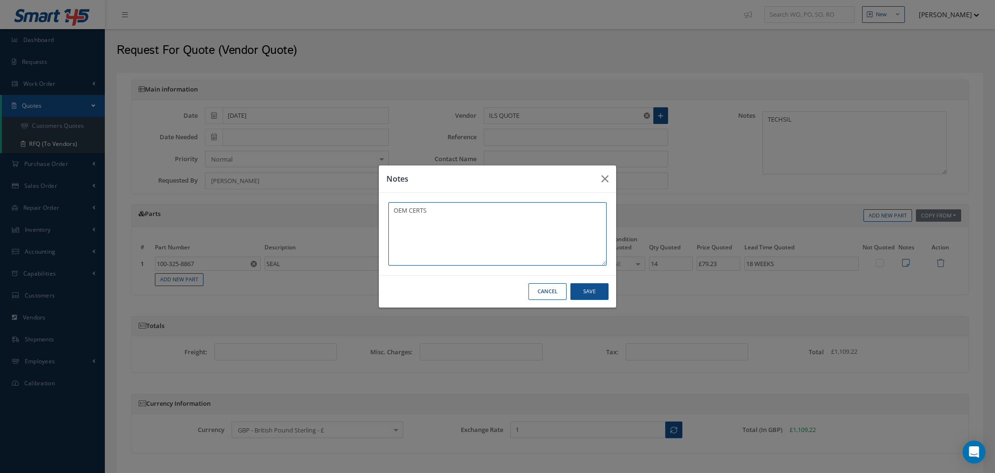
drag, startPoint x: 430, startPoint y: 211, endPoint x: 350, endPoint y: 206, distance: 80.7
click at [350, 206] on div "Notes OEM CERTS Cancel Save" at bounding box center [497, 236] width 995 height 473
type textarea "OEM CERTS"
click at [586, 291] on button "Save" at bounding box center [589, 291] width 38 height 17
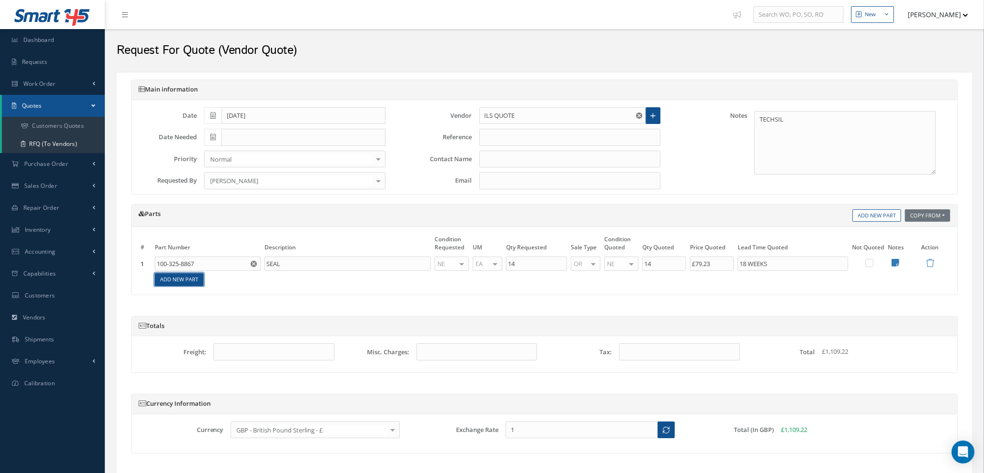
click at [162, 281] on link "Add New Part" at bounding box center [179, 279] width 49 height 13
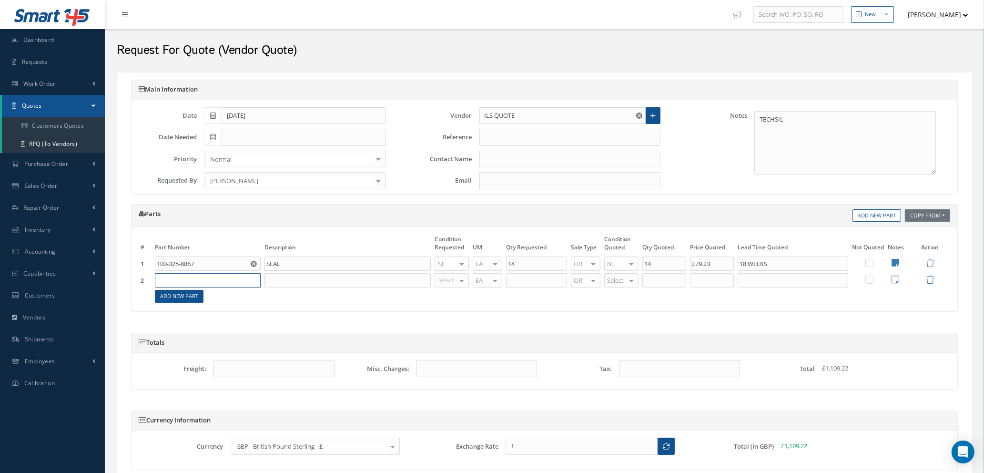
click at [168, 278] on input "text" at bounding box center [208, 280] width 106 height 14
type input "100-222-8873"
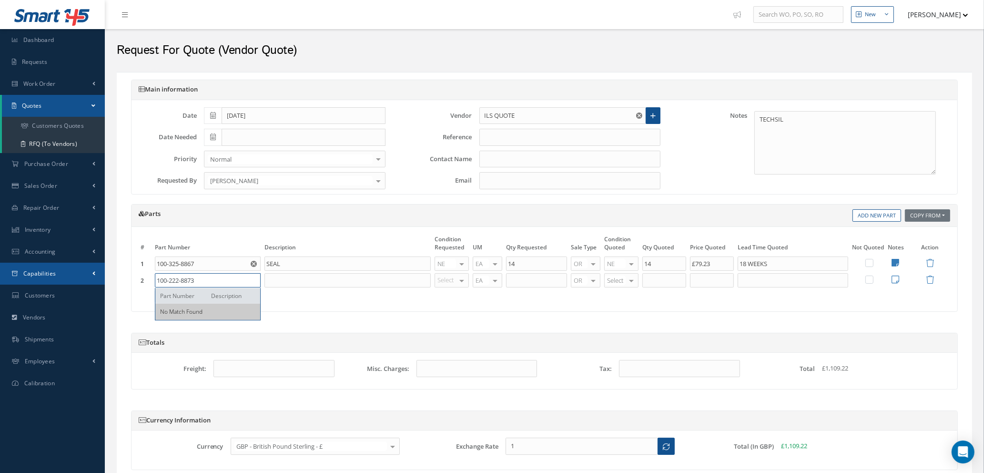
drag, startPoint x: 203, startPoint y: 282, endPoint x: 86, endPoint y: 276, distance: 117.8
click at [86, 276] on div "Smart 145 Dashboard Requests Work Order Work Order Work Order Quotes Work Order…" at bounding box center [492, 276] width 984 height 553
type input "100-222-8873"
click at [297, 283] on input "text" at bounding box center [347, 280] width 166 height 14
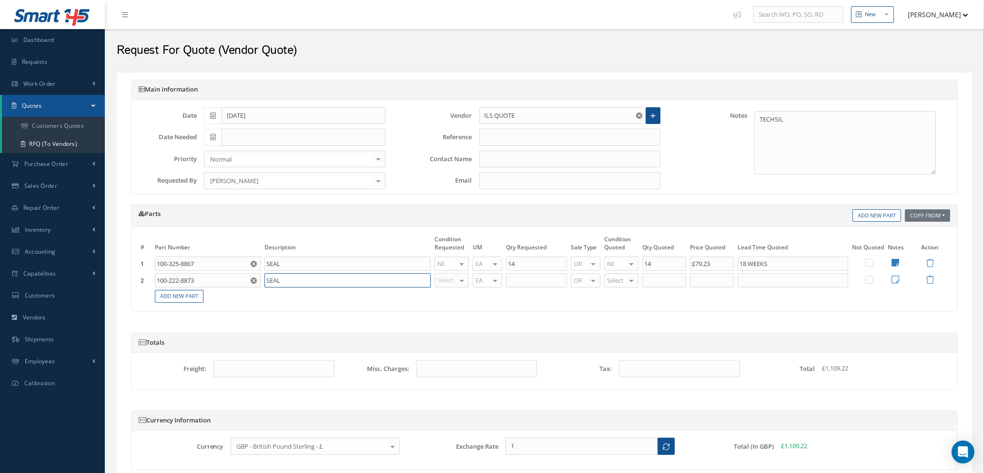
type input "SEAL"
type input "NE"
click at [450, 295] on span "NE" at bounding box center [446, 296] width 8 height 9
click at [532, 279] on input "text" at bounding box center [536, 280] width 61 height 14
type input "14"
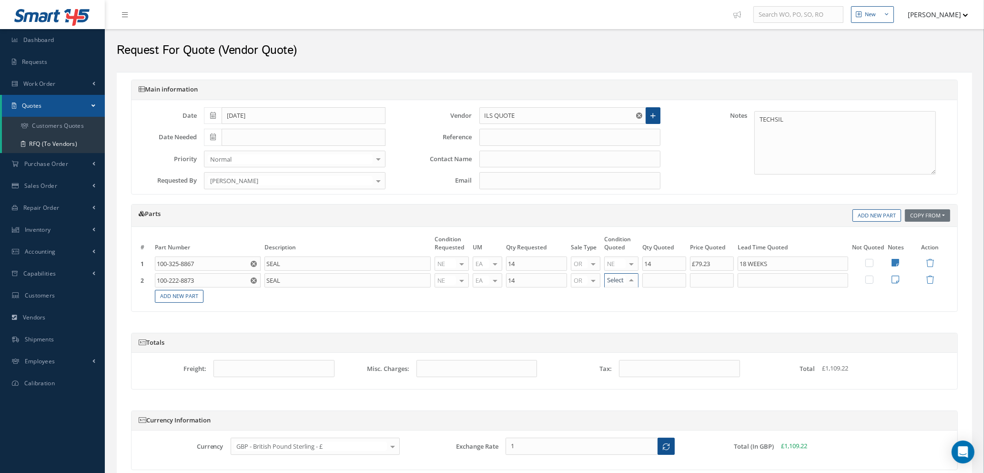
click at [629, 279] on div at bounding box center [631, 280] width 13 height 14
type input "NE"
click at [628, 296] on span "NE" at bounding box center [622, 296] width 33 height 16
type input "14"
click at [653, 283] on input "14" at bounding box center [664, 280] width 44 height 14
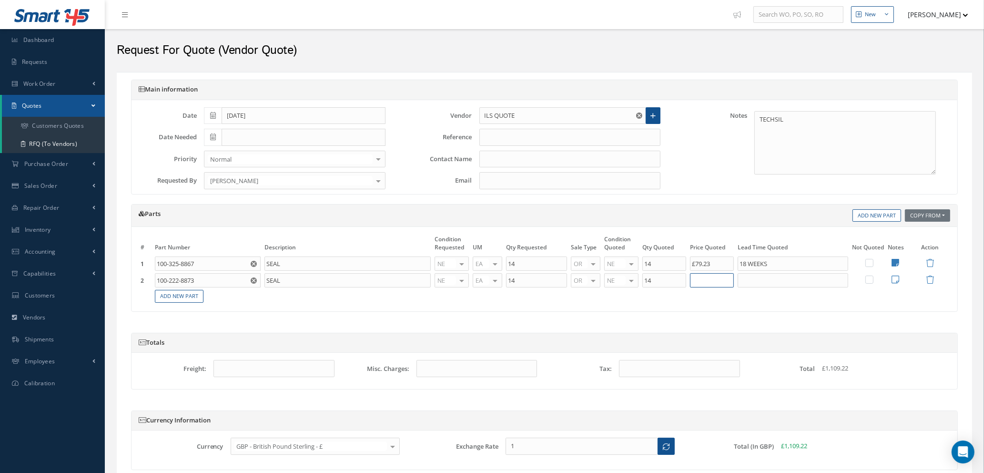
click at [723, 283] on input "text" at bounding box center [712, 280] width 44 height 14
click at [187, 299] on link "Add New Part" at bounding box center [179, 296] width 49 height 13
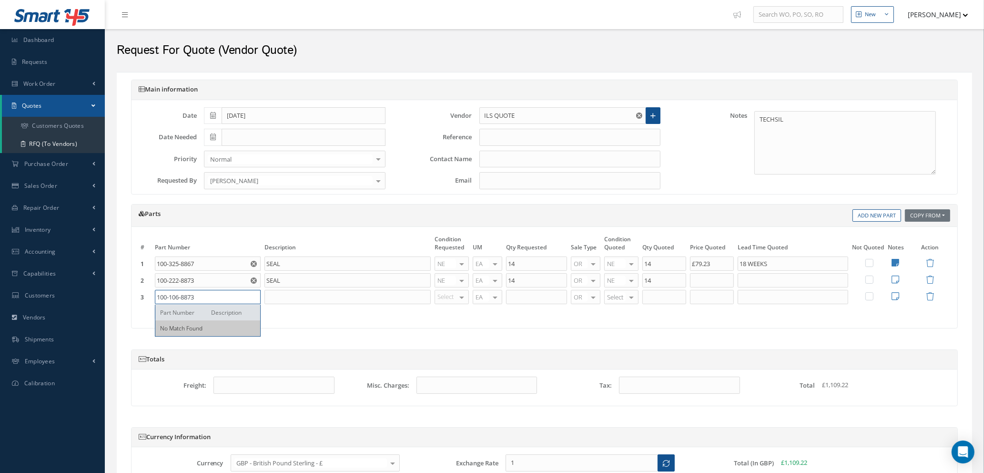
type input "100-106-8873"
click at [289, 297] on input "text" at bounding box center [347, 297] width 166 height 14
type input "SEAL"
click at [456, 300] on div "Select OH SV RP AR NE FN NS RE FP BER N/A INSP BC AI MD RF SCR TS USE TL SP NU …" at bounding box center [451, 297] width 34 height 14
type input "NE"
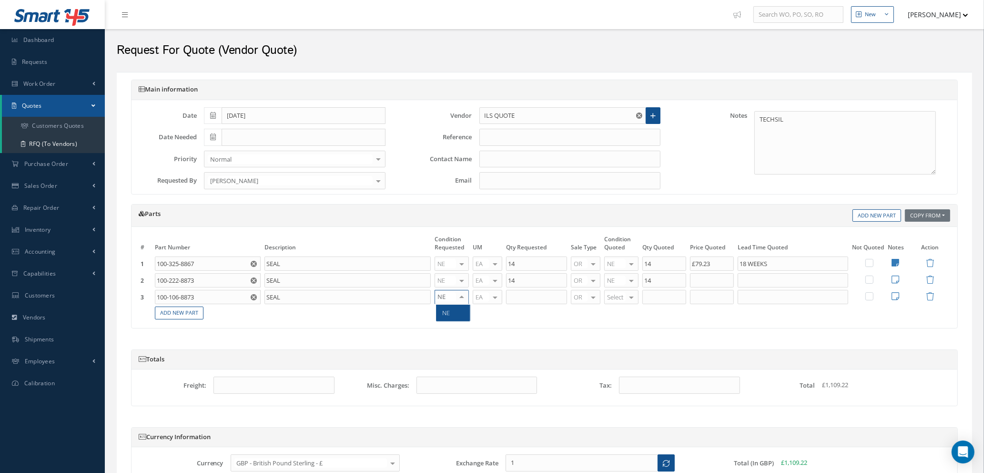
click at [456, 312] on span "NE" at bounding box center [452, 312] width 33 height 16
click at [520, 290] on input "text" at bounding box center [536, 297] width 61 height 14
type input "10"
click at [176, 315] on link "Add New Part" at bounding box center [179, 312] width 49 height 13
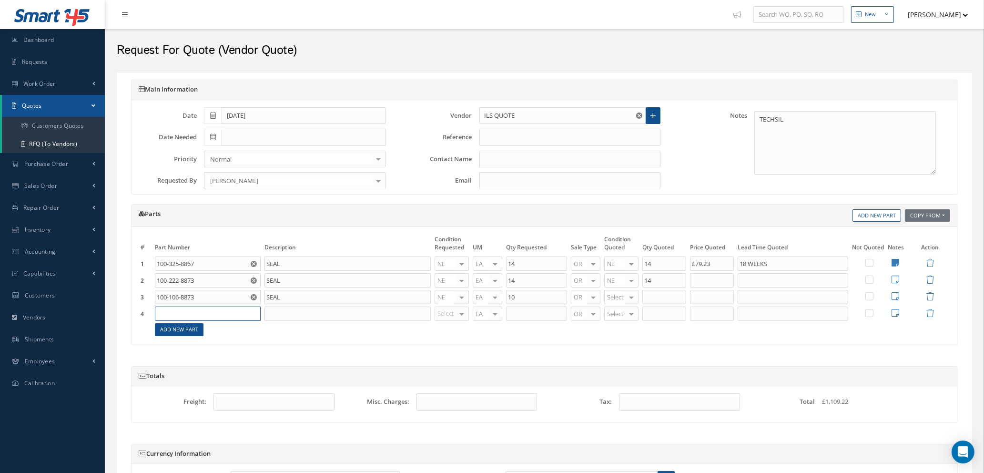
click at [176, 315] on input "text" at bounding box center [208, 313] width 106 height 14
type input "100-134-8873"
click at [282, 312] on input "text" at bounding box center [347, 313] width 166 height 14
type input "SEAL"
click at [448, 392] on span "NE" at bounding box center [446, 394] width 8 height 9
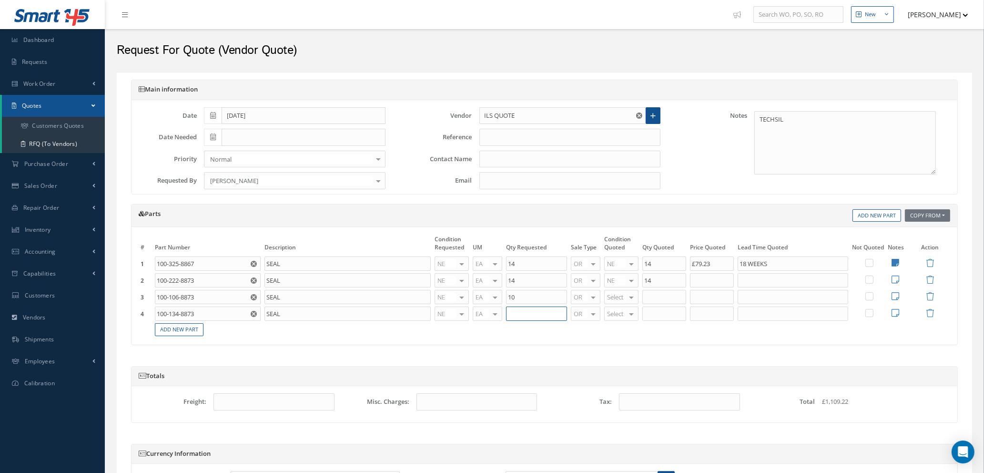
click at [516, 313] on input "text" at bounding box center [536, 313] width 61 height 14
type input "3"
click at [628, 310] on div at bounding box center [631, 314] width 13 height 14
type input "NE"
click at [625, 331] on span "NE" at bounding box center [622, 329] width 33 height 16
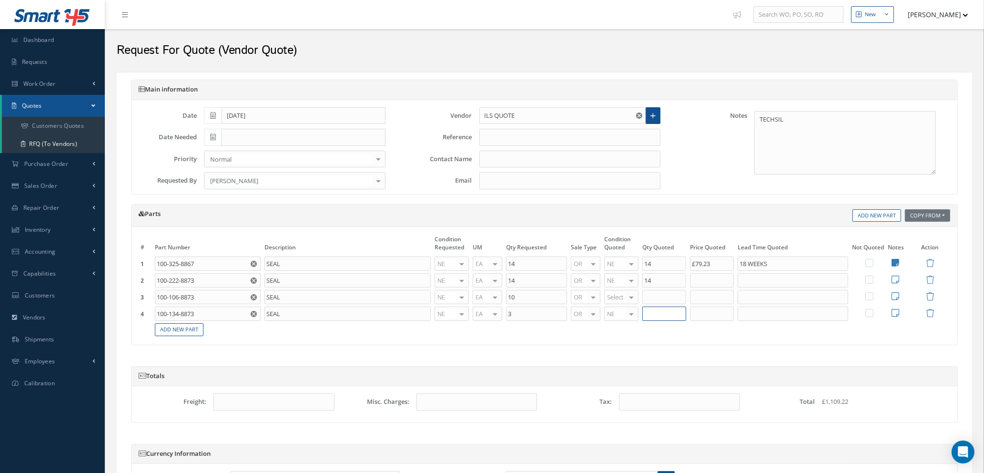
type input "3"
click at [664, 313] on input "3" at bounding box center [664, 313] width 44 height 14
type input "10"
type input "£144.85"
click at [773, 317] on input "text" at bounding box center [792, 313] width 111 height 14
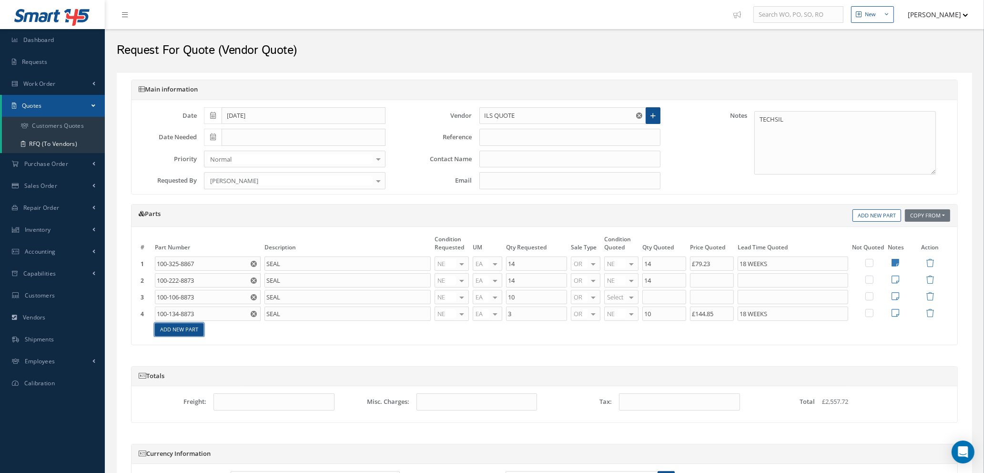
type input "18 WEEKS"
click at [186, 330] on link "Add New Part" at bounding box center [179, 329] width 49 height 13
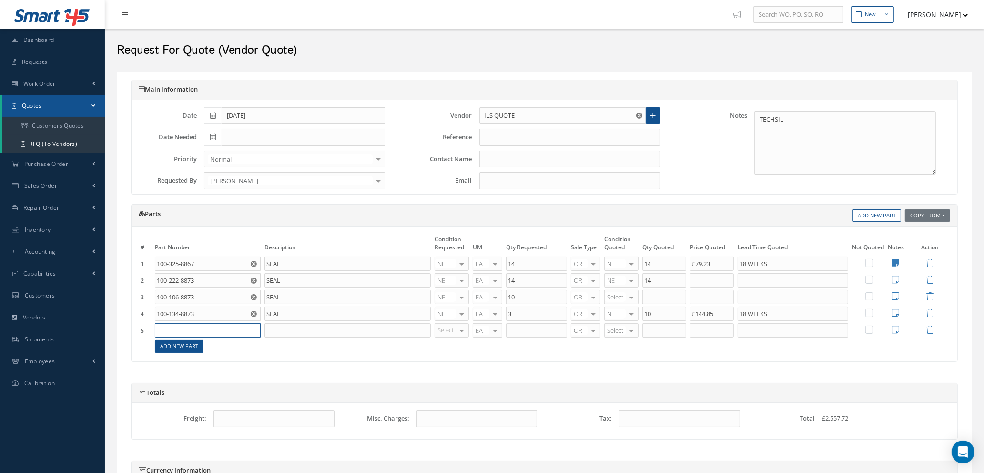
click at [186, 330] on input "text" at bounding box center [208, 330] width 106 height 14
click at [181, 330] on input "100-1358-8873" at bounding box center [208, 330] width 106 height 14
click at [222, 334] on input "100-138-8873" at bounding box center [208, 330] width 106 height 14
type input "100-138-8873"
click at [277, 330] on input "text" at bounding box center [347, 330] width 166 height 14
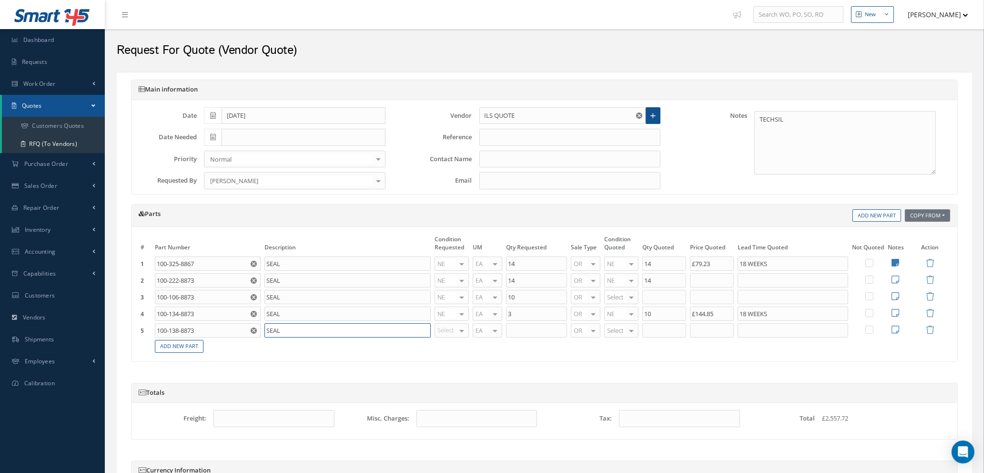
type input "SEAL"
click at [458, 333] on div at bounding box center [461, 330] width 13 height 14
type input "NE"
click at [455, 348] on span "NE" at bounding box center [452, 346] width 33 height 16
click at [517, 330] on input "text" at bounding box center [536, 330] width 61 height 14
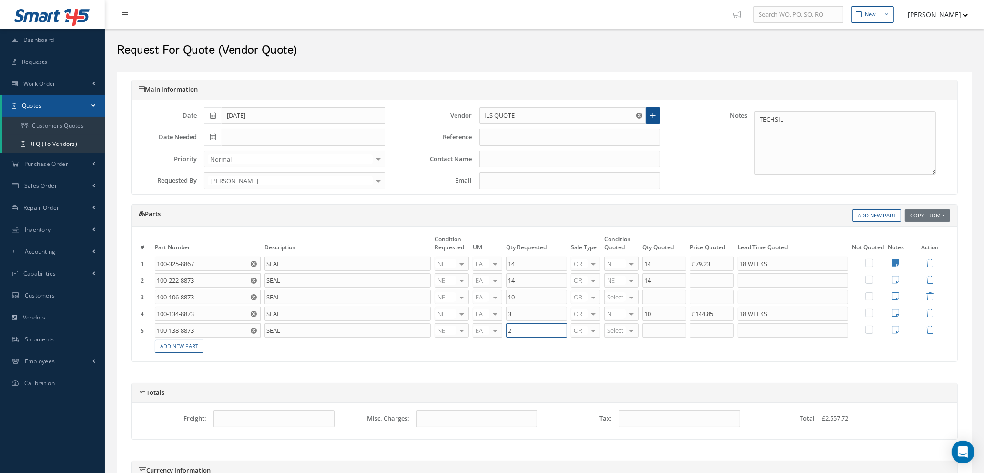
type input "2"
type input "NE"
click at [625, 347] on span "NE" at bounding box center [622, 346] width 33 height 16
type input "2"
click at [663, 330] on input "2" at bounding box center [664, 330] width 44 height 14
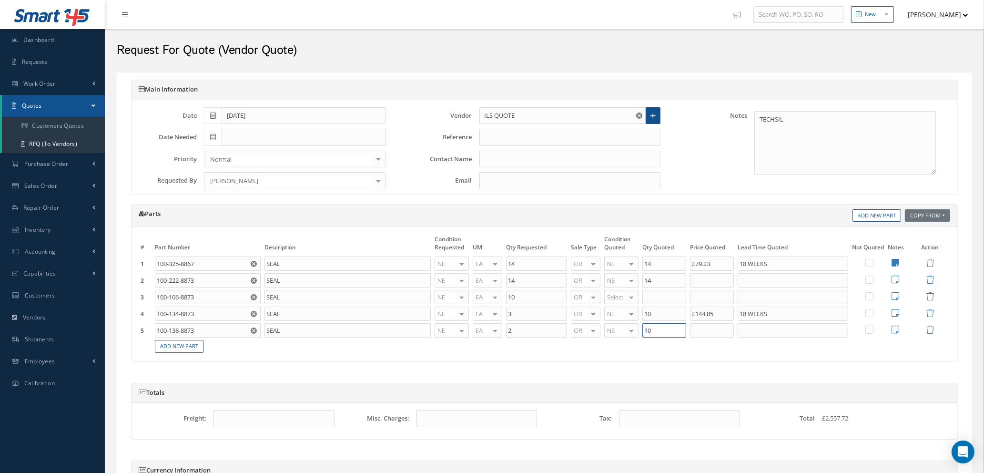
type input "10"
click at [703, 329] on input "text" at bounding box center [712, 330] width 44 height 14
type input "£121.68"
click at [765, 329] on input "text" at bounding box center [792, 330] width 111 height 14
type input "18 WEEKS"
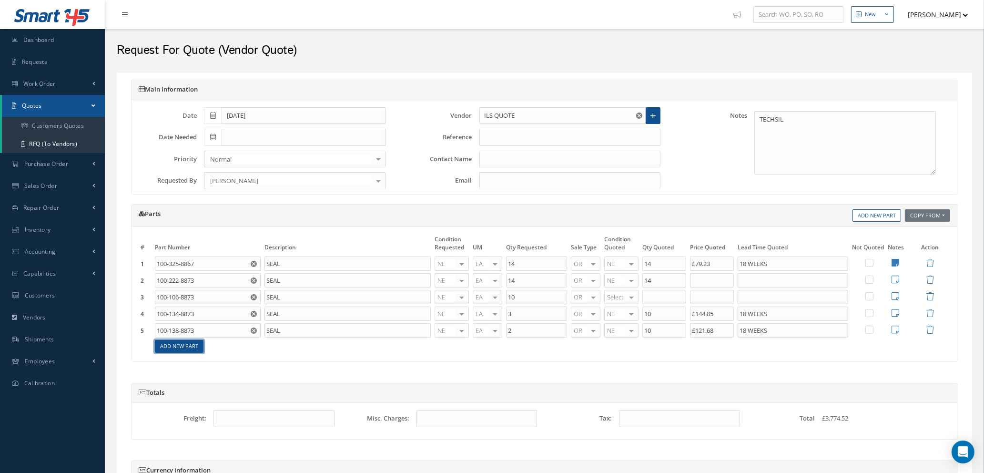
click at [168, 347] on link "Add New Part" at bounding box center [179, 346] width 49 height 13
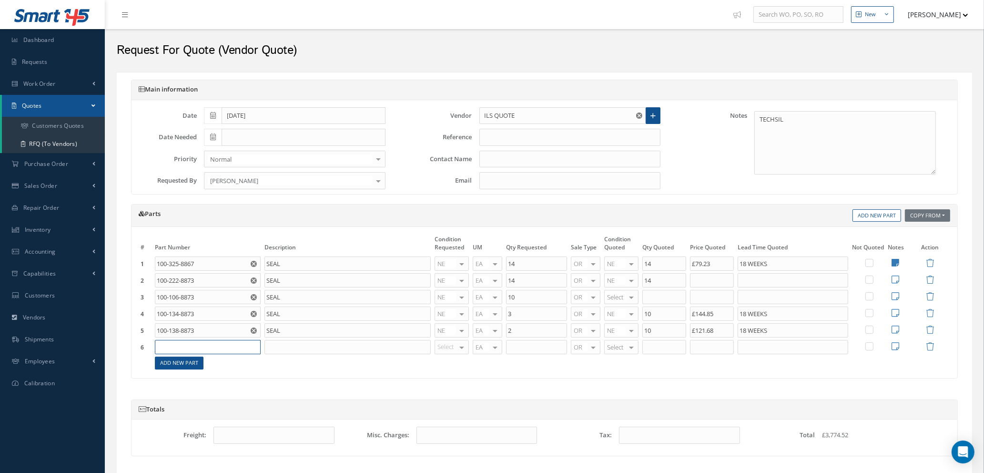
click at [168, 347] on input "text" at bounding box center [208, 347] width 106 height 14
type input "100-227-8873"
click at [269, 346] on input "text" at bounding box center [347, 347] width 166 height 14
type input "SEAL"
click at [452, 339] on td "Select OH SV RP AR NE FN NS RE FP BER N/A INSP BC AI MD RF SCR TS USE TL SP NU …" at bounding box center [452, 347] width 38 height 17
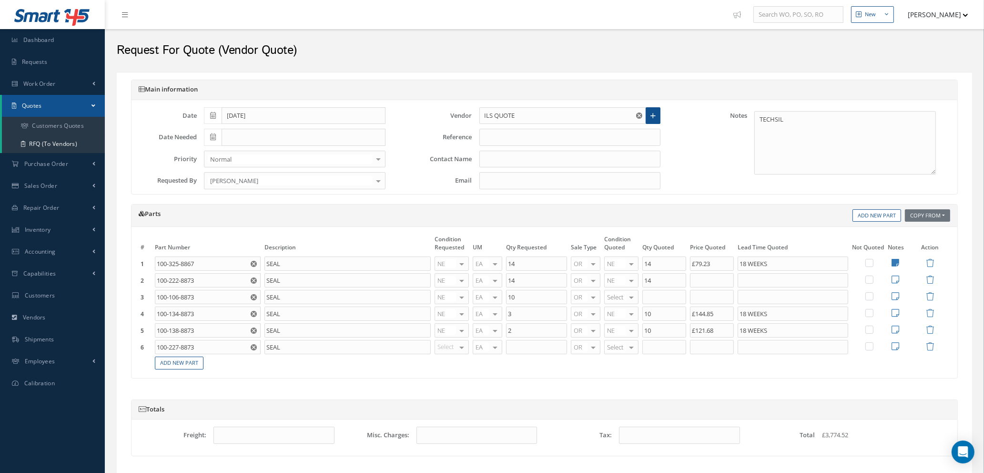
click at [456, 348] on div "Select OH SV RP AR NE FN NS RE FP BER N/A INSP BC AI MD RF SCR TS USE TL SP NU …" at bounding box center [451, 347] width 34 height 14
type input "NE"
click at [456, 364] on span "NE" at bounding box center [452, 362] width 33 height 16
click at [521, 348] on input "text" at bounding box center [536, 347] width 61 height 14
type input "1"
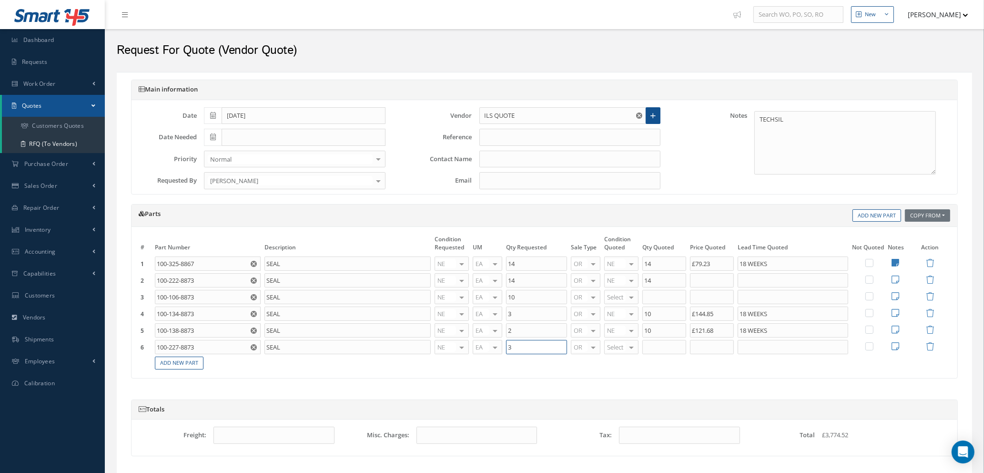
type input "3"
type input "NE"
type input "3"
type input "10"
type input "£133.43"
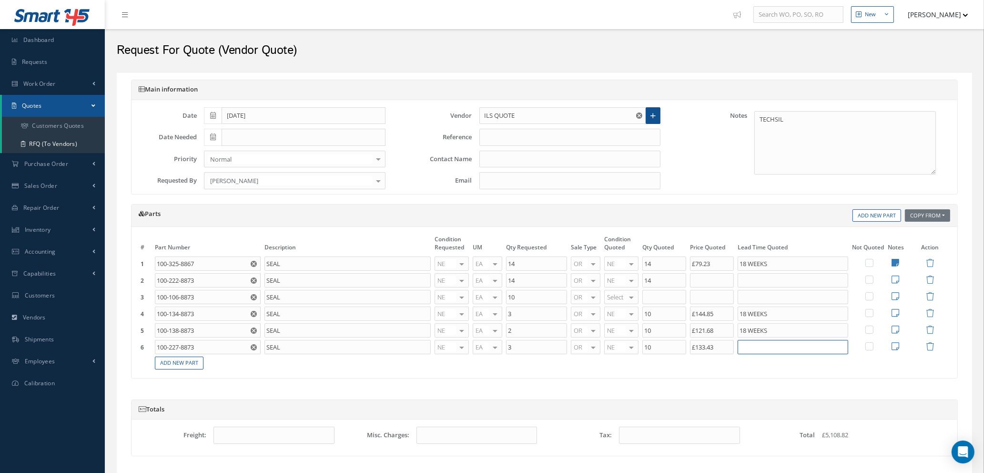
click at [754, 347] on input "text" at bounding box center [792, 347] width 111 height 14
type input "18 WEEKS"
click at [177, 365] on link "Add New Part" at bounding box center [179, 362] width 49 height 13
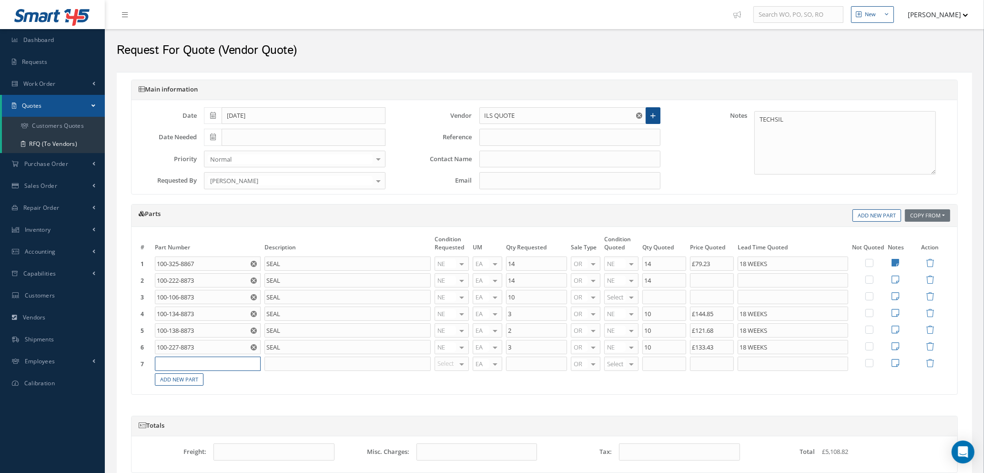
click at [177, 359] on input "text" at bounding box center [208, 363] width 106 height 14
type input "100-233-8873"
click at [306, 365] on input "text" at bounding box center [347, 363] width 166 height 14
type input "SEAL"
type input "NE"
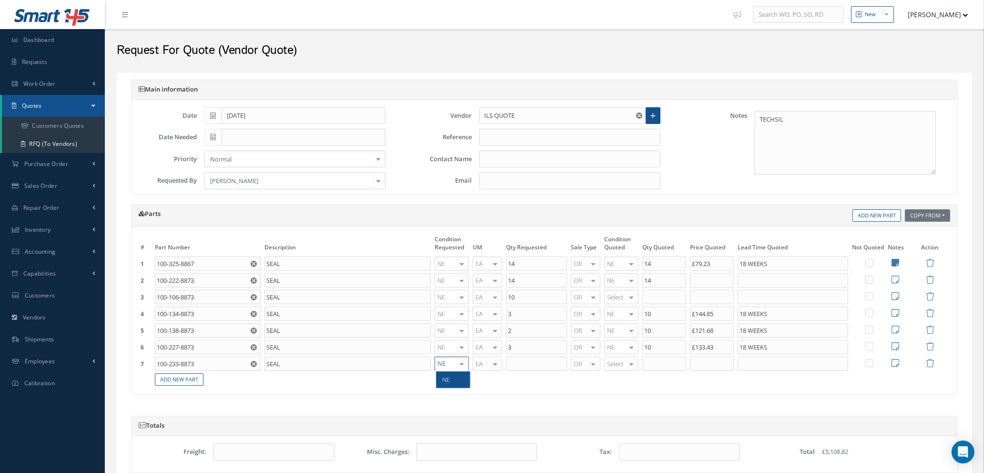
click at [459, 380] on span "NE" at bounding box center [452, 379] width 33 height 16
click at [527, 360] on input "text" at bounding box center [536, 363] width 61 height 14
type input "5"
click at [638, 364] on div at bounding box center [631, 364] width 13 height 14
type input "NE"
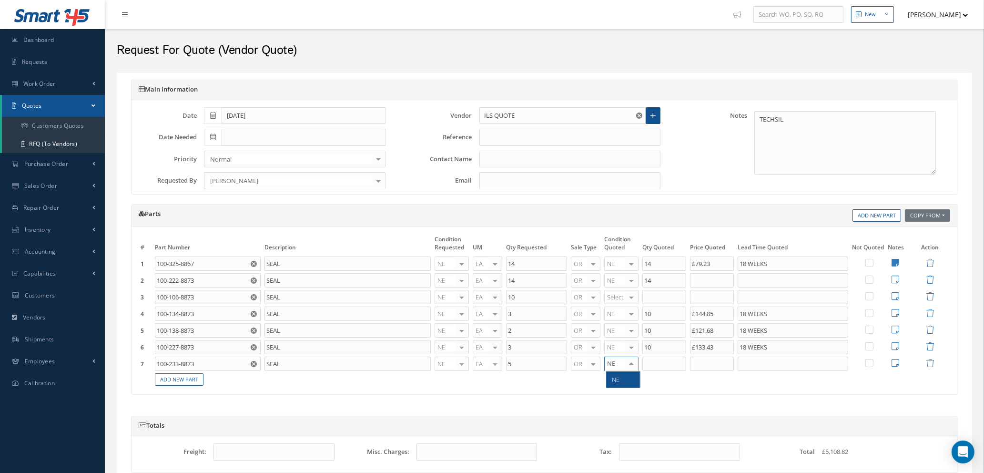
click at [626, 378] on span "NE" at bounding box center [622, 379] width 33 height 16
type input "5"
click at [663, 366] on input "5" at bounding box center [664, 363] width 44 height 14
type input "1"
click at [181, 380] on link "Add New Part" at bounding box center [179, 379] width 49 height 13
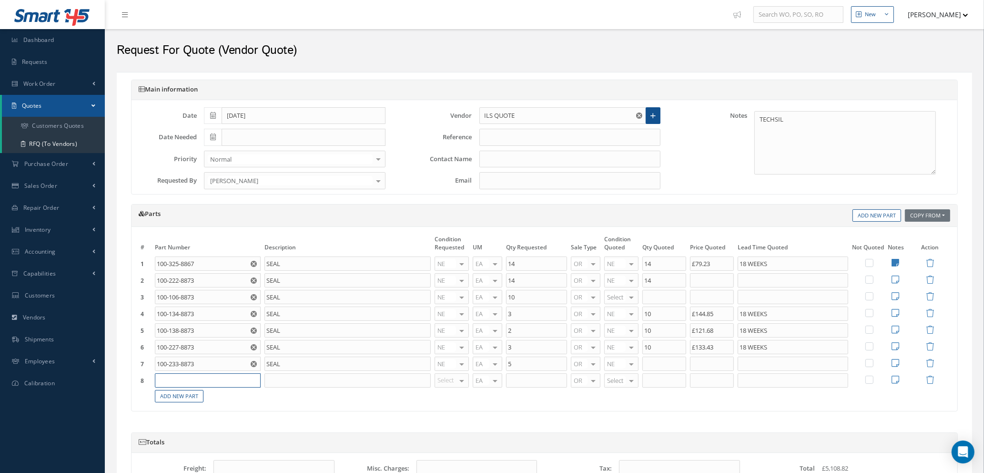
click at [182, 376] on input "text" at bounding box center [208, 380] width 106 height 14
type input "100-226-8873"
click at [294, 379] on input "text" at bounding box center [347, 380] width 166 height 14
type input "SEAL"
click at [460, 382] on div at bounding box center [461, 380] width 13 height 14
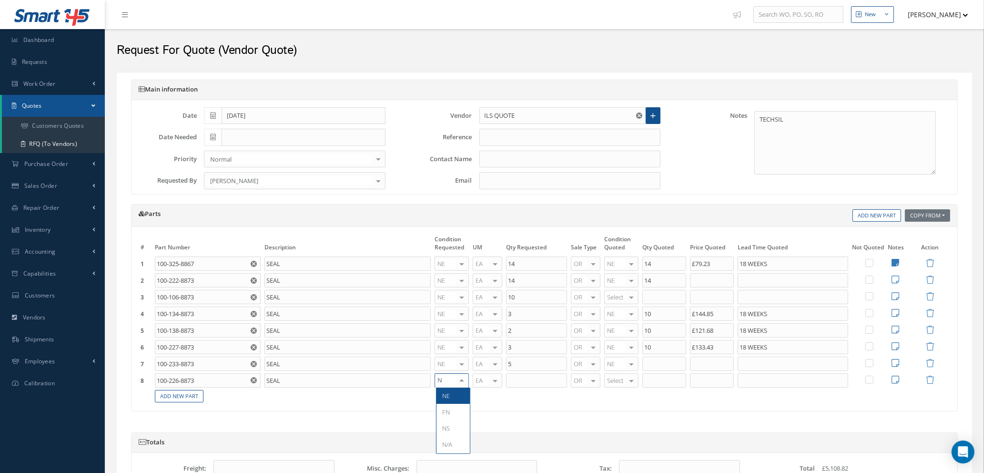
type input "NE"
click at [455, 401] on span "NE" at bounding box center [452, 395] width 33 height 16
click at [520, 383] on input "text" at bounding box center [536, 380] width 61 height 14
type input "3"
click at [628, 380] on div at bounding box center [631, 380] width 13 height 14
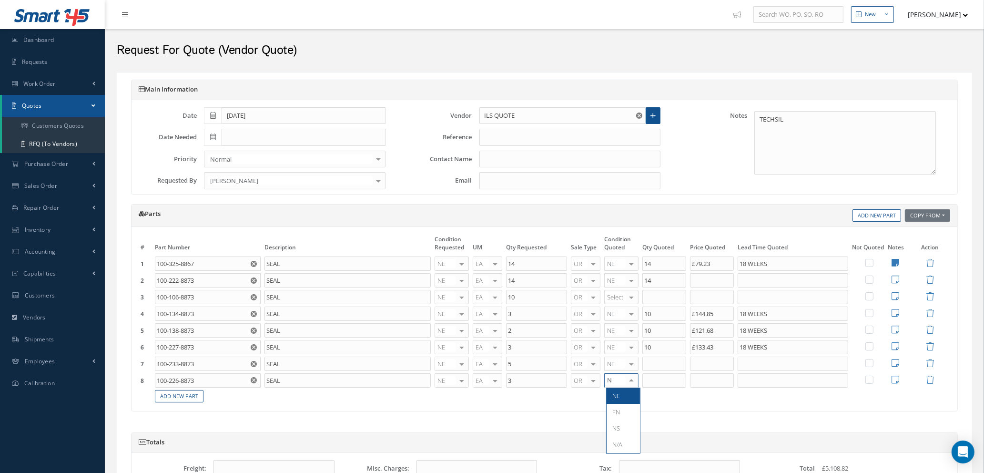
type input "NE"
click at [624, 399] on span "NE" at bounding box center [622, 395] width 33 height 16
type input "3"
click at [656, 381] on input "3" at bounding box center [664, 380] width 44 height 14
click at [252, 364] on use "Reset" at bounding box center [254, 364] width 6 height 6
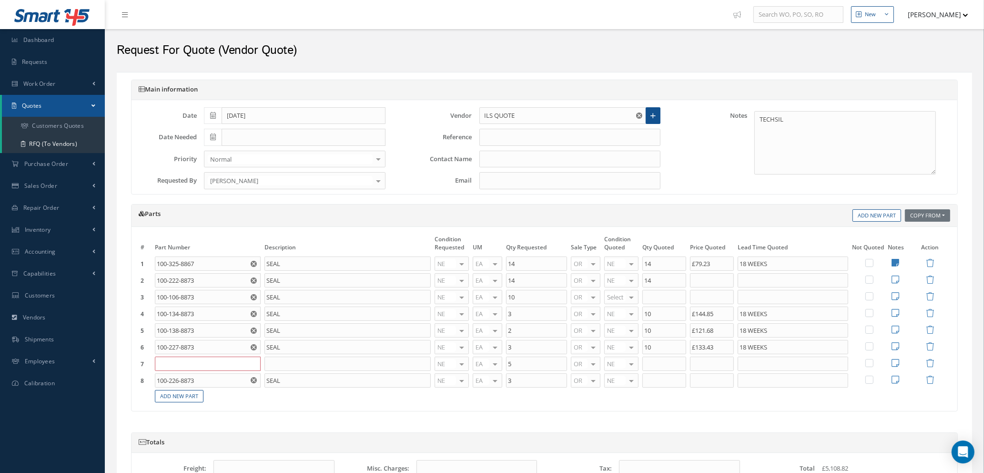
click at [224, 363] on input "text" at bounding box center [208, 363] width 106 height 14
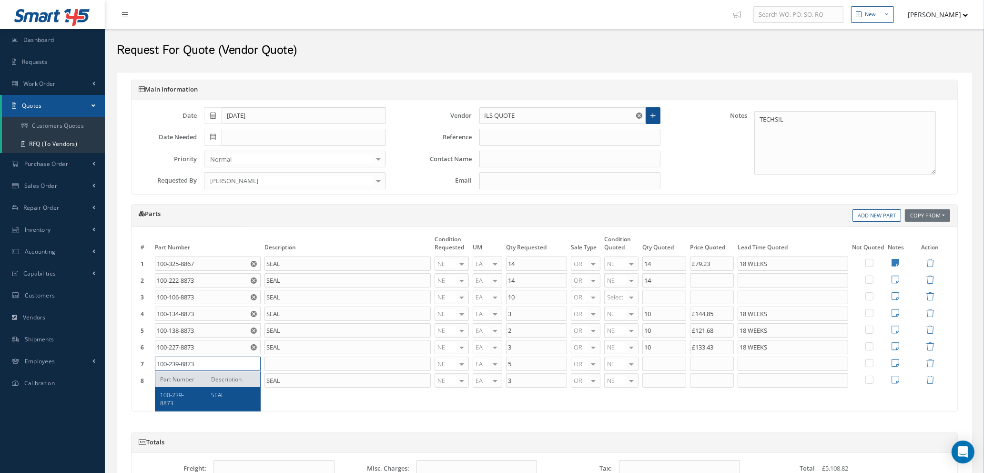
type input "100-239-8873"
click at [223, 392] on span "SEAL" at bounding box center [218, 395] width 13 height 8
type input "SEAL"
click at [524, 364] on input "5" at bounding box center [536, 363] width 61 height 14
type input "3"
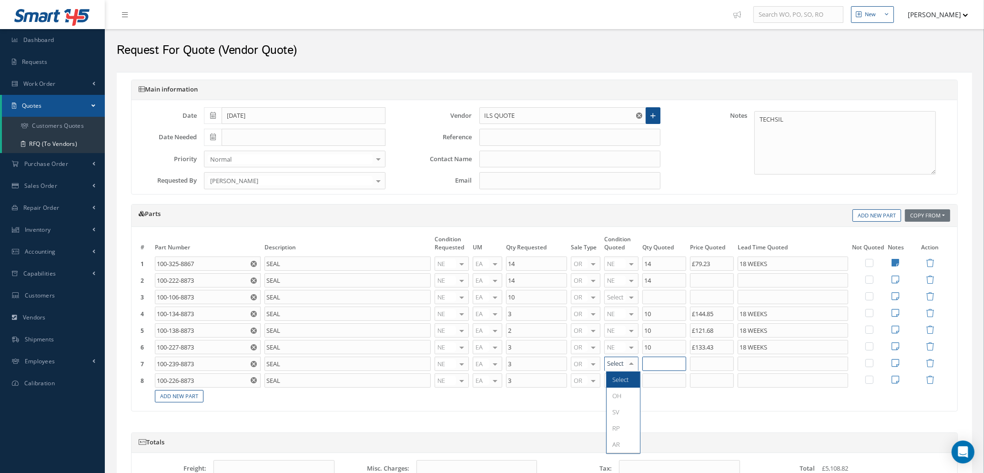
type input "3"
type input "10"
type input "£82.66"
click at [252, 380] on use "Reset" at bounding box center [254, 380] width 6 height 6
click at [235, 380] on input "text" at bounding box center [208, 380] width 106 height 14
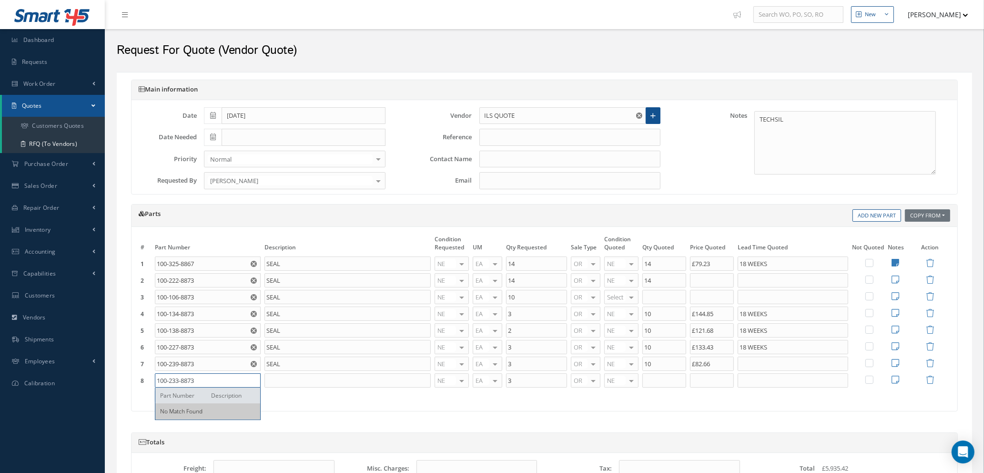
type input "100-233-8873"
click at [284, 380] on input "text" at bounding box center [347, 380] width 166 height 14
type input "SEAL"
click at [533, 383] on input "3" at bounding box center [536, 380] width 61 height 14
type input "5"
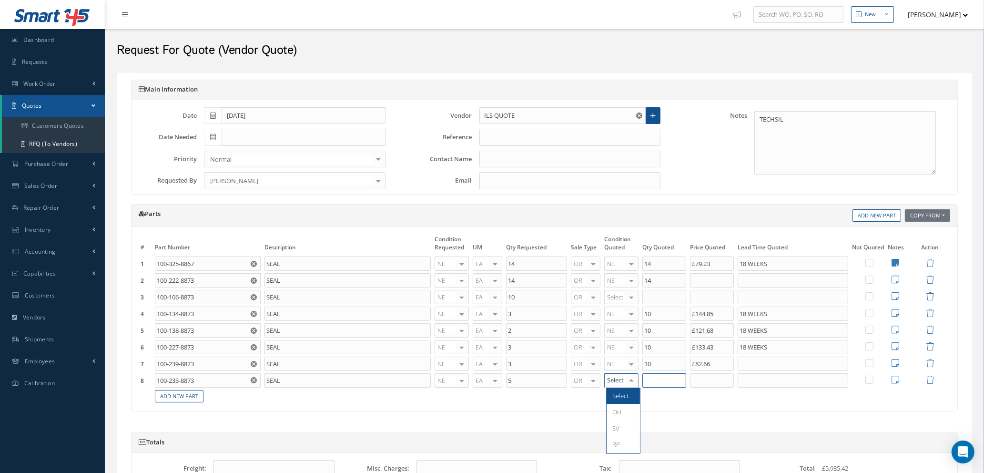
type input "5"
click at [163, 401] on link "Add New Part" at bounding box center [179, 396] width 49 height 13
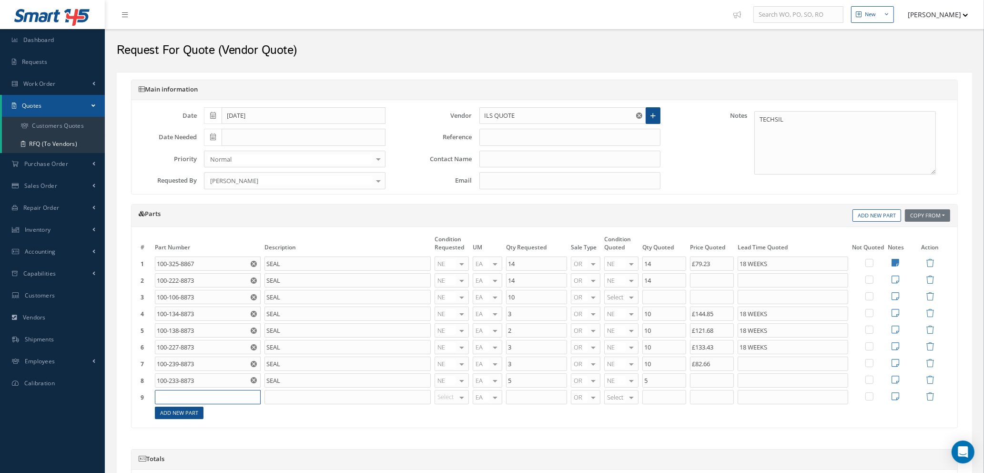
click at [187, 397] on input "text" at bounding box center [208, 397] width 106 height 14
type input "100-226-8873"
click at [287, 395] on input "text" at bounding box center [347, 397] width 166 height 14
type input "SEAL"
type input "NE"
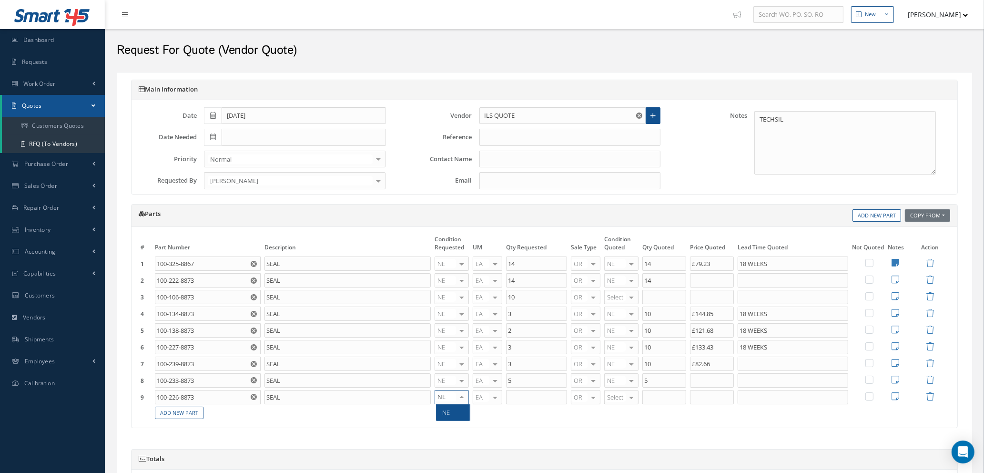
click at [452, 415] on span "NE" at bounding box center [452, 412] width 33 height 16
click at [518, 398] on input "text" at bounding box center [536, 397] width 61 height 14
type input "10"
type input "NE"
type input "10"
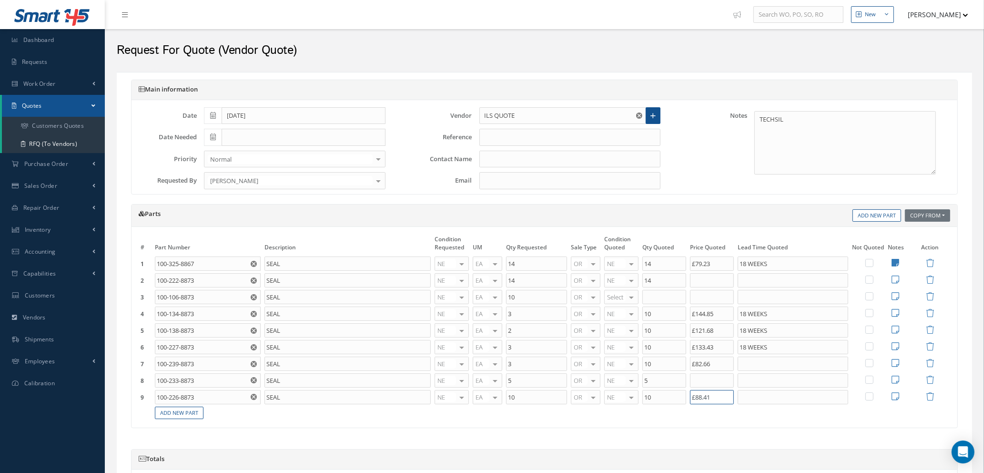
type input "£88.41"
type input "15 WEEKS"
type input "10"
type input "15 WEEKS"
click at [668, 302] on input "10" at bounding box center [664, 297] width 44 height 14
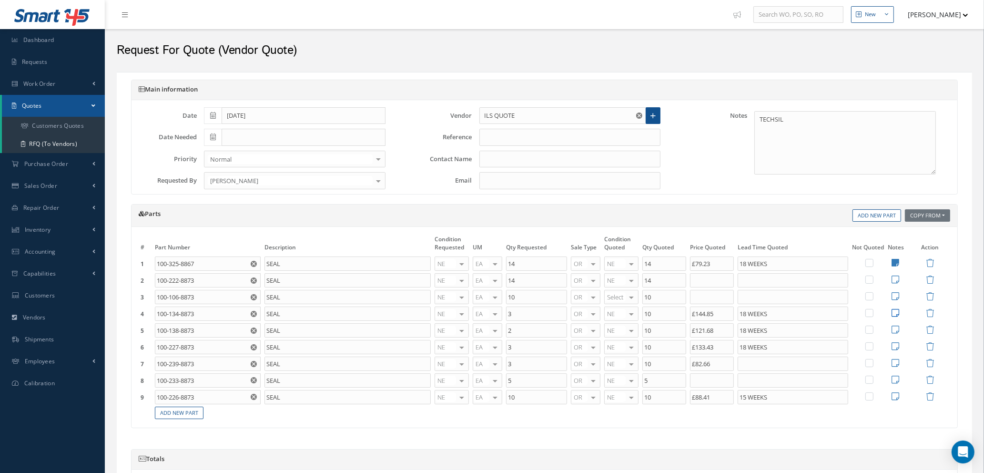
click at [895, 313] on icon at bounding box center [895, 312] width 8 height 9
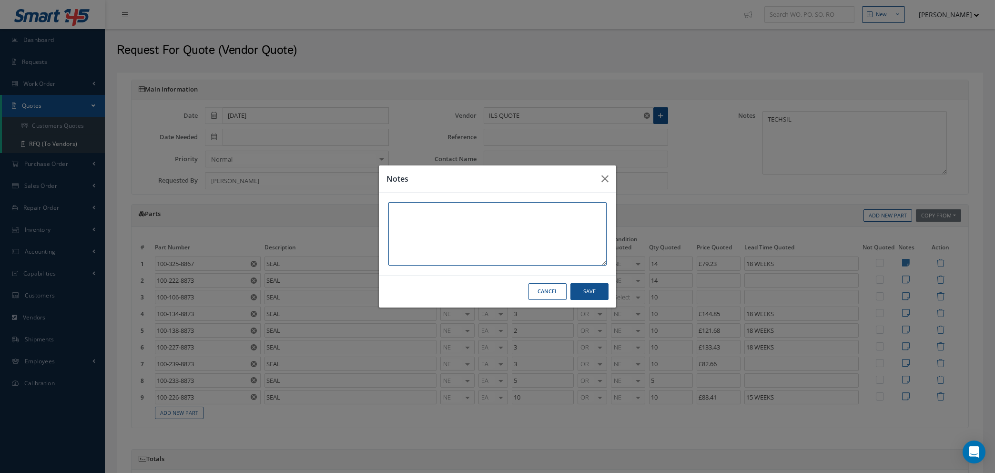
paste textarea "OEM CERTS"
type textarea "OEM CERTS"
click at [591, 289] on button "Save" at bounding box center [589, 291] width 38 height 17
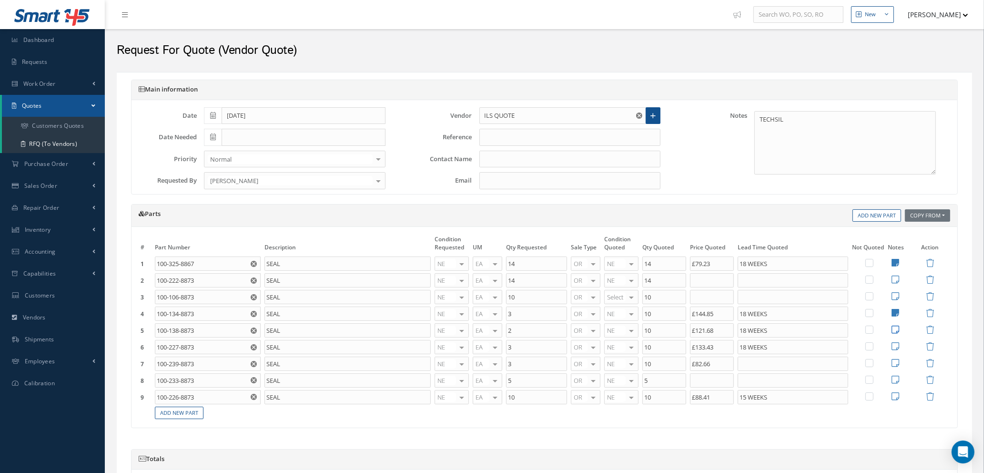
click at [895, 329] on icon at bounding box center [895, 329] width 8 height 9
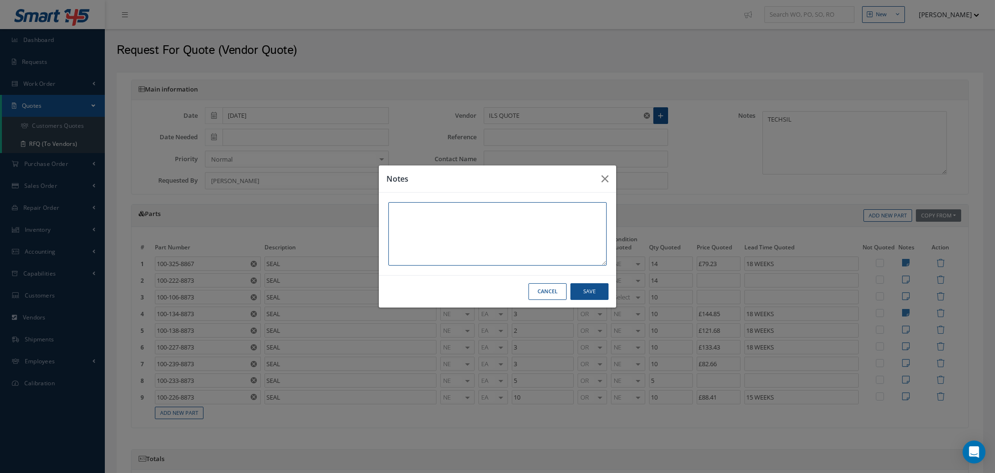
paste textarea "OEM CERTS"
type textarea "OEM CERTS"
click at [602, 290] on button "Save" at bounding box center [589, 291] width 38 height 17
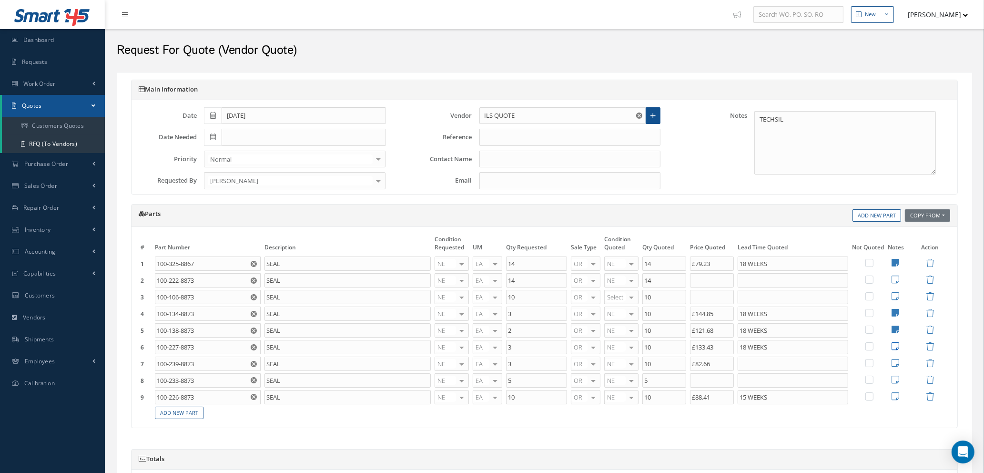
click at [894, 346] on icon at bounding box center [895, 346] width 8 height 9
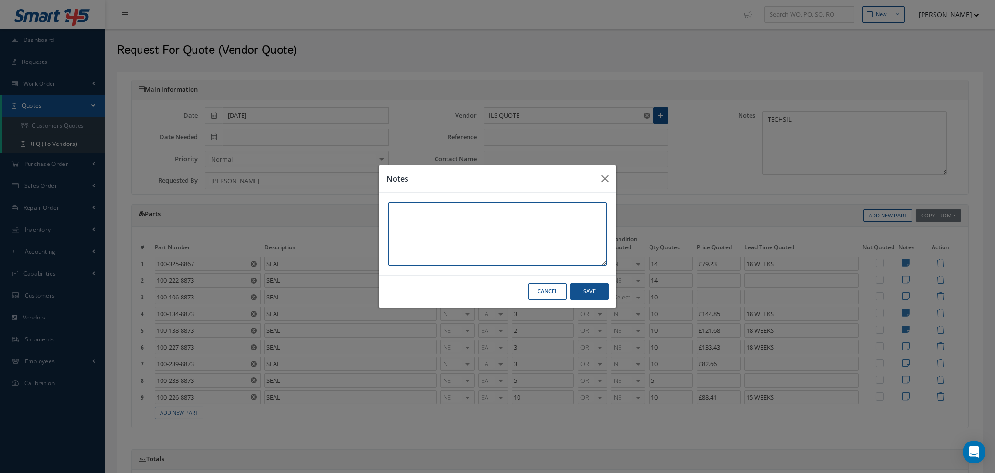
paste textarea "OEM CERTS"
type textarea "OEM CERTS"
click at [595, 287] on button "Save" at bounding box center [589, 291] width 38 height 17
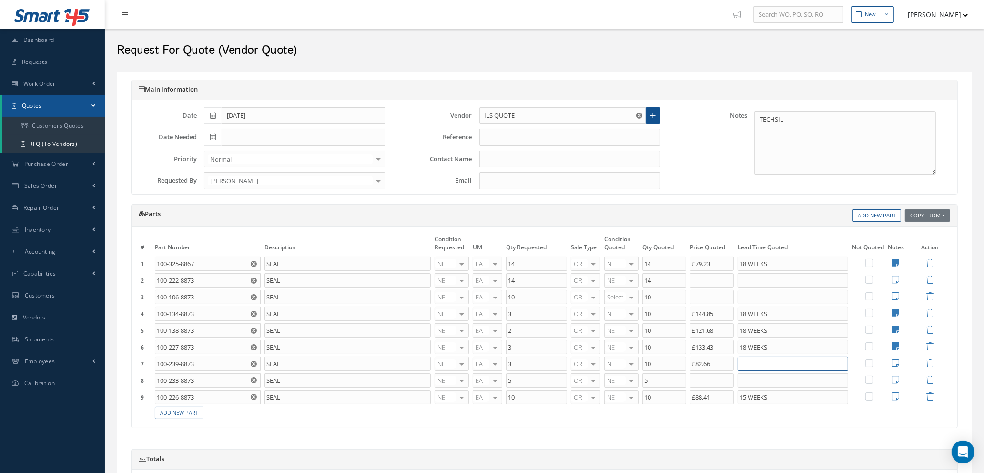
click at [778, 365] on input "text" at bounding box center [792, 363] width 111 height 14
type input "18 WEEKS"
click at [894, 361] on icon at bounding box center [895, 362] width 8 height 9
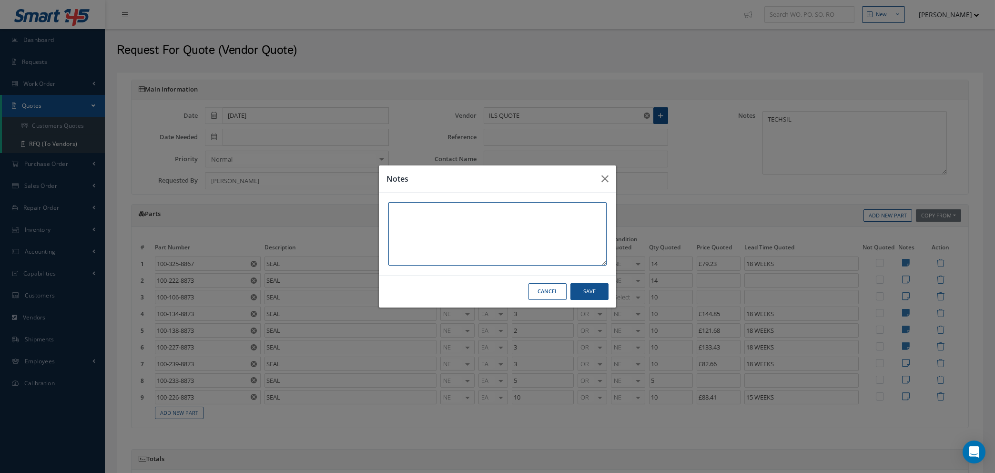
click at [408, 212] on textarea at bounding box center [497, 233] width 218 height 63
paste textarea "OEM CERTS"
type textarea "OEM CERTS"
click at [584, 295] on button "Save" at bounding box center [589, 291] width 38 height 17
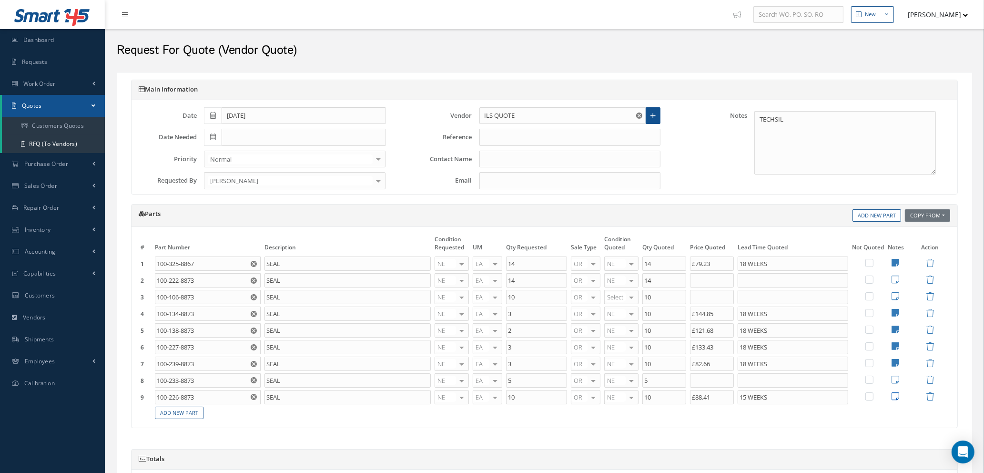
click at [897, 396] on icon at bounding box center [895, 396] width 8 height 9
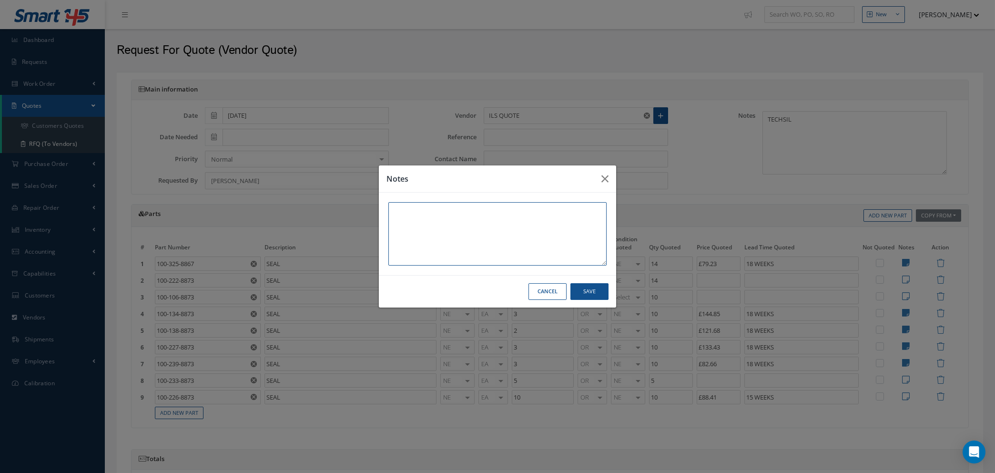
paste textarea "OEM CERTS"
type textarea "OEM CERTS"
click at [581, 288] on button "Save" at bounding box center [589, 291] width 38 height 17
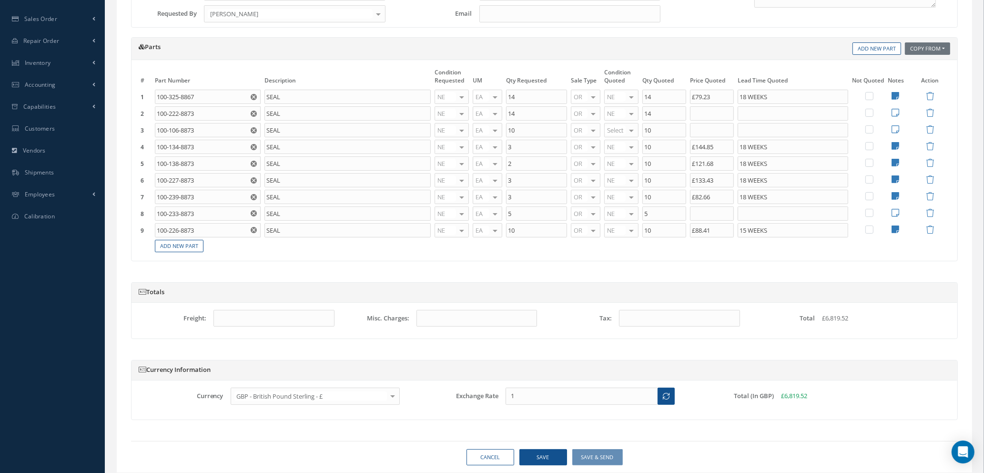
scroll to position [198, 0]
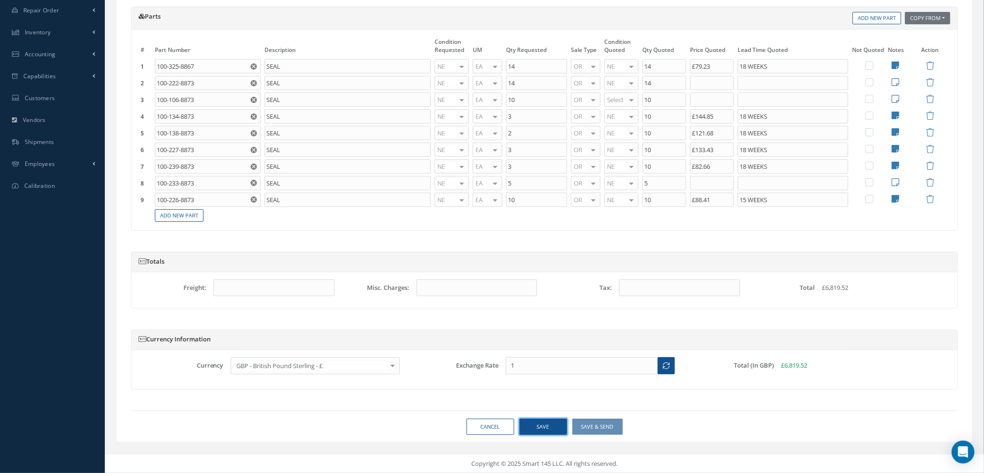
click at [539, 426] on button "Save" at bounding box center [543, 426] width 48 height 17
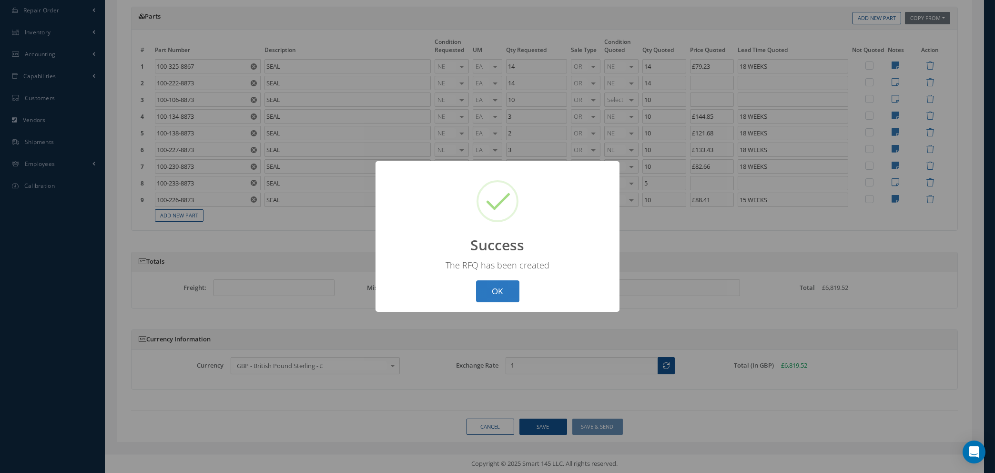
click at [496, 284] on button "OK" at bounding box center [497, 291] width 43 height 22
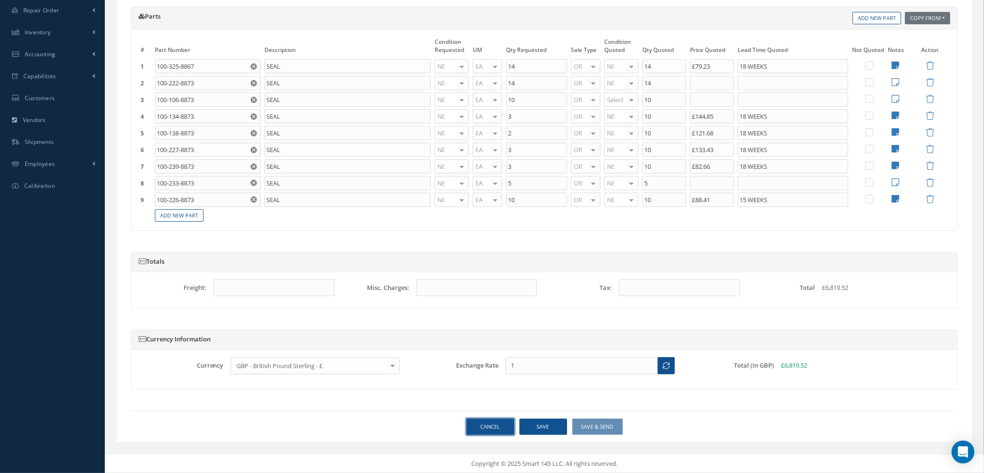
click at [489, 424] on link "Cancel" at bounding box center [490, 426] width 48 height 17
select select "25"
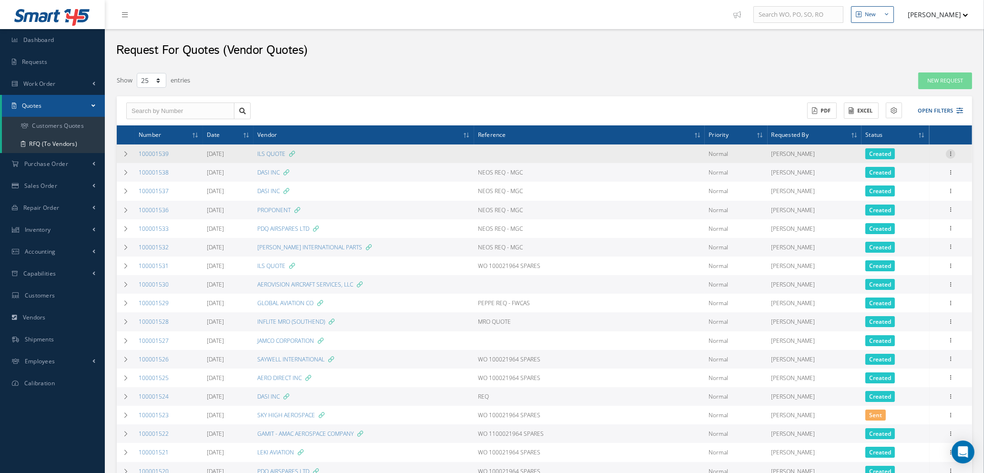
click at [955, 151] on icon at bounding box center [951, 153] width 10 height 8
click at [896, 172] on link "Edit" at bounding box center [906, 172] width 75 height 12
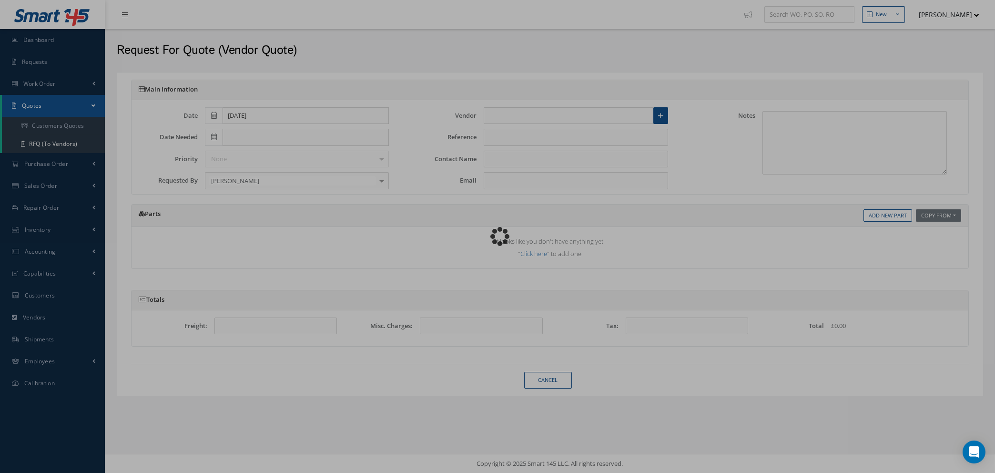
type input "ILS QUOTE"
type textarea "TECHSIL"
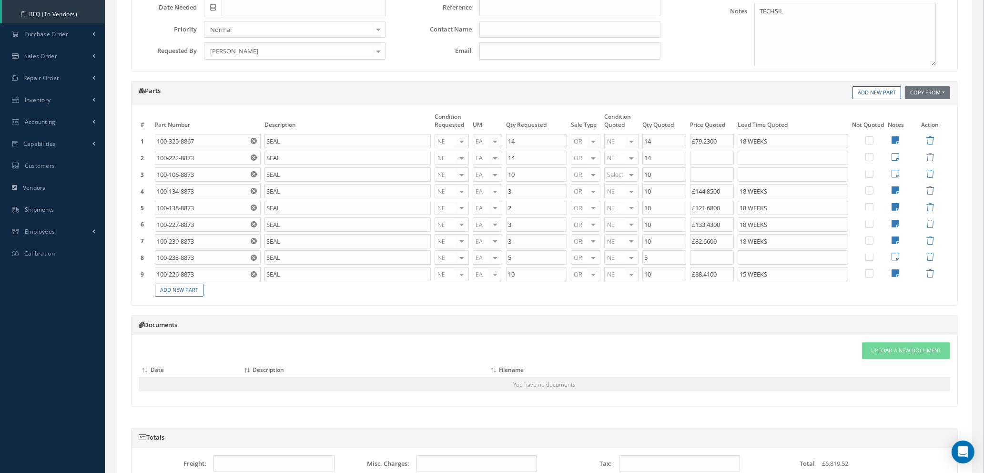
scroll to position [306, 0]
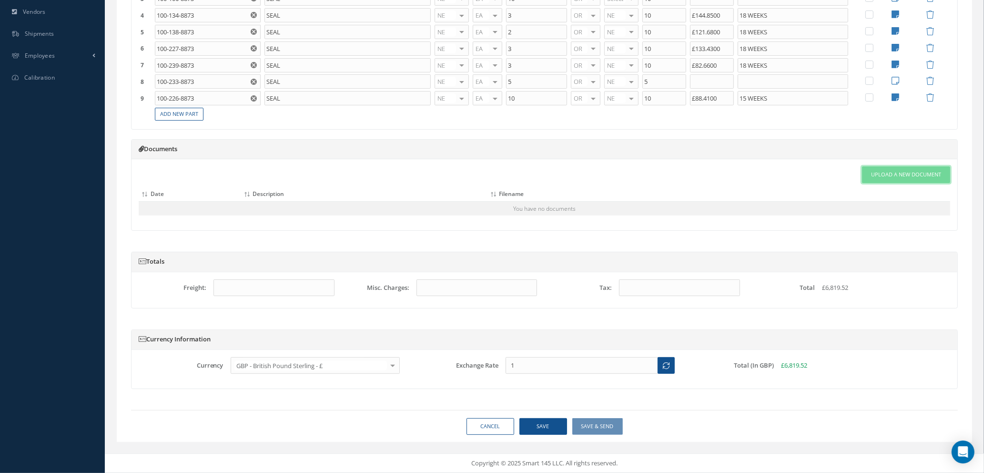
click at [884, 172] on span "Upload a New Document" at bounding box center [906, 175] width 70 height 8
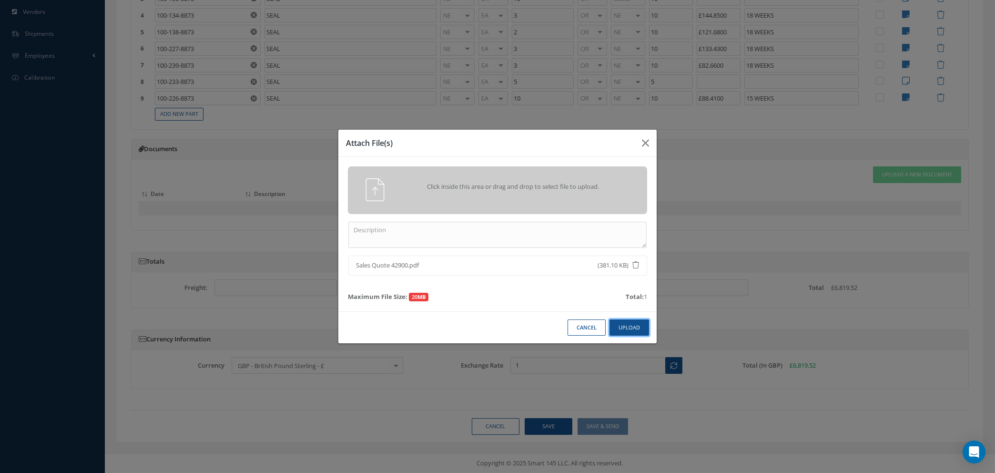
click at [631, 330] on button "Upload" at bounding box center [629, 327] width 40 height 17
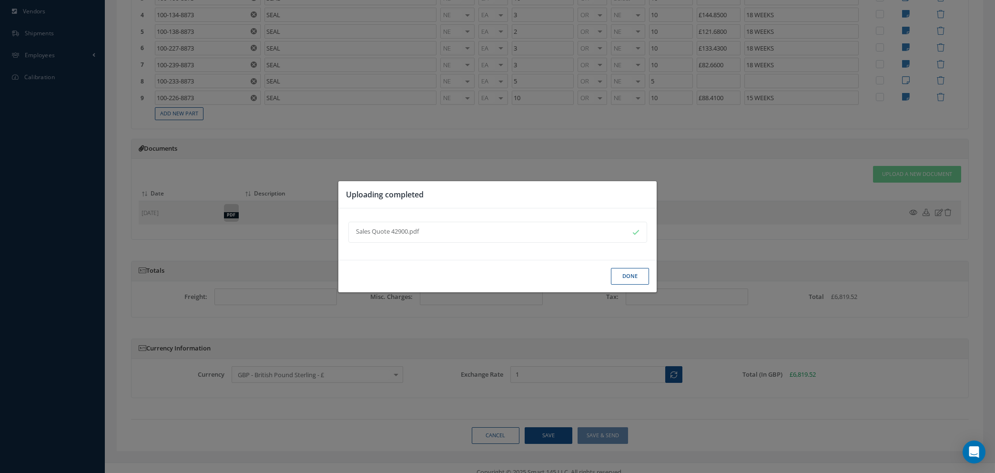
click at [627, 273] on button "Done" at bounding box center [630, 276] width 38 height 17
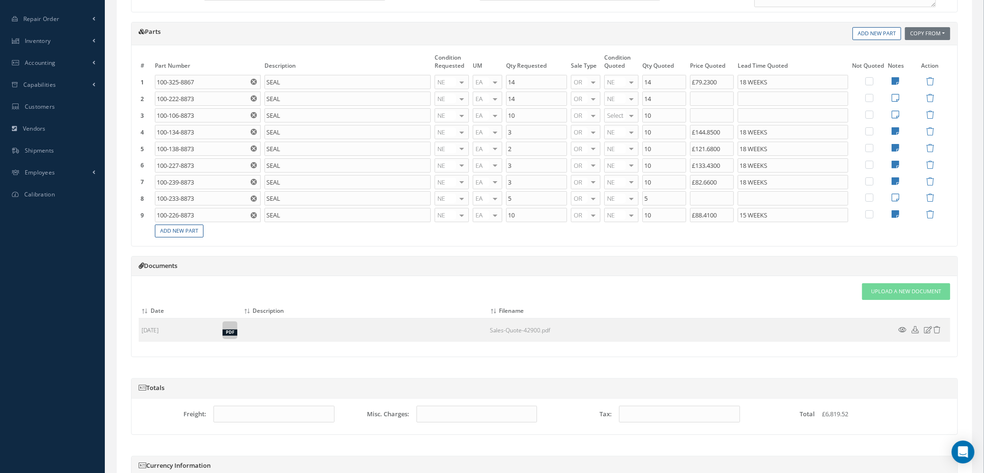
scroll to position [315, 0]
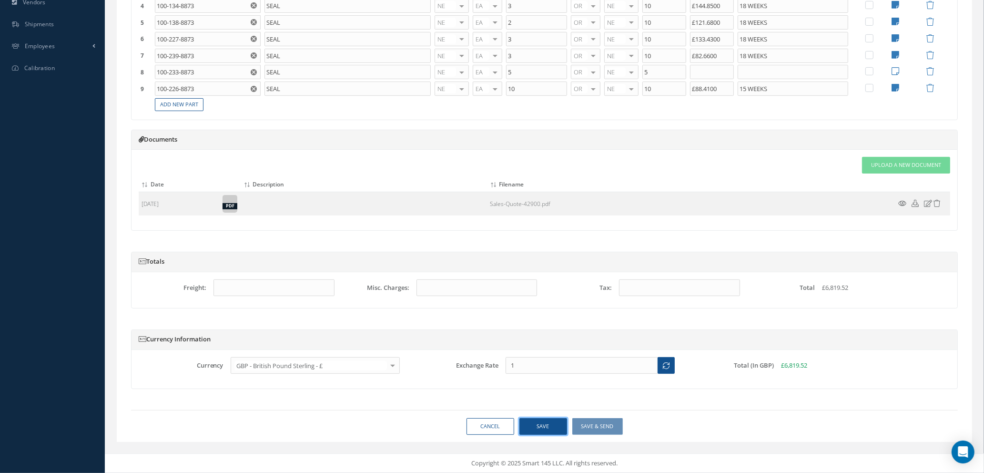
click at [532, 428] on button "Save" at bounding box center [543, 426] width 48 height 17
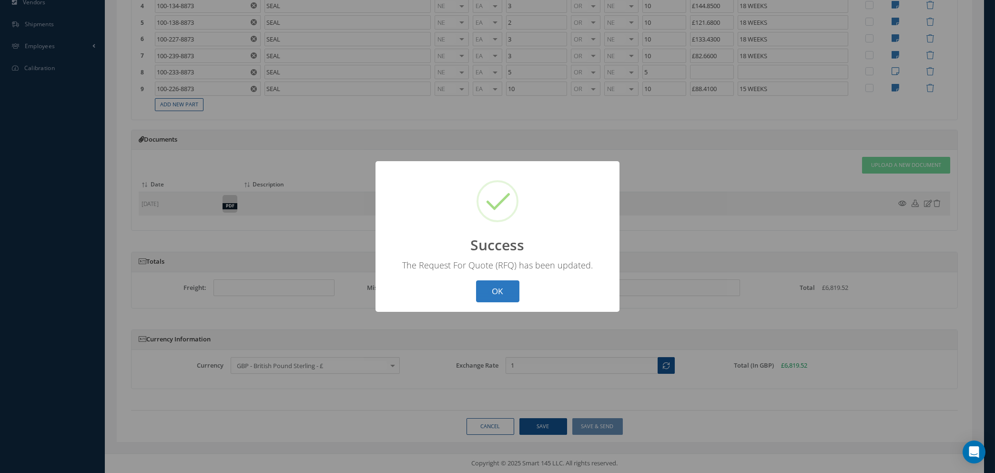
click at [514, 290] on button "OK" at bounding box center [497, 291] width 43 height 22
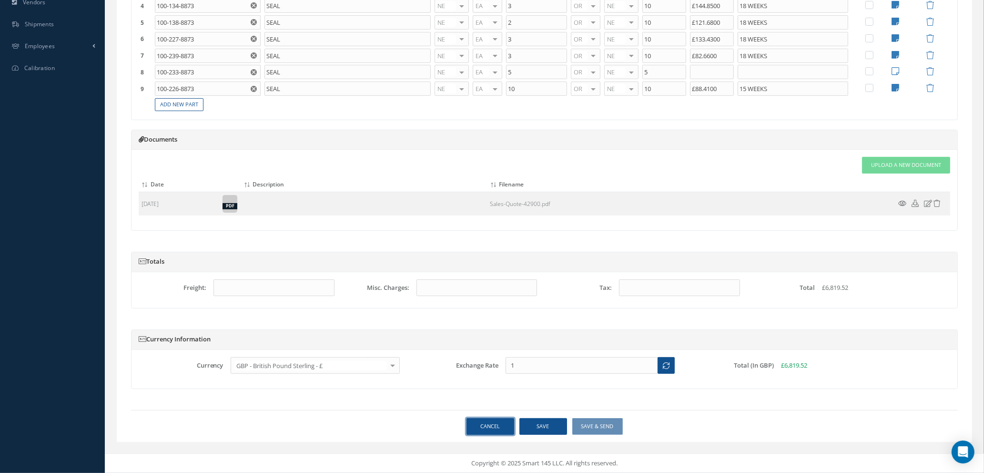
click at [496, 426] on link "Cancel" at bounding box center [490, 426] width 48 height 17
select select "25"
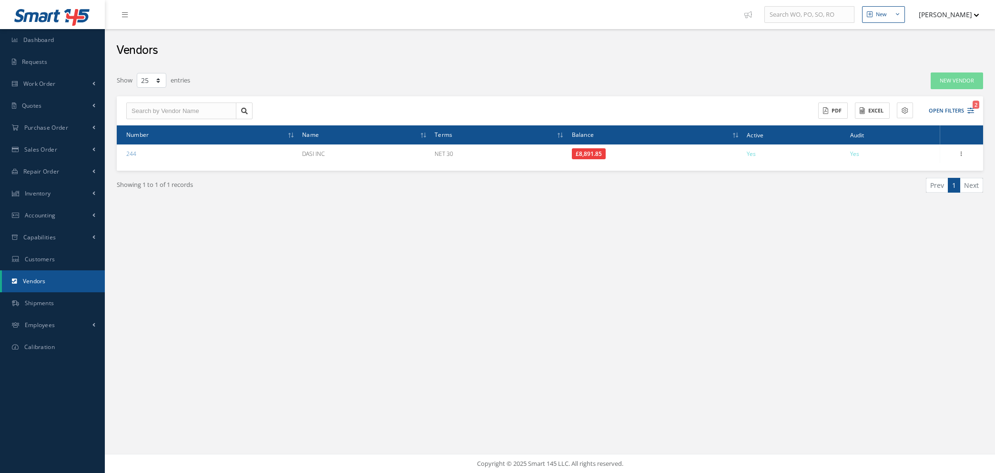
select select "25"
click at [43, 85] on span "Work Order" at bounding box center [39, 84] width 32 height 8
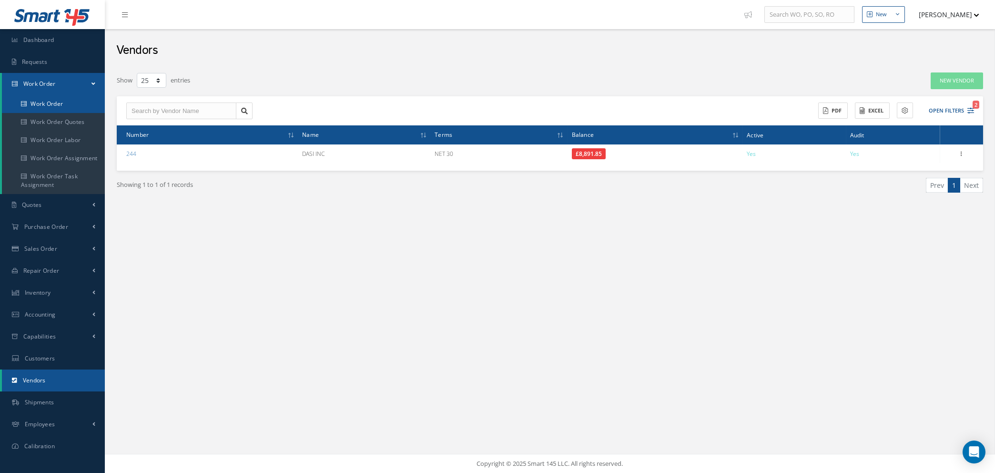
click at [43, 100] on link "Work Order" at bounding box center [53, 104] width 103 height 18
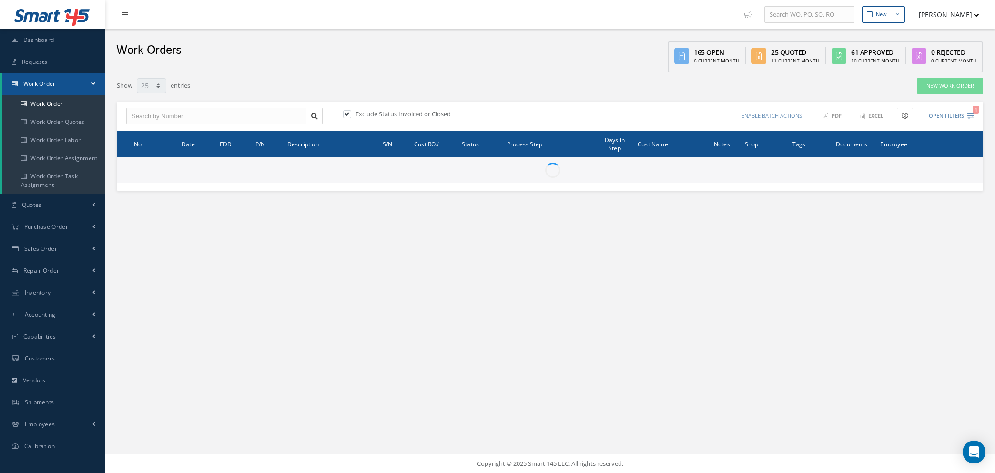
select select "25"
click at [225, 117] on input "text" at bounding box center [216, 116] width 180 height 17
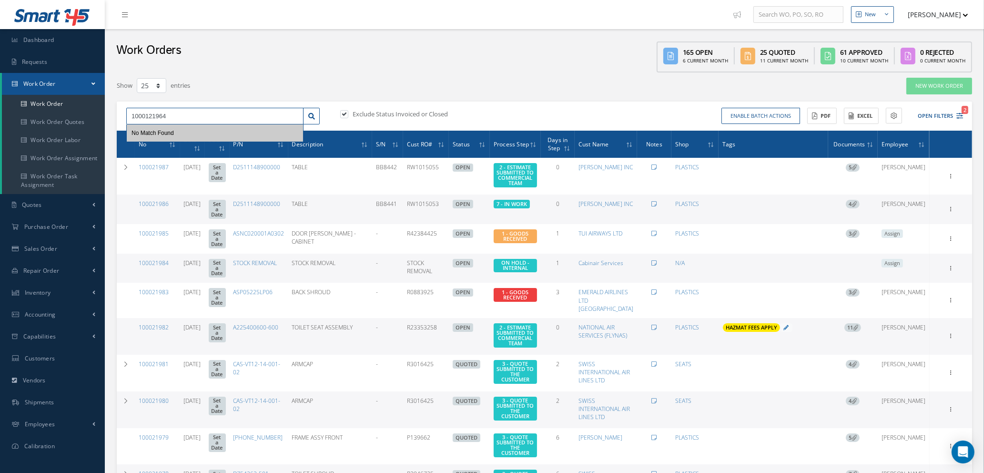
type input "1000121964"
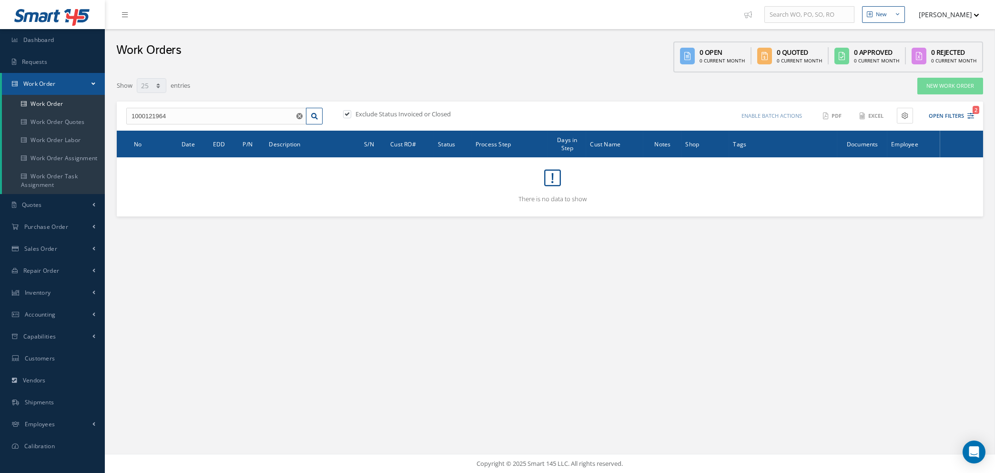
click at [351, 112] on label at bounding box center [352, 114] width 2 height 9
click at [344, 112] on input "checkbox" at bounding box center [346, 114] width 6 height 6
checkbox input "false"
click at [148, 112] on input "1000121964" at bounding box center [216, 116] width 180 height 17
type input "100021964"
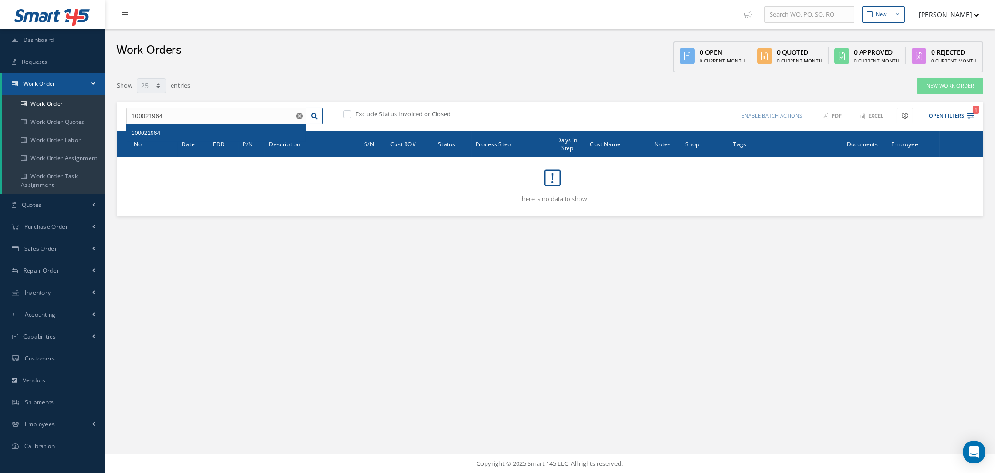
click at [163, 134] on div "100021964" at bounding box center [216, 133] width 170 height 10
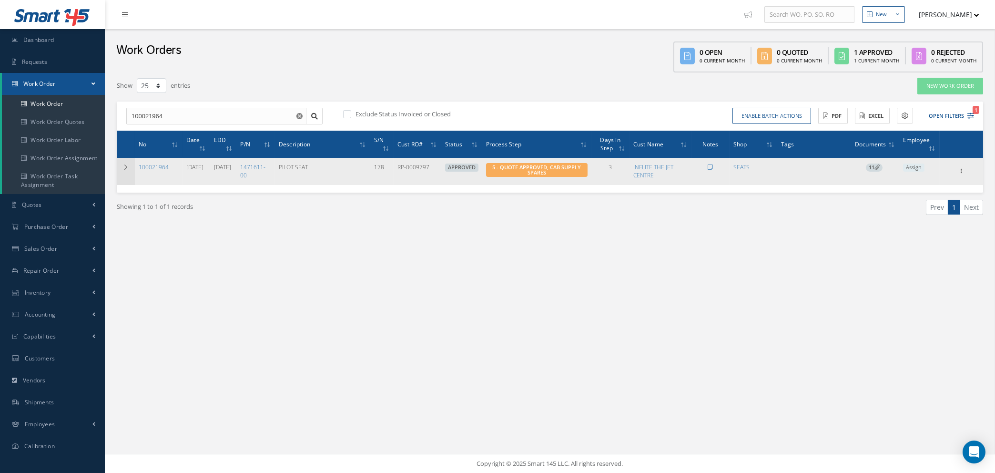
click at [125, 165] on icon at bounding box center [125, 167] width 7 height 6
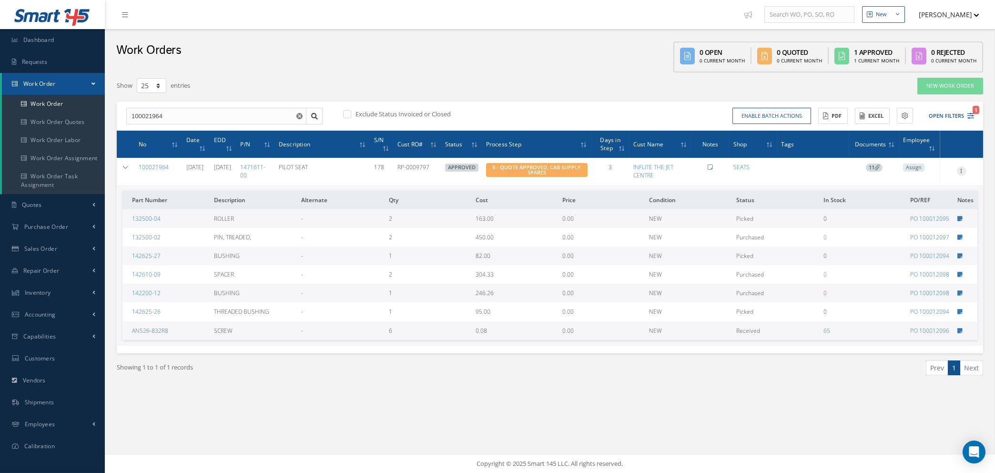
click at [965, 166] on icon at bounding box center [962, 170] width 10 height 8
click at [909, 177] on link "Show" at bounding box center [917, 177] width 75 height 12
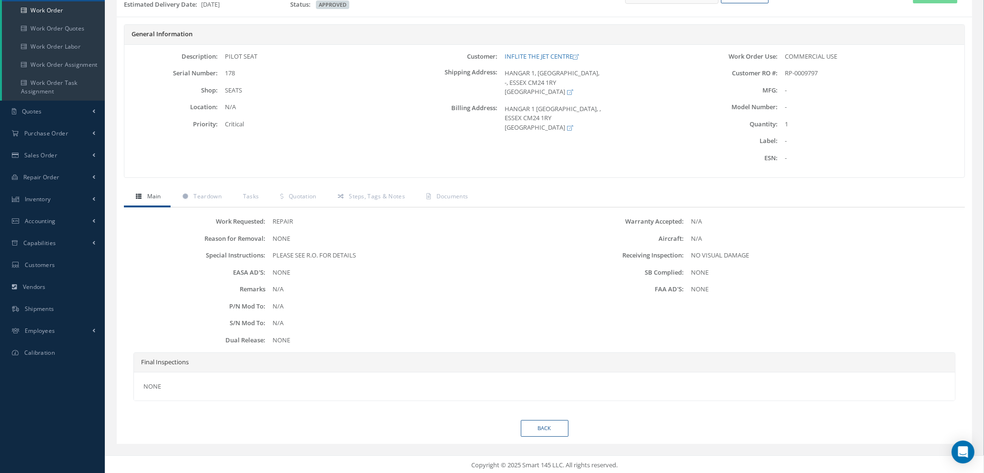
scroll to position [94, 0]
click at [209, 193] on span "Teardown" at bounding box center [207, 195] width 28 height 8
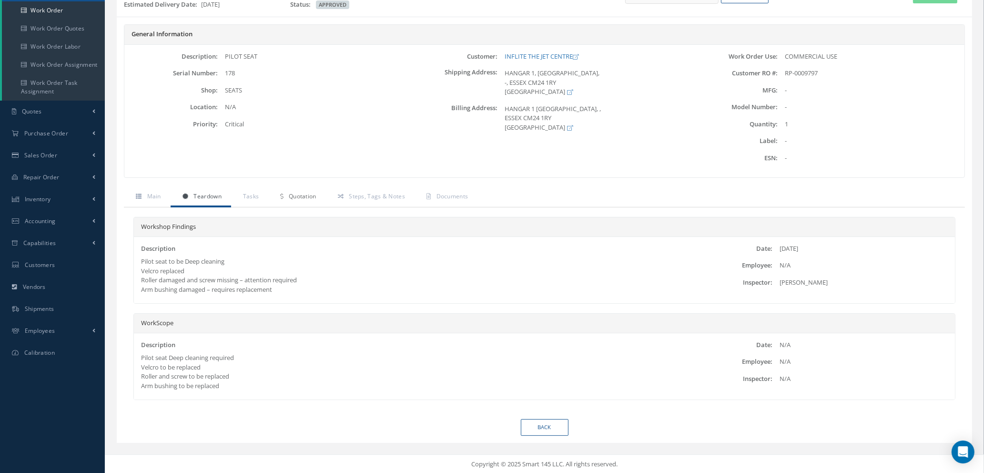
click at [298, 194] on span "Quotation" at bounding box center [303, 196] width 28 height 8
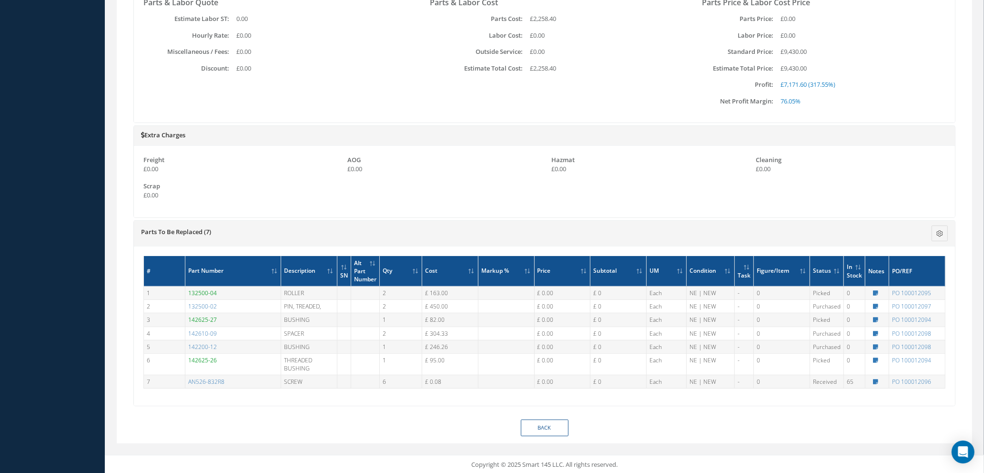
scroll to position [578, 0]
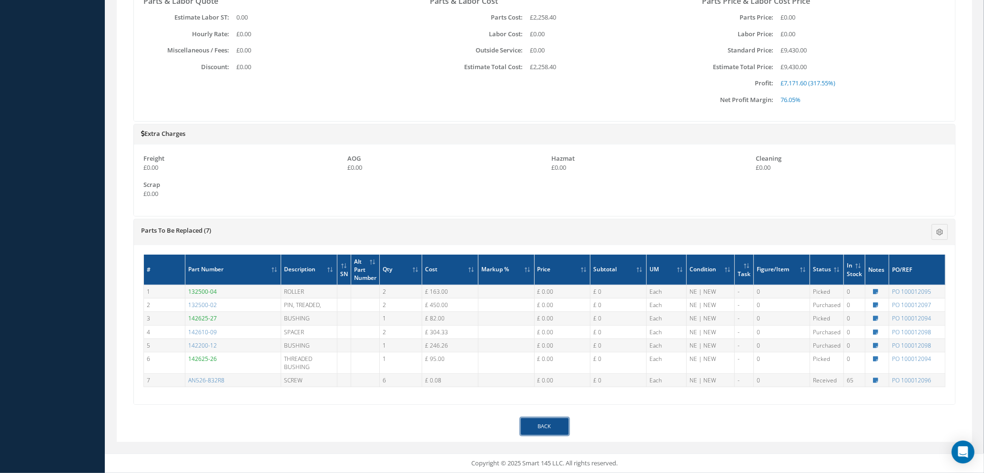
click at [532, 425] on link "Back" at bounding box center [545, 426] width 48 height 17
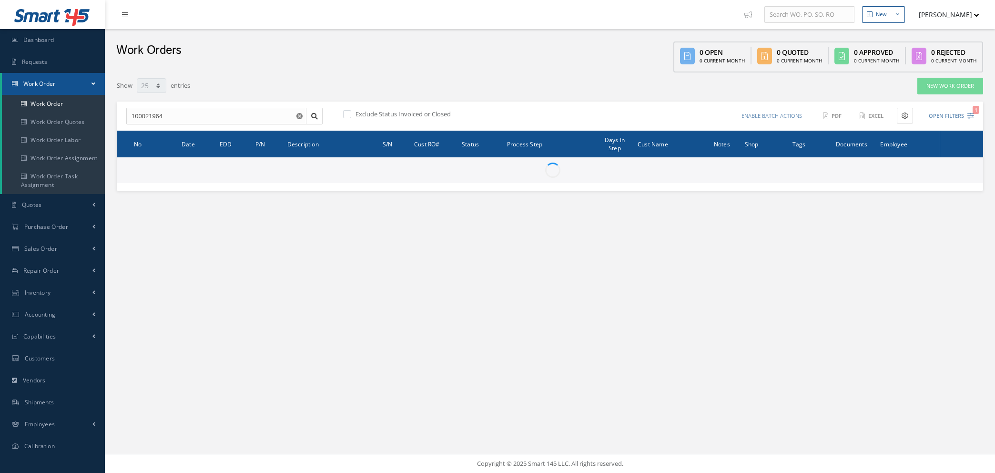
select select "25"
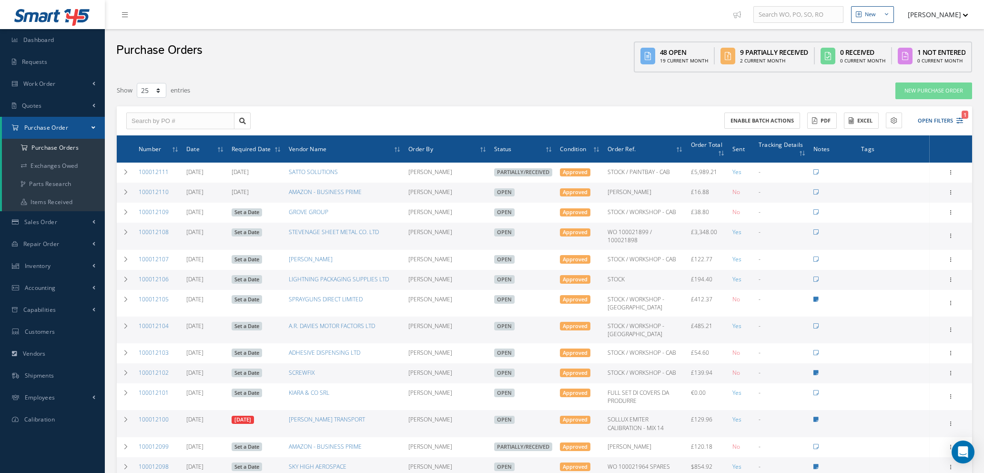
select select "25"
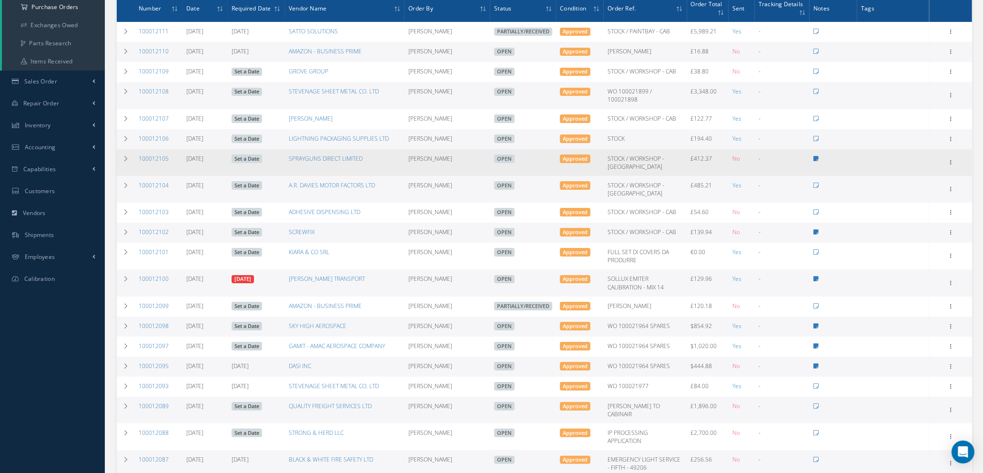
scroll to position [214, 0]
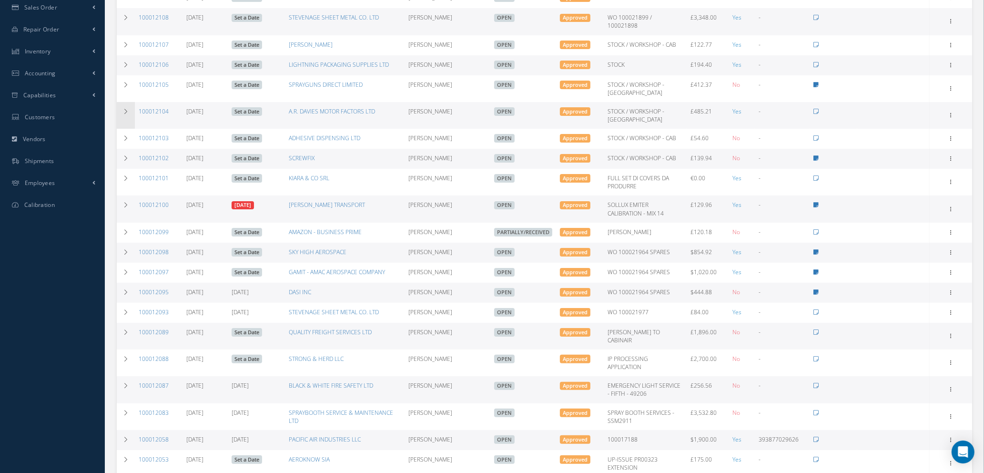
click at [127, 111] on icon at bounding box center [125, 112] width 7 height 6
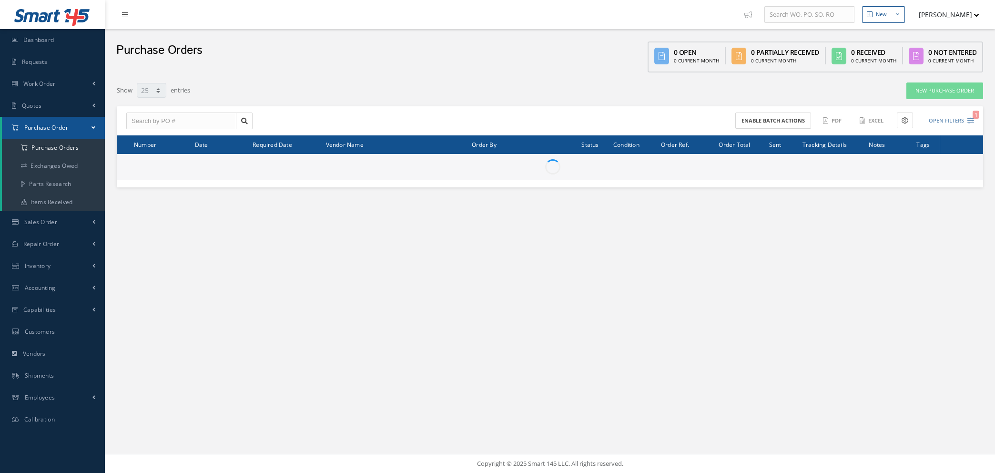
select select "25"
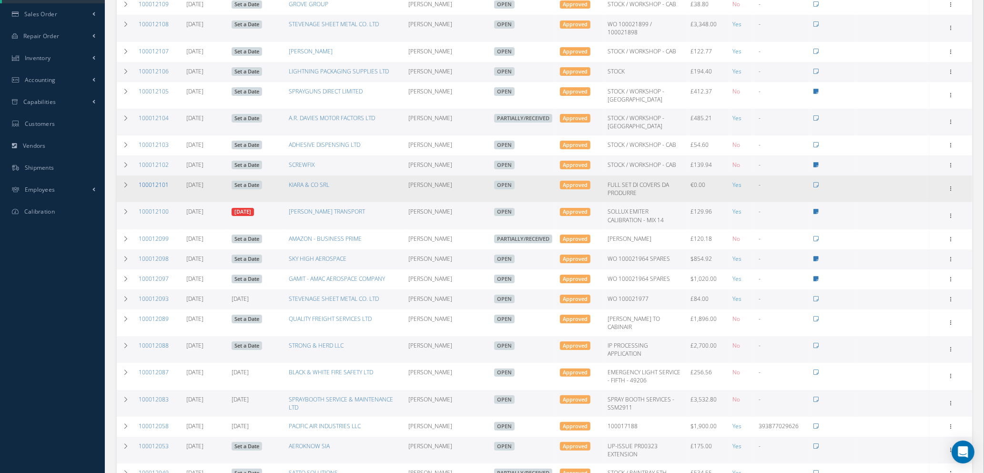
scroll to position [214, 0]
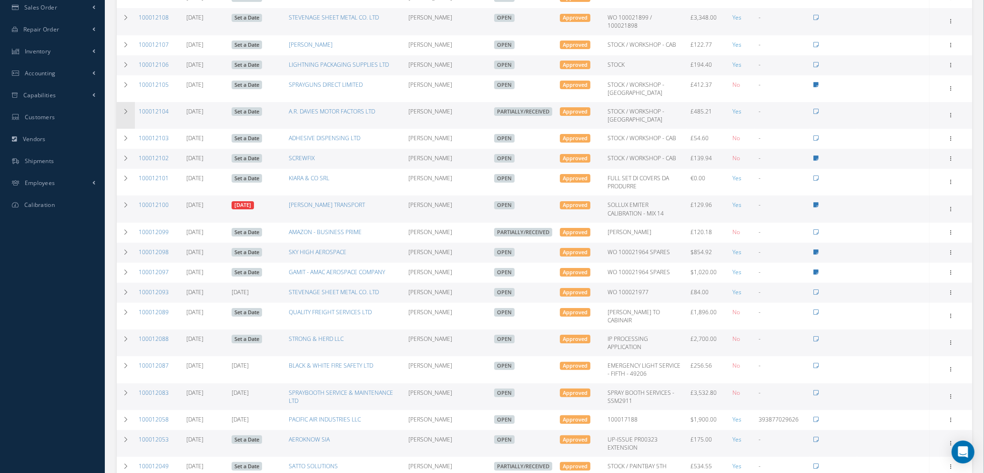
click at [124, 110] on icon at bounding box center [125, 112] width 7 height 6
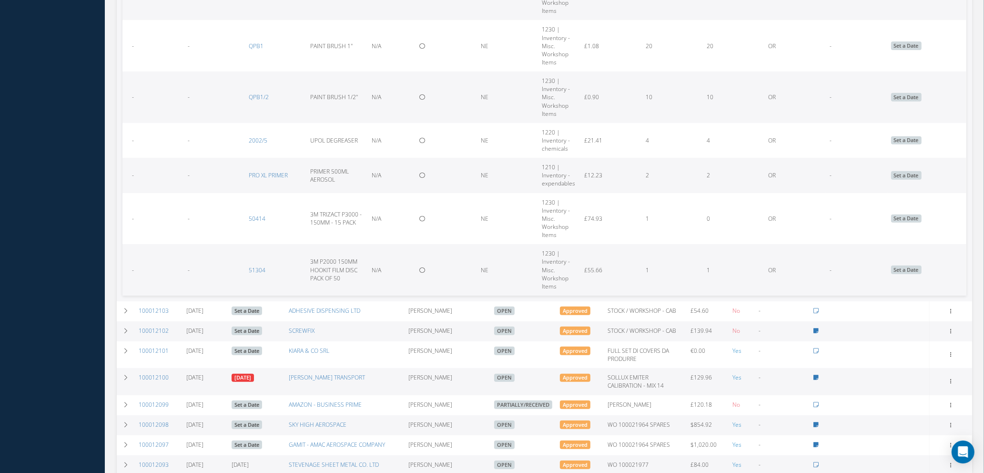
scroll to position [643, 0]
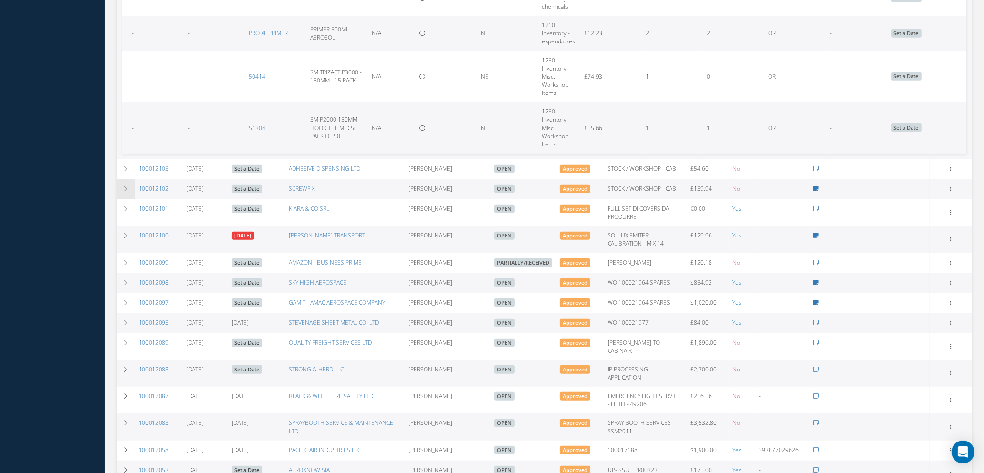
click at [125, 188] on icon at bounding box center [125, 189] width 7 height 6
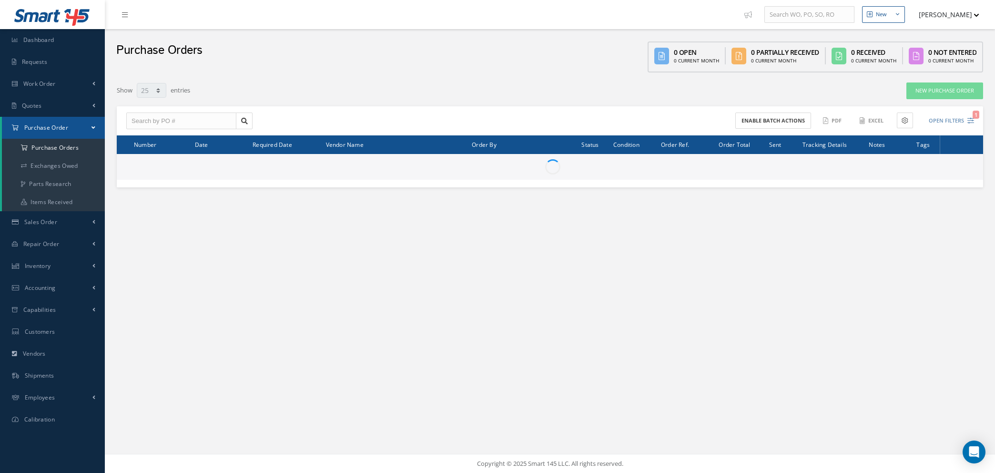
select select "25"
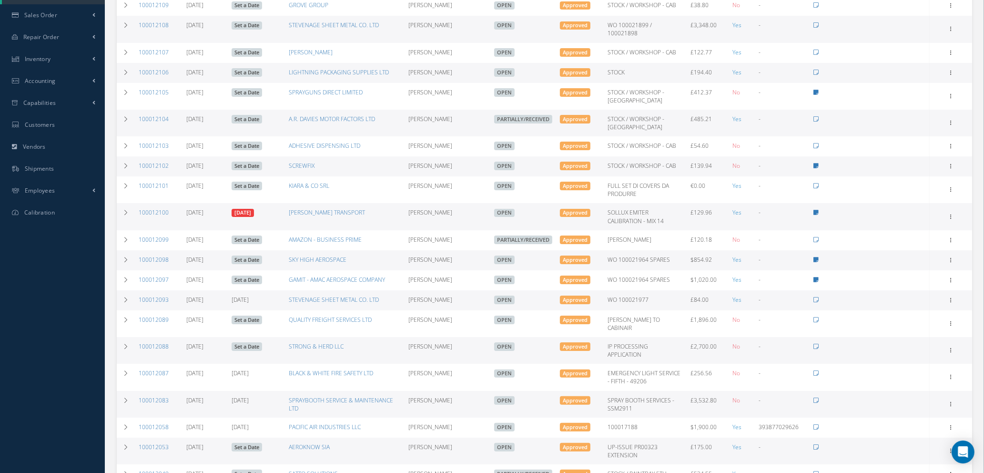
scroll to position [286, 0]
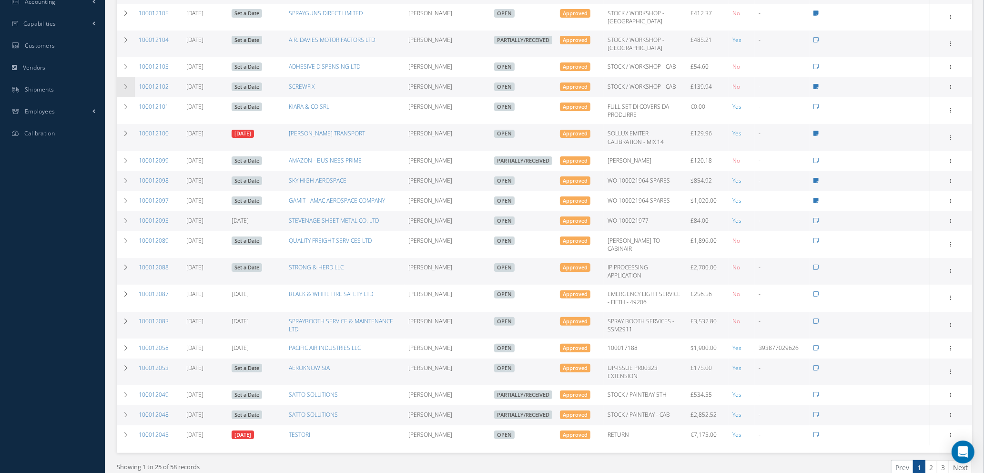
click at [129, 84] on icon at bounding box center [125, 87] width 7 height 6
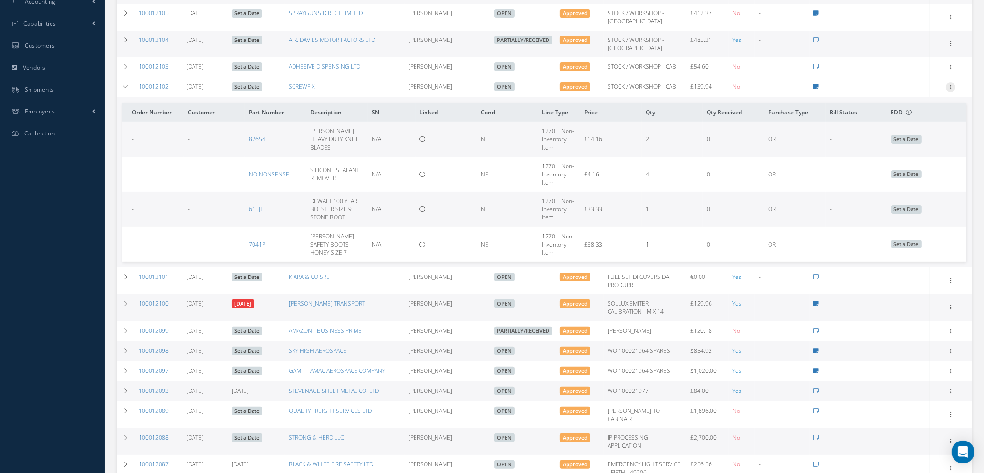
click at [952, 86] on icon at bounding box center [951, 86] width 10 height 8
click at [893, 93] on link "Receive" at bounding box center [906, 93] width 75 height 12
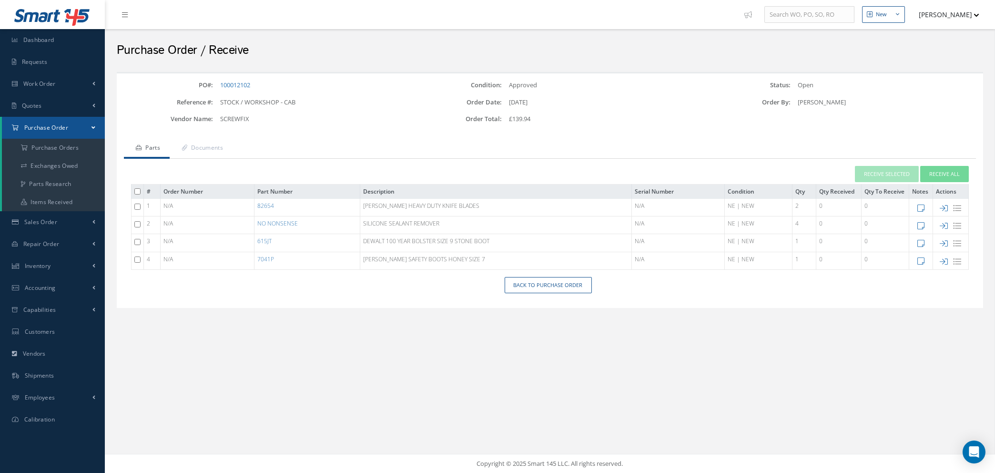
click at [134, 205] on input "checkbox" at bounding box center [137, 206] width 6 height 6
checkbox input "true"
click at [134, 223] on input "checkbox" at bounding box center [137, 224] width 6 height 6
checkbox input "true"
click at [134, 242] on input "checkbox" at bounding box center [137, 242] width 6 height 6
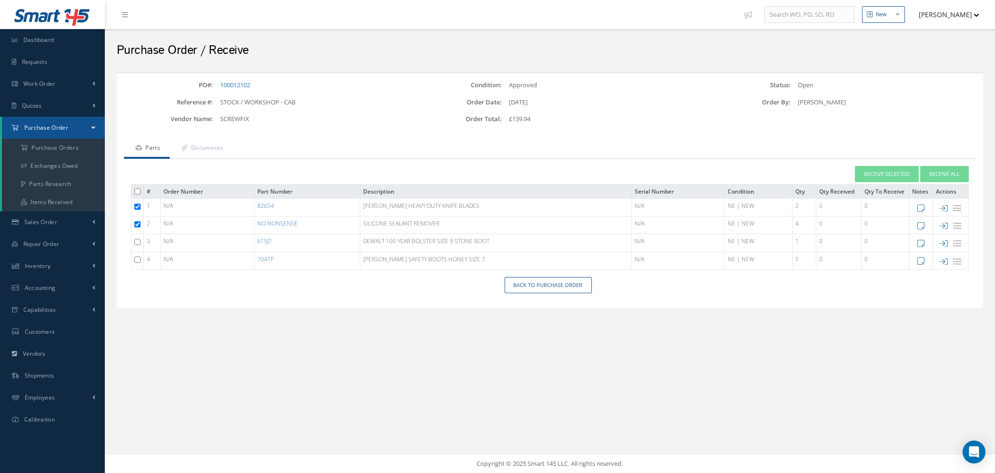
checkbox input "true"
click at [877, 172] on button "Receive Selected" at bounding box center [887, 174] width 64 height 17
type input "[DATE]"
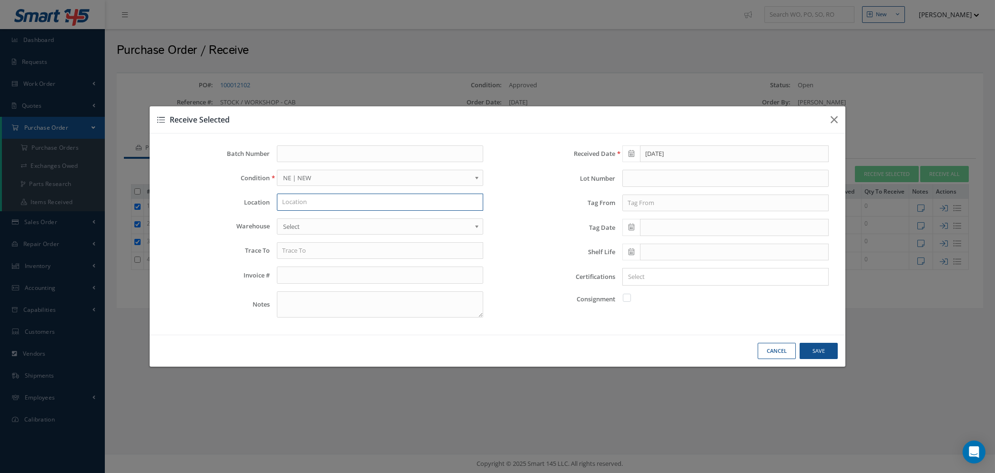
click at [320, 199] on input "text" at bounding box center [380, 201] width 206 height 17
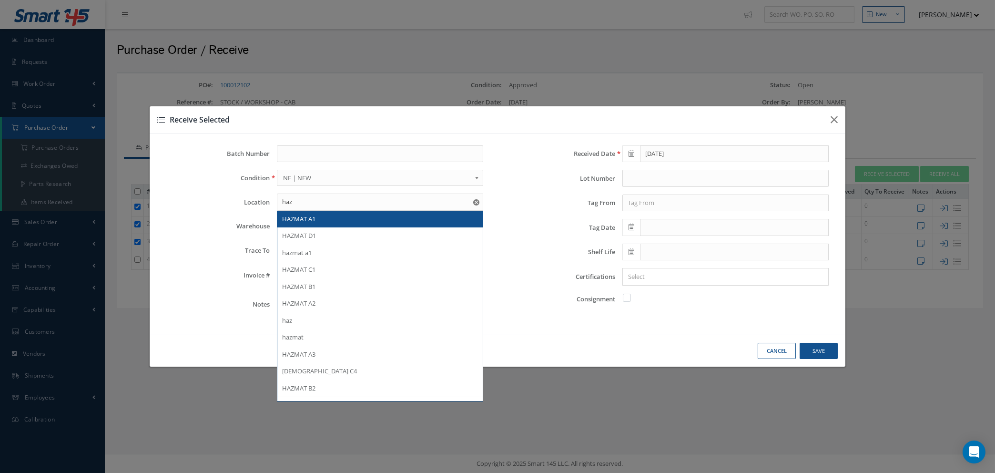
click at [326, 218] on div "HAZMAT A1" at bounding box center [380, 219] width 196 height 10
type input "HAZMAT A1"
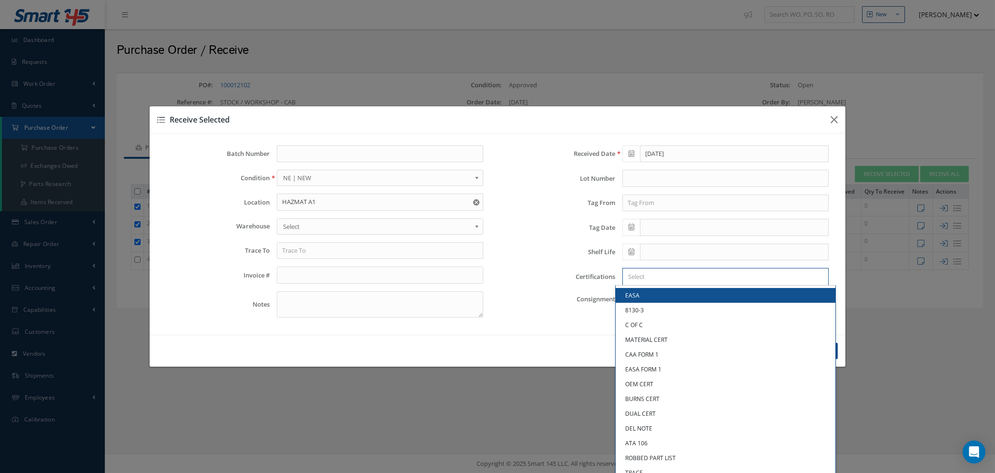
click at [695, 280] on input "Search for option" at bounding box center [723, 277] width 199 height 10
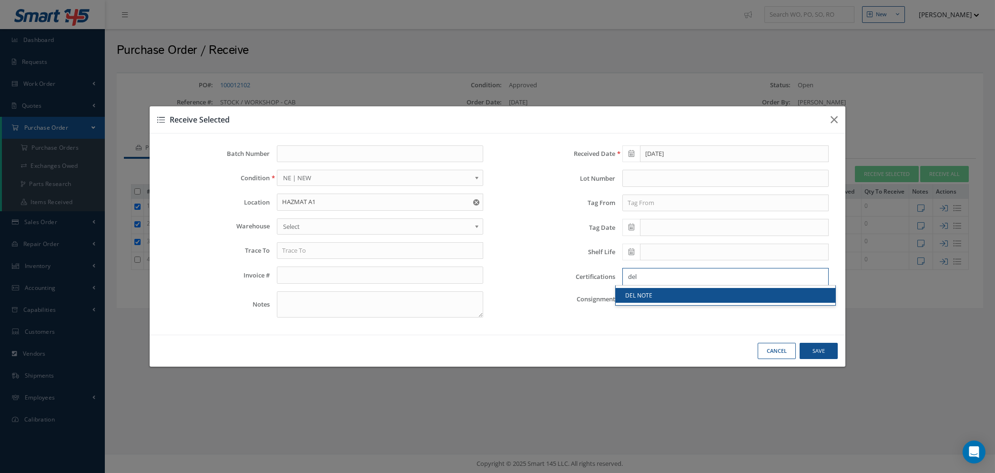
type input "del"
click at [695, 297] on link "DEL NOTE" at bounding box center [725, 295] width 220 height 15
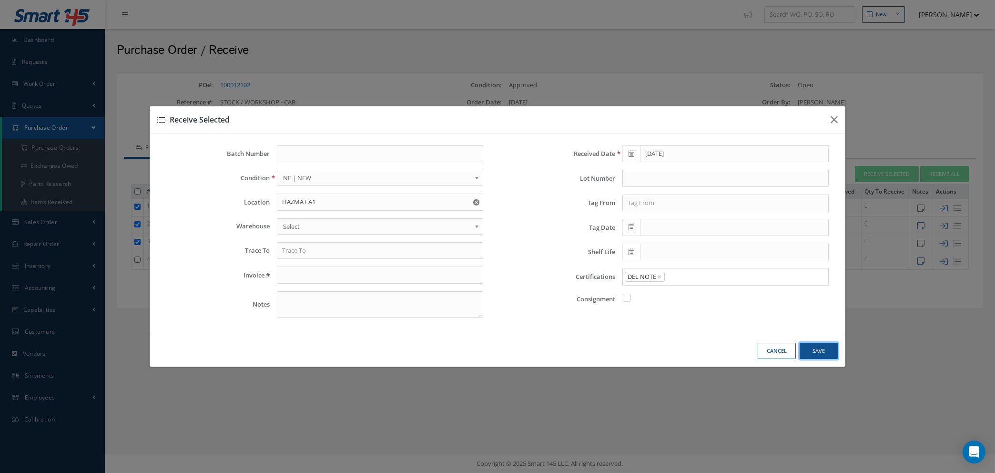
click at [807, 347] on button "Save" at bounding box center [818, 351] width 38 height 17
checkbox input "false"
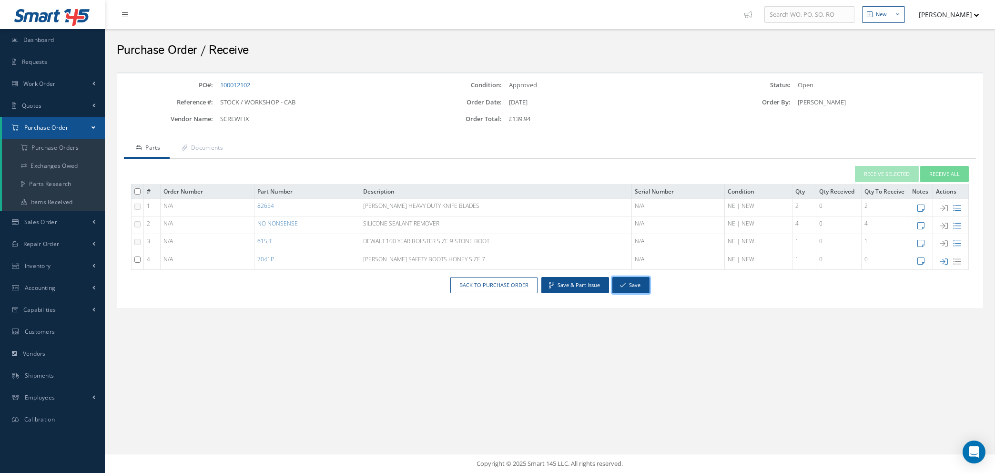
click at [634, 288] on button "Save" at bounding box center [630, 285] width 37 height 17
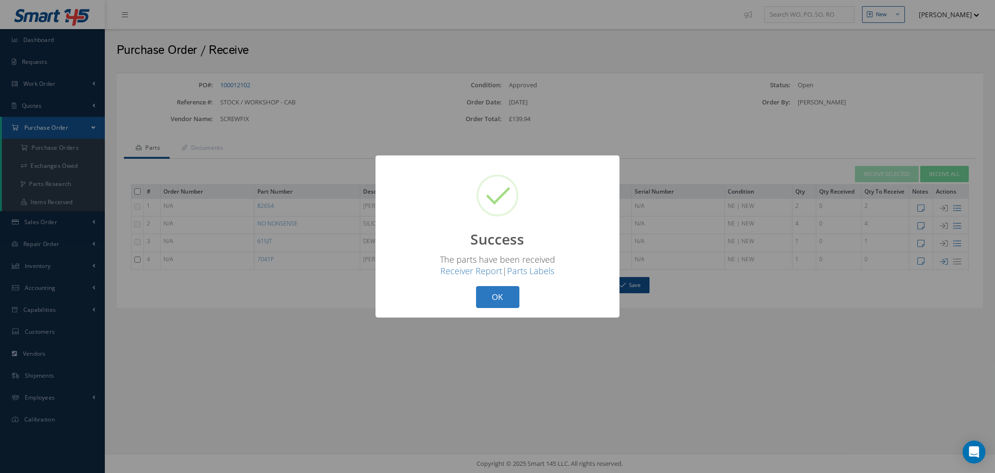
click at [489, 299] on button "OK" at bounding box center [497, 297] width 43 height 22
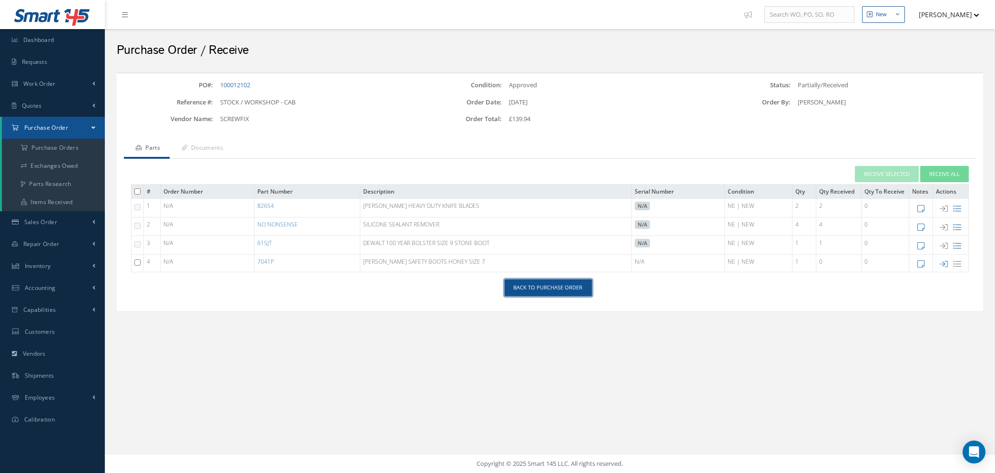
click at [561, 290] on link "Back to Purchase Order" at bounding box center [547, 287] width 87 height 17
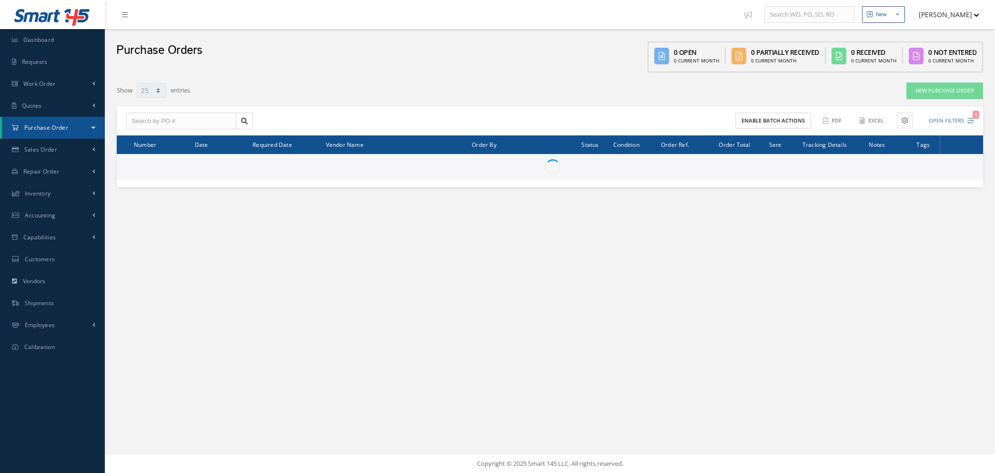
select select "25"
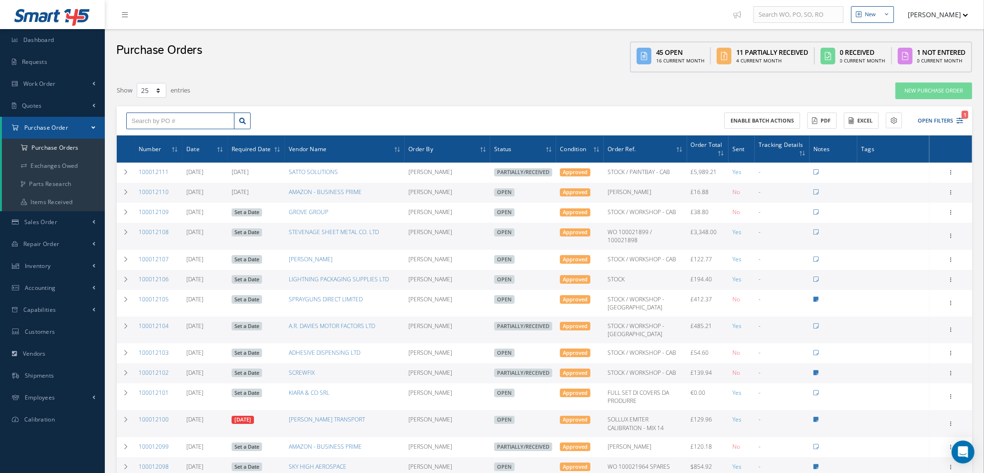
click at [193, 122] on input "text" at bounding box center [180, 120] width 108 height 17
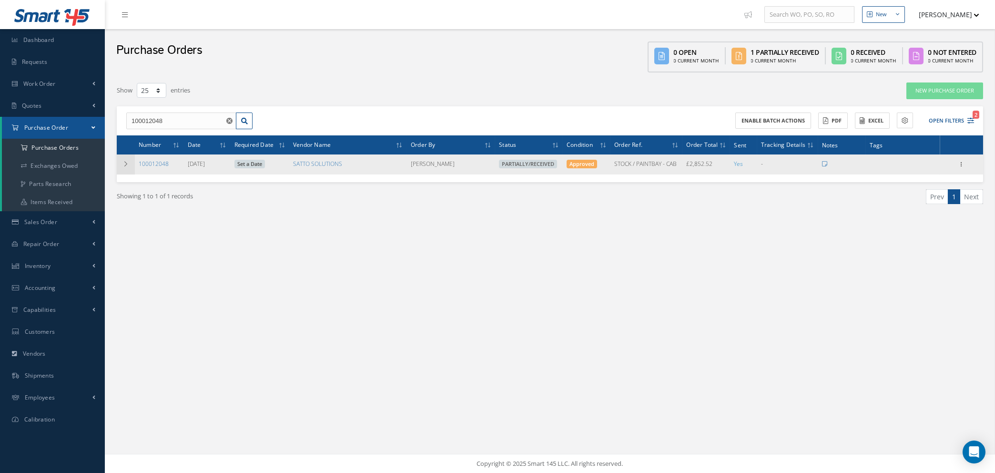
click at [125, 161] on icon at bounding box center [125, 164] width 7 height 6
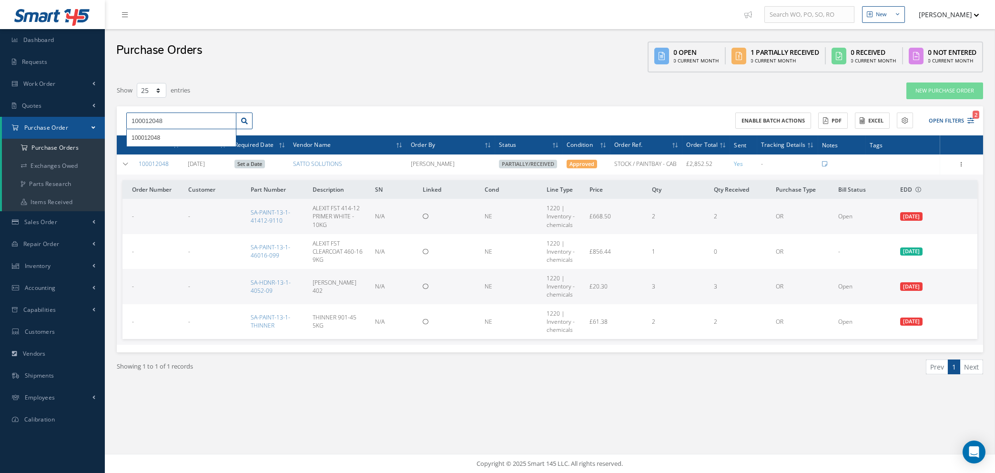
click at [176, 121] on input "100012048" at bounding box center [181, 120] width 110 height 17
type input "100012049"
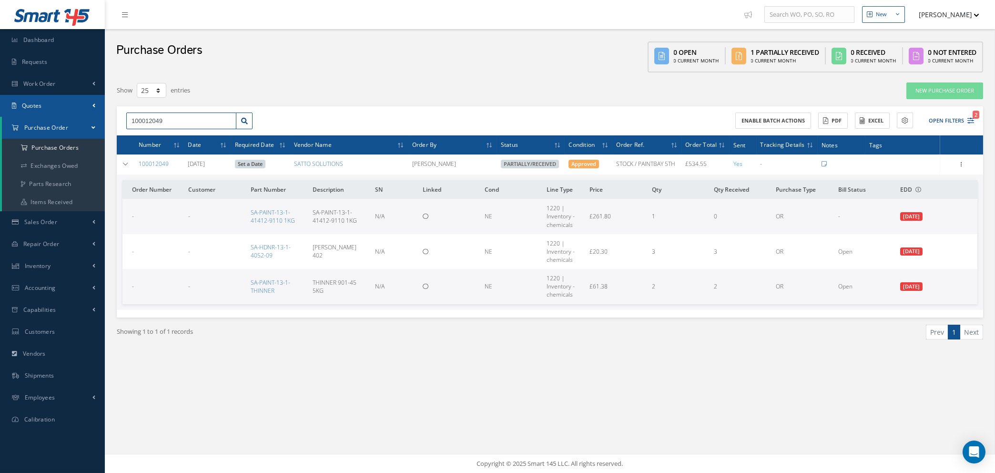
drag, startPoint x: 170, startPoint y: 117, endPoint x: 42, endPoint y: 115, distance: 127.7
click at [44, 115] on div "Smart 145 Dashboard Requests Work Order Work Order Work Order Quotes Work Order…" at bounding box center [497, 236] width 995 height 473
type input "1"
type input "10"
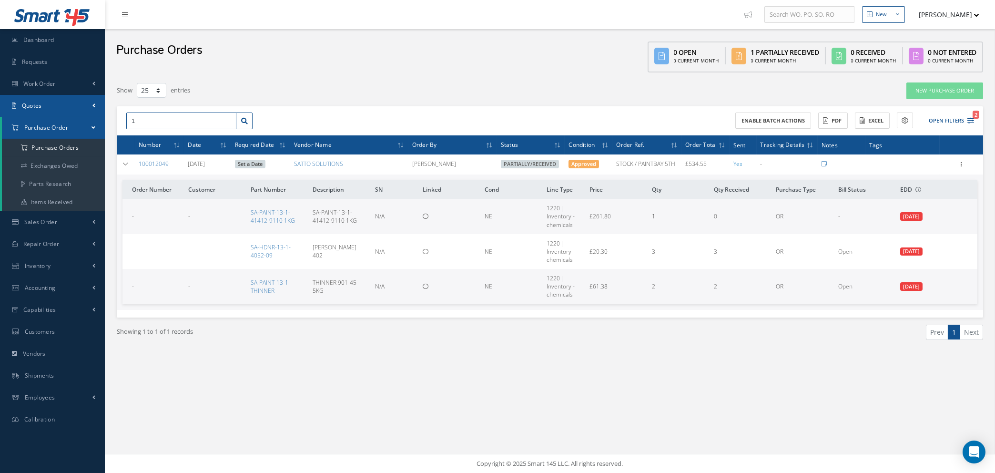
type input "10"
type input "100"
type input "1000"
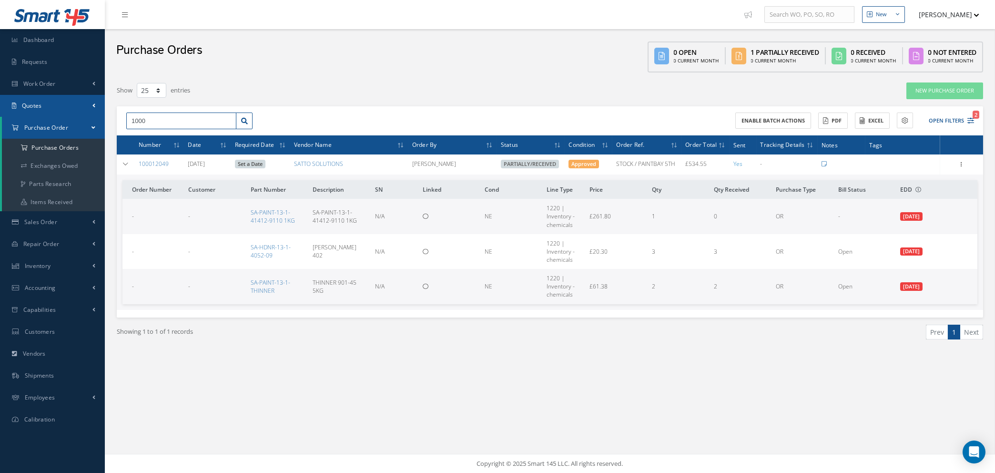
type input "10001"
type input "100011"
type input "1000119"
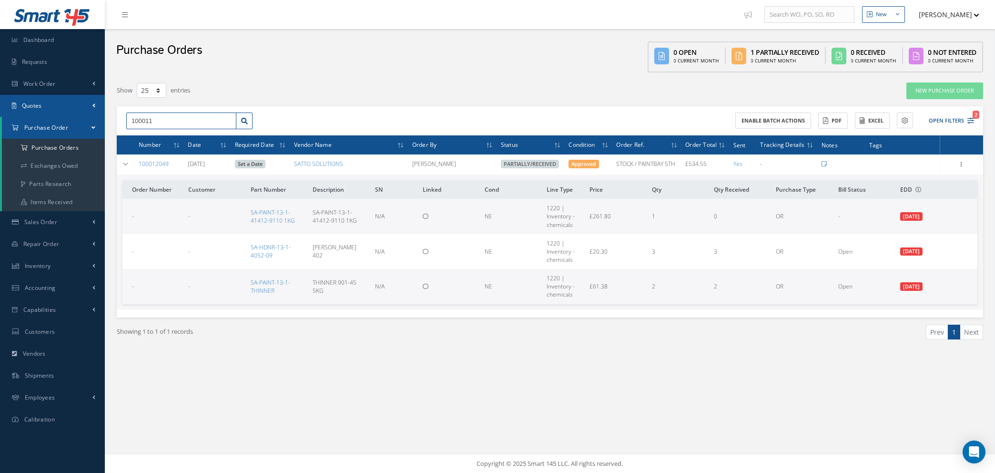
type input "1000119"
type input "10001198"
type input "100011981"
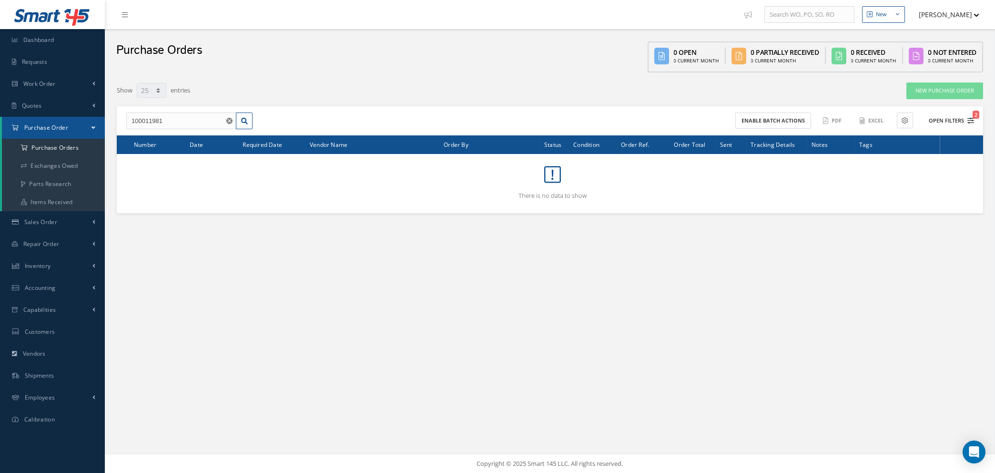
click at [971, 120] on icon "2" at bounding box center [970, 120] width 7 height 7
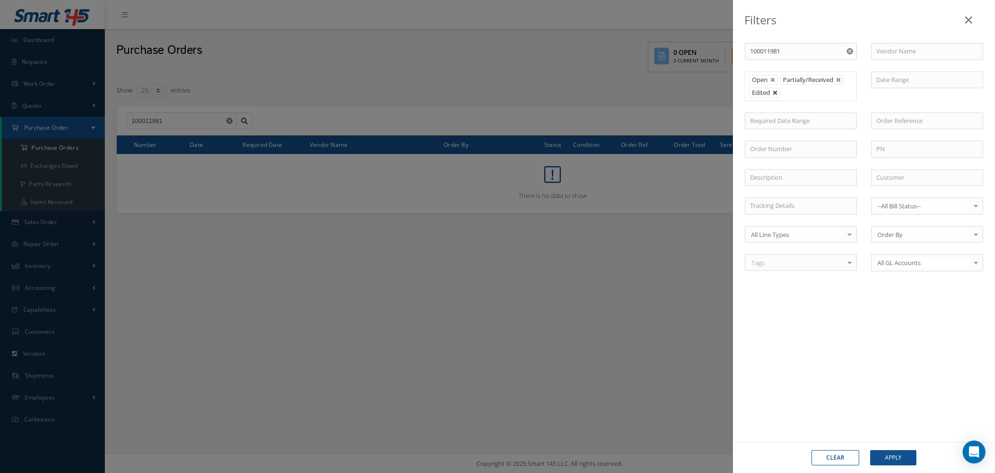
click at [775, 93] on link at bounding box center [775, 93] width 6 height 6
click at [837, 81] on link at bounding box center [839, 80] width 6 height 6
click at [771, 77] on link at bounding box center [773, 80] width 6 height 6
type input "All Status"
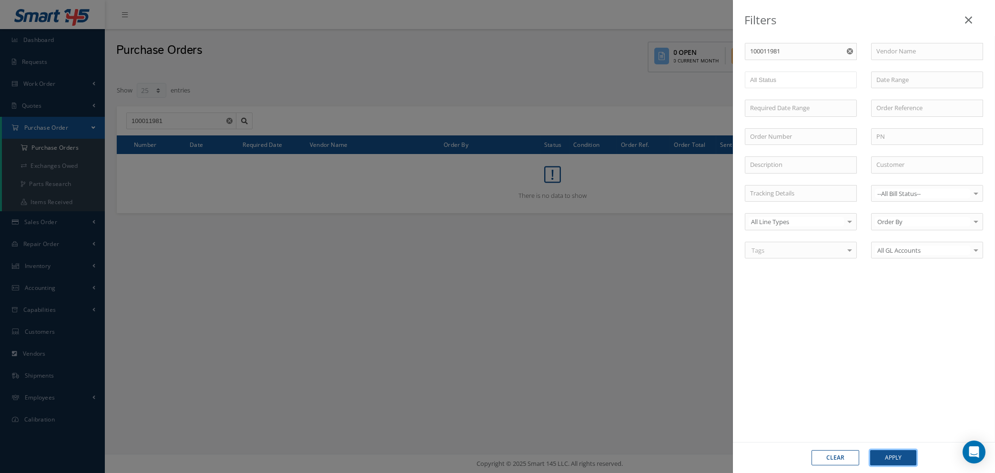
click at [885, 451] on button "Apply" at bounding box center [893, 457] width 46 height 15
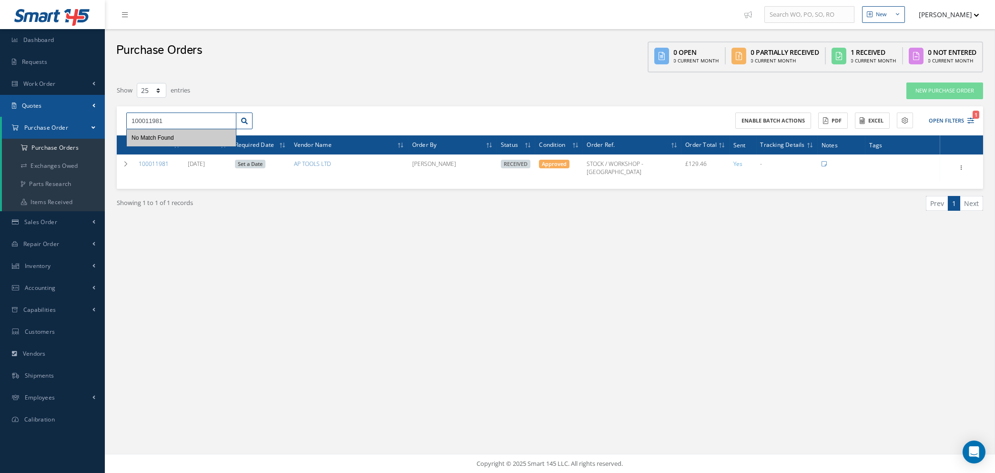
drag, startPoint x: 188, startPoint y: 122, endPoint x: 0, endPoint y: 108, distance: 188.3
click at [0, 109] on div "Smart 145 Dashboard Requests Work Order Work Order Work Order Quotes Work Order…" at bounding box center [497, 236] width 995 height 473
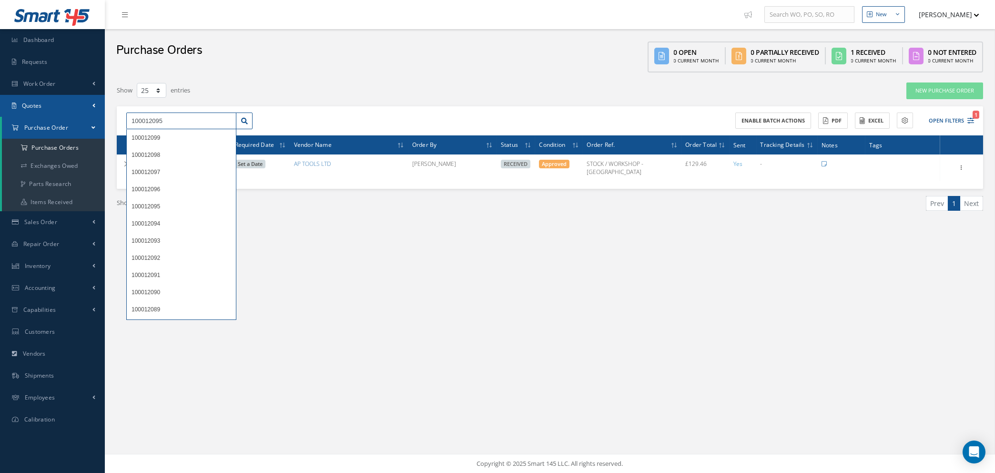
type input "100012095"
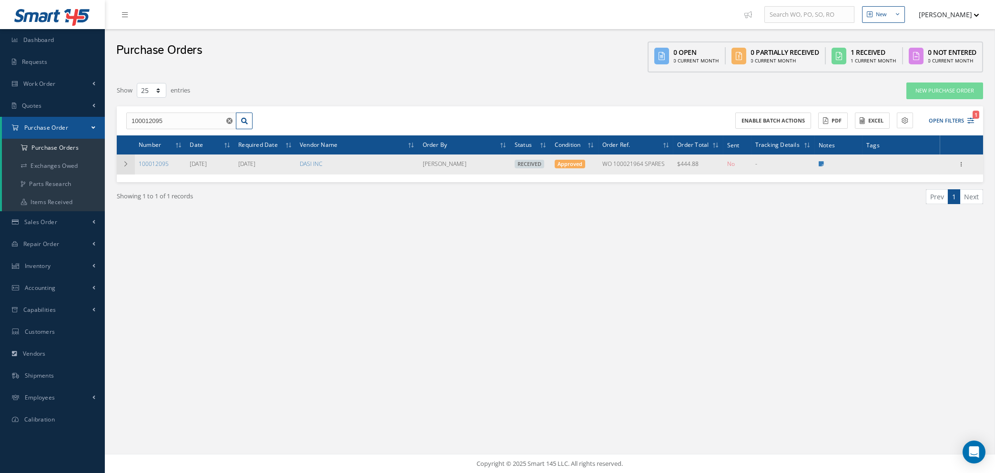
click at [128, 161] on icon at bounding box center [125, 164] width 7 height 6
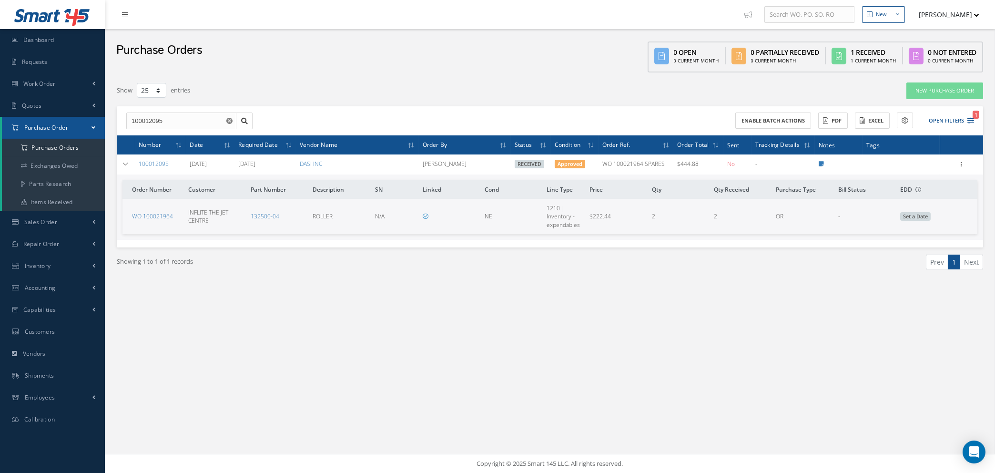
click at [228, 119] on icon "Reset" at bounding box center [229, 121] width 6 height 6
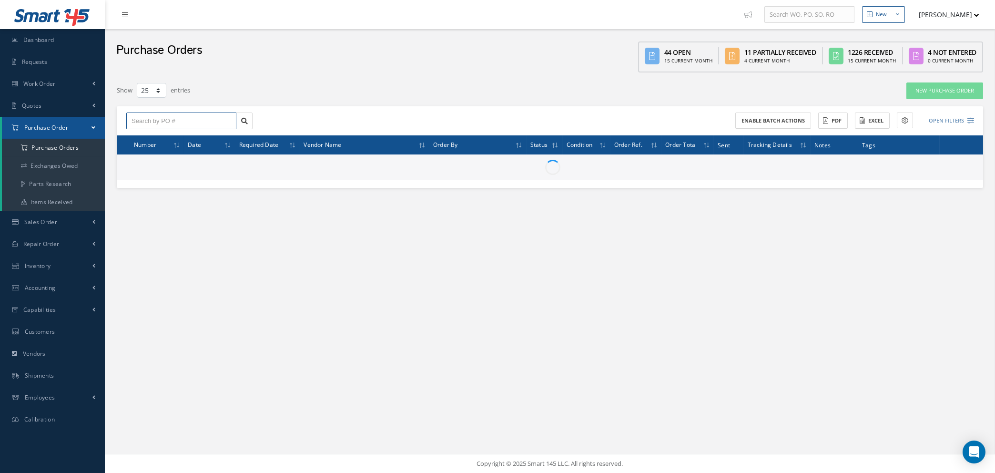
click at [204, 119] on input "text" at bounding box center [181, 120] width 110 height 17
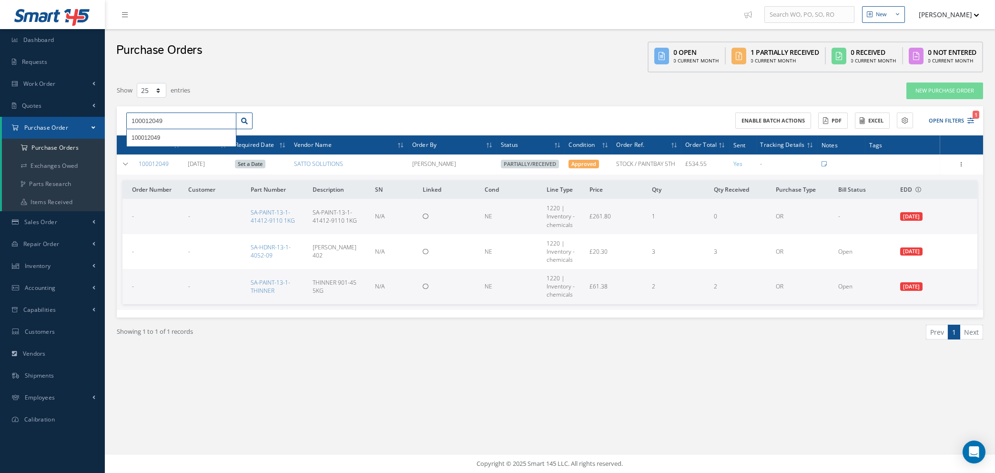
click at [178, 120] on input "100012049" at bounding box center [181, 120] width 110 height 17
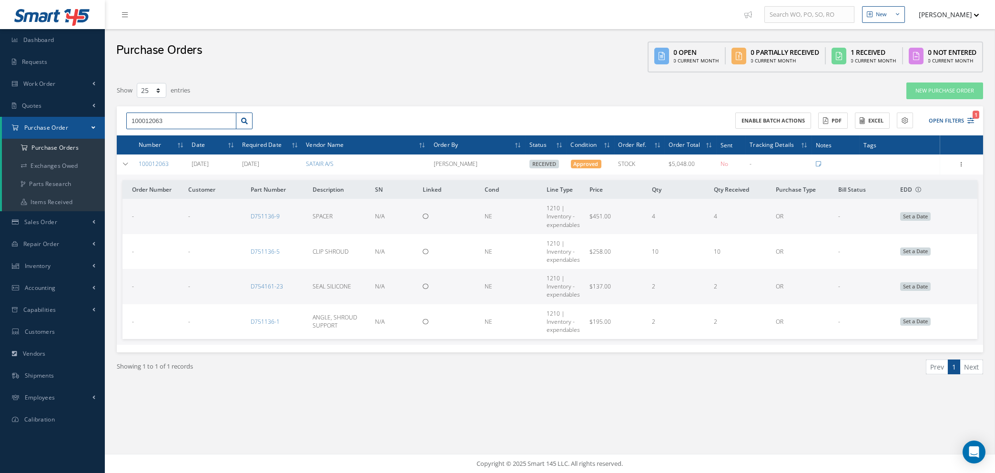
click at [181, 117] on input "100012063" at bounding box center [181, 120] width 110 height 17
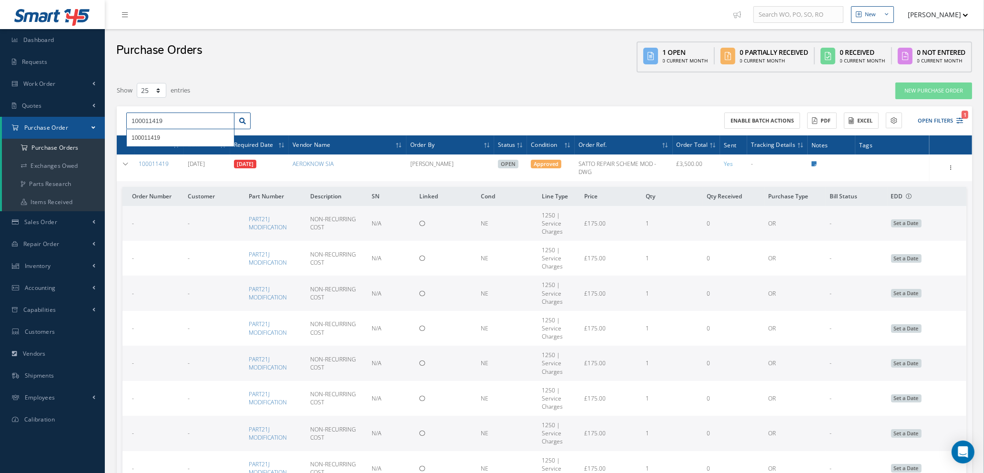
click at [173, 119] on input "100011419" at bounding box center [180, 120] width 108 height 17
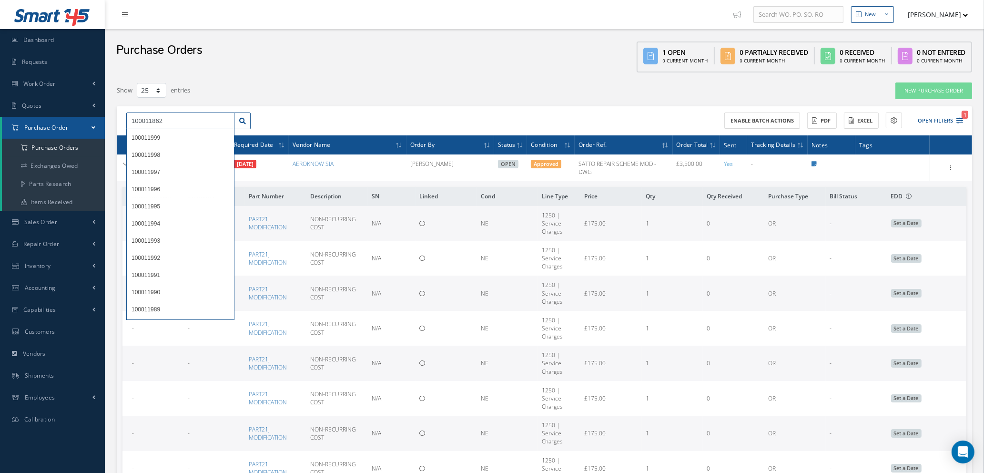
type input "100011862"
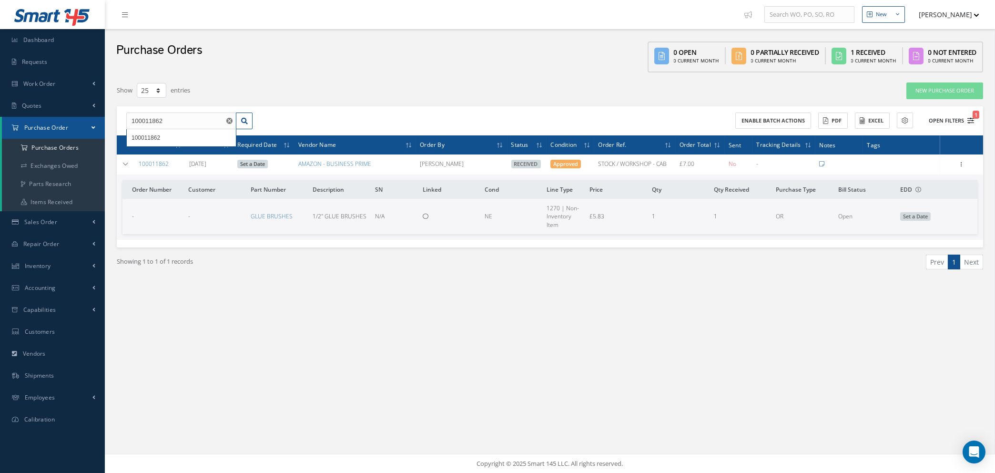
click at [970, 124] on button "Open Filters 1" at bounding box center [947, 121] width 54 height 16
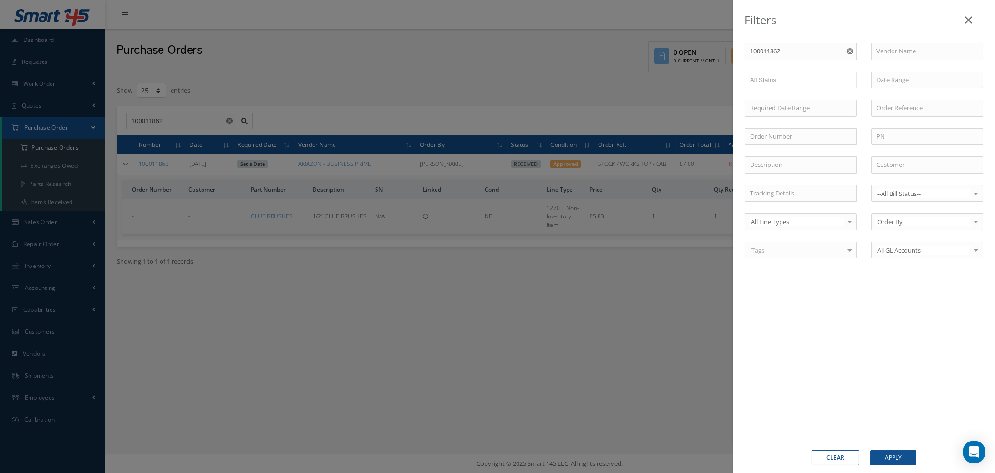
click at [818, 450] on div "Clear Apply" at bounding box center [863, 457] width 129 height 15
click at [829, 454] on button "Clear" at bounding box center [835, 457] width 48 height 15
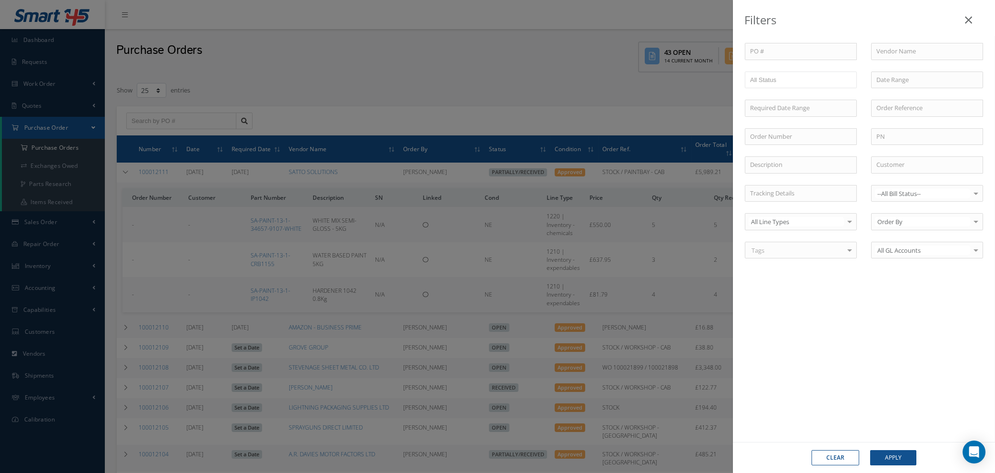
click at [969, 22] on icon at bounding box center [968, 19] width 7 height 11
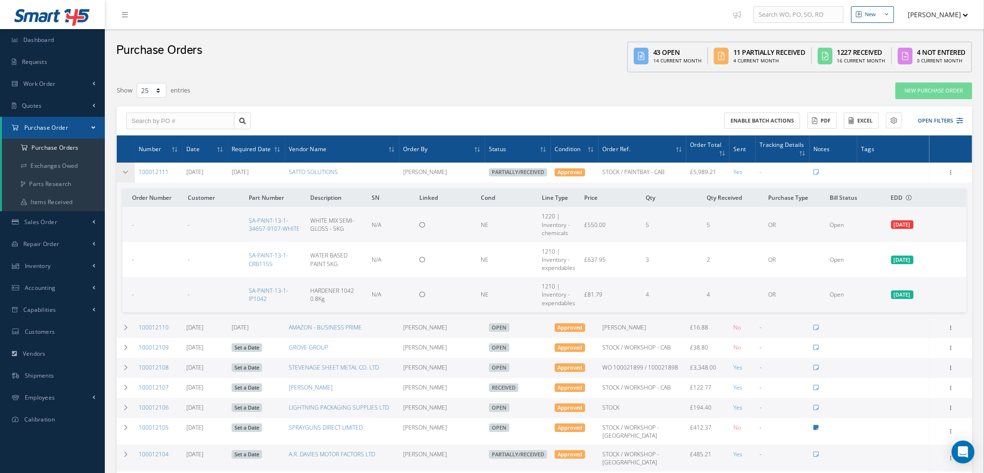
click at [124, 171] on icon at bounding box center [125, 172] width 7 height 6
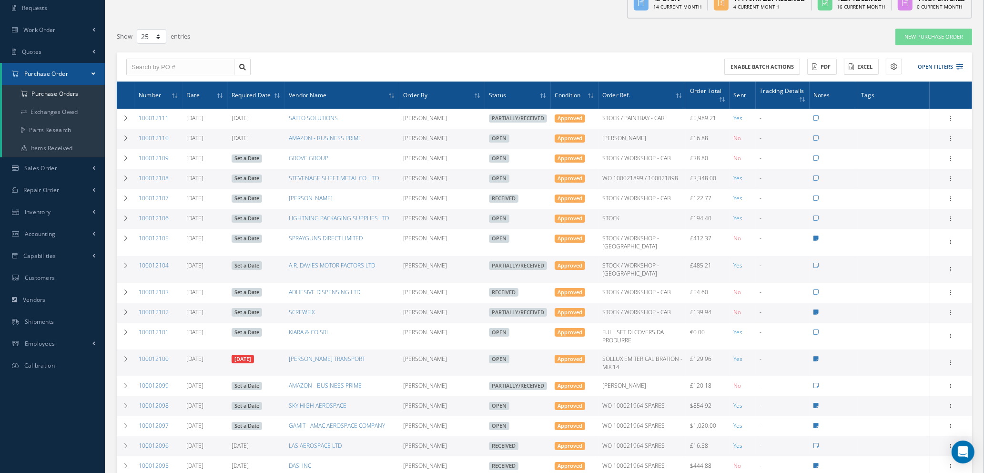
scroll to position [214, 0]
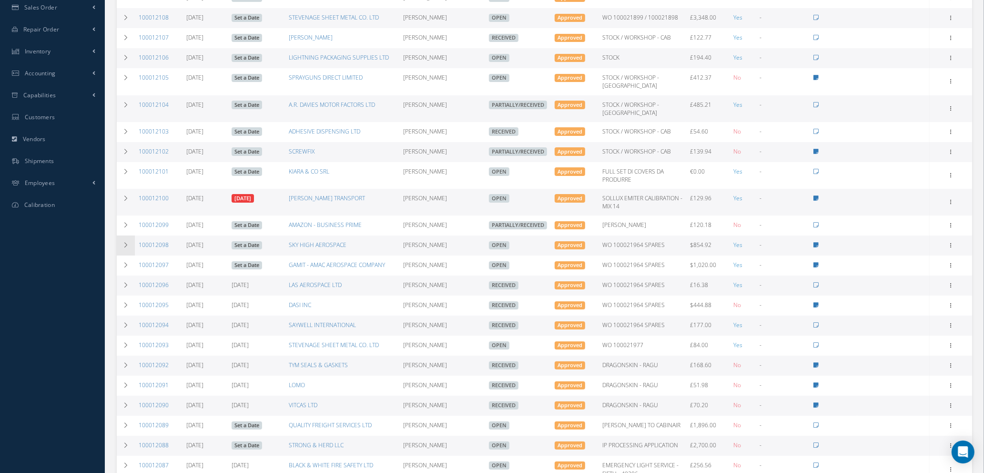
click at [128, 245] on icon at bounding box center [125, 245] width 7 height 6
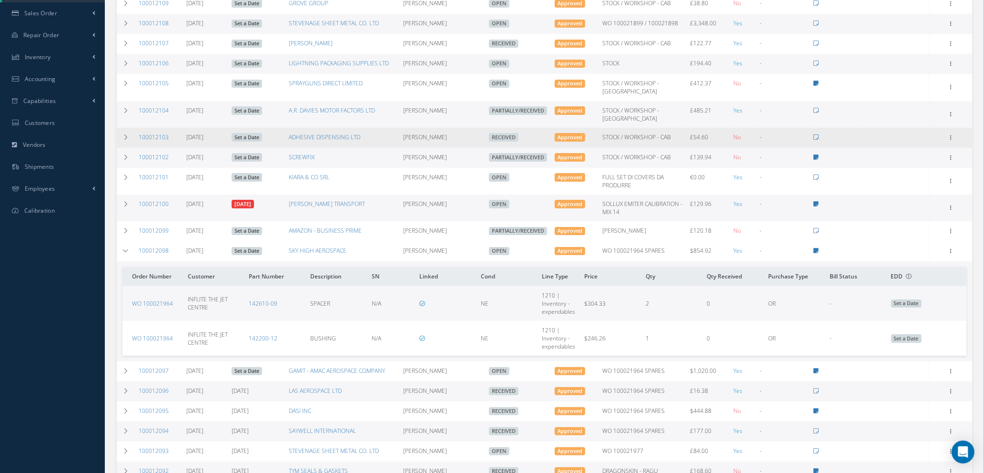
scroll to position [71, 0]
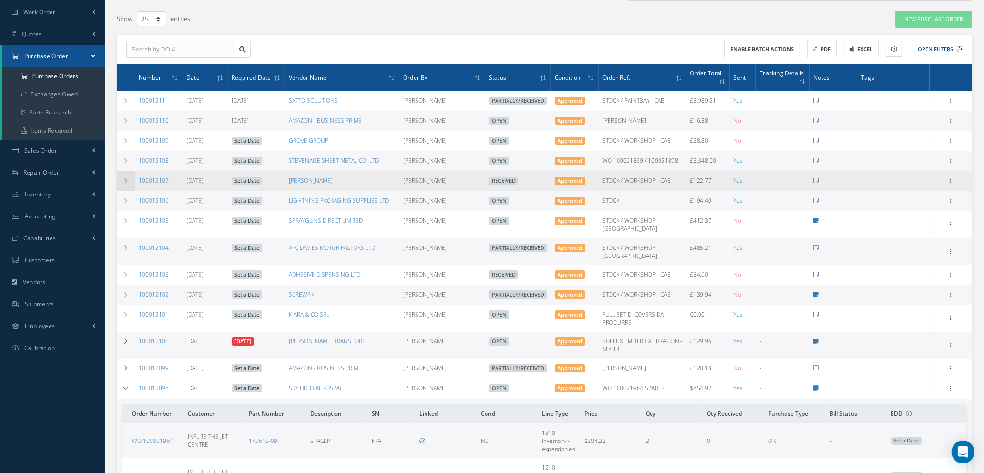
click at [123, 175] on td at bounding box center [126, 181] width 18 height 20
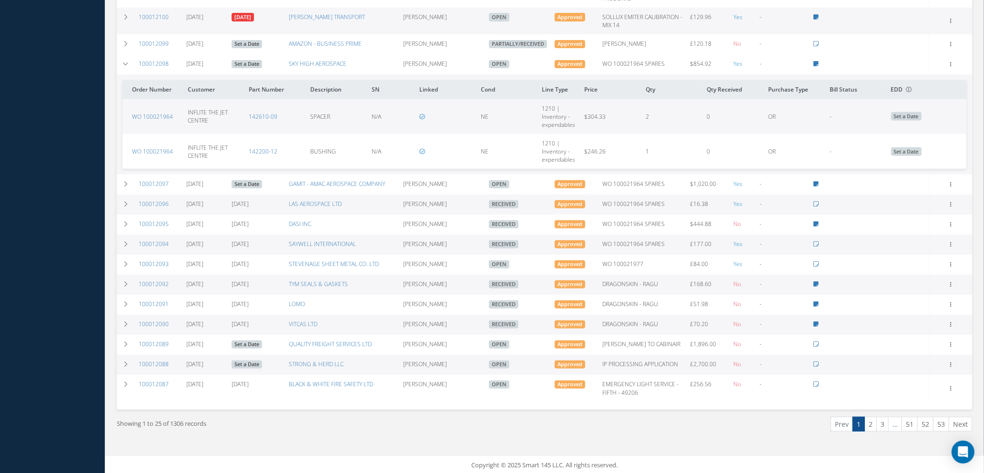
scroll to position [496, 0]
click at [869, 422] on link "2" at bounding box center [870, 423] width 12 height 15
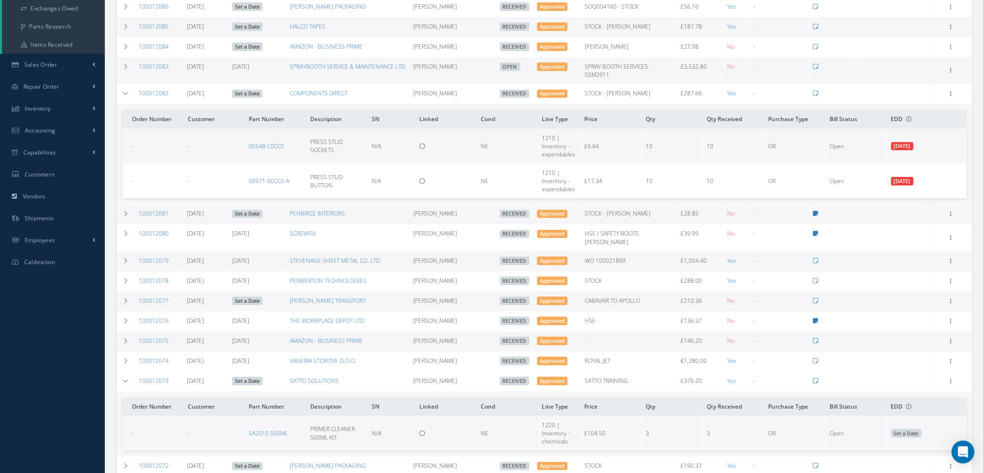
scroll to position [143, 0]
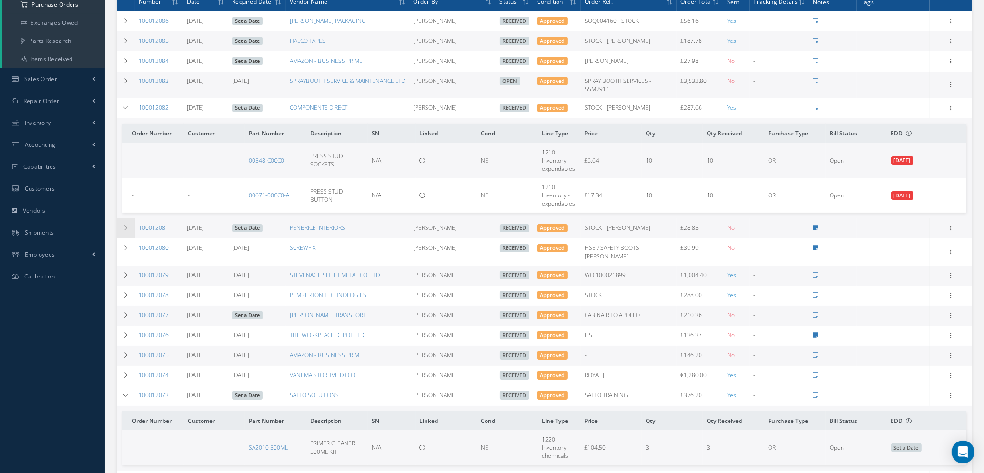
click at [125, 227] on icon at bounding box center [125, 228] width 7 height 6
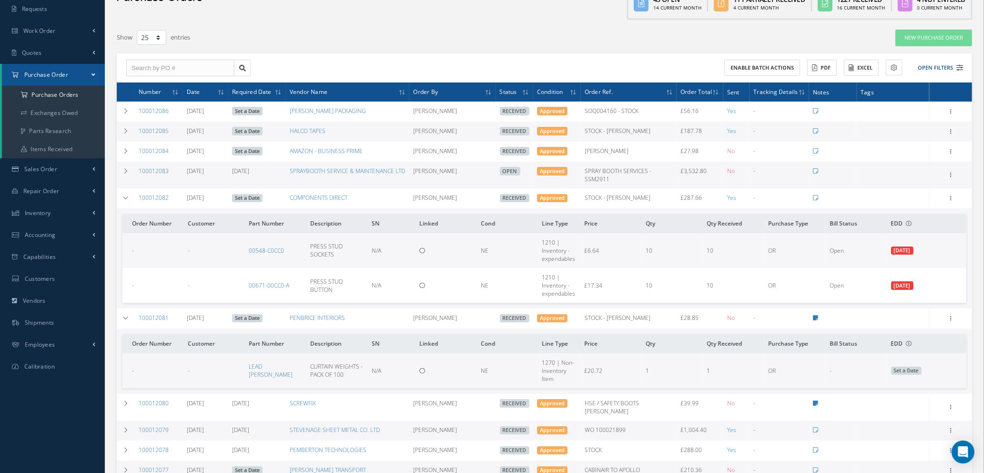
scroll to position [0, 0]
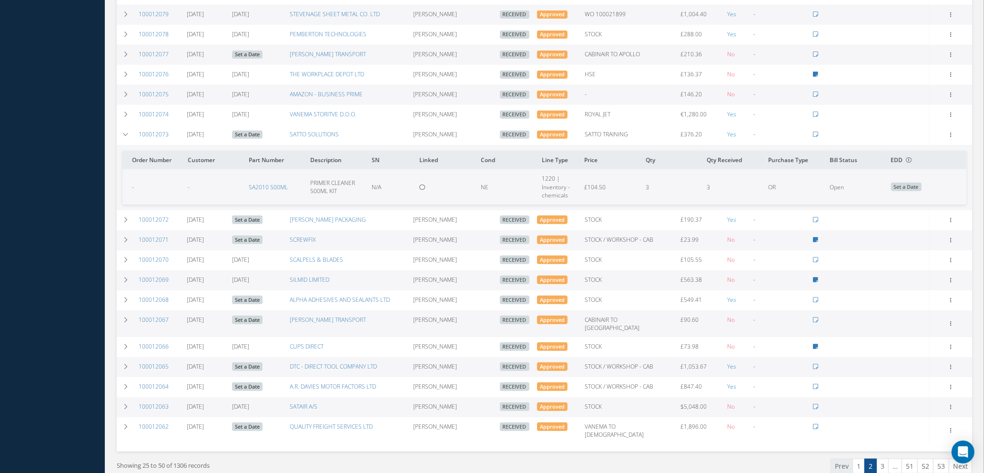
scroll to position [490, 0]
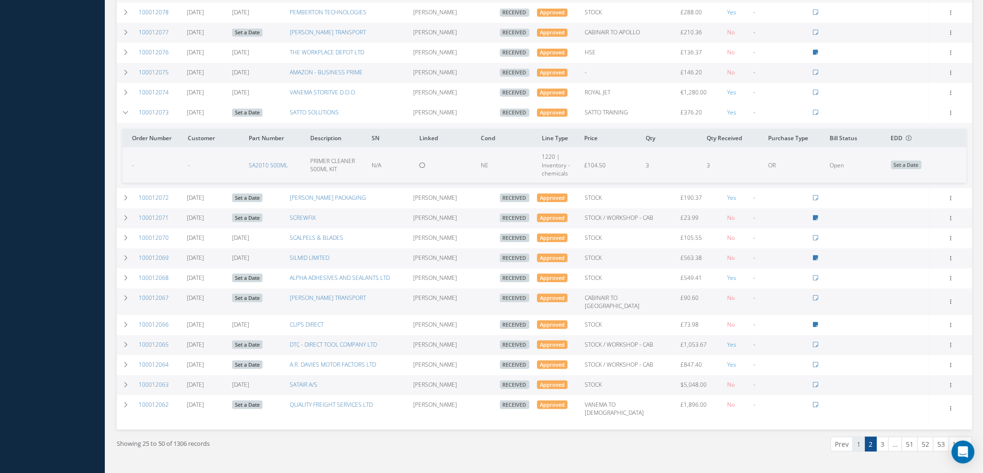
click at [855, 436] on link "1" at bounding box center [858, 443] width 12 height 15
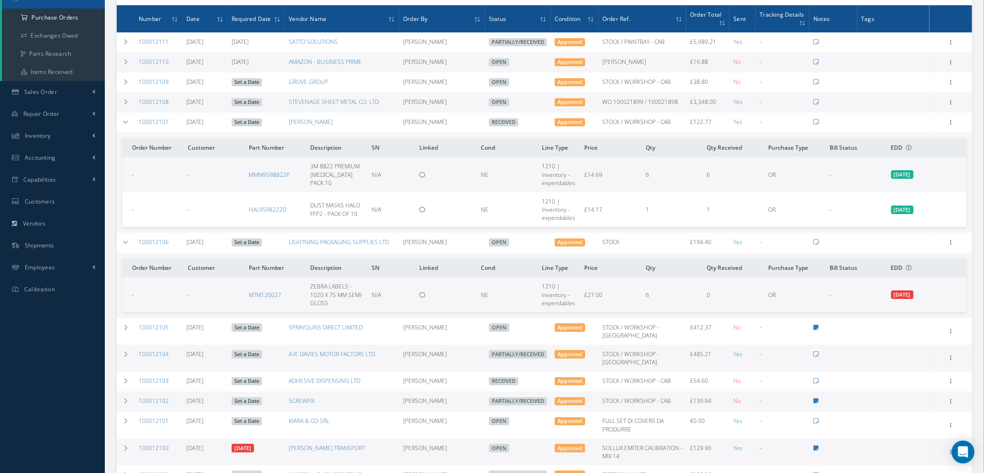
scroll to position [143, 0]
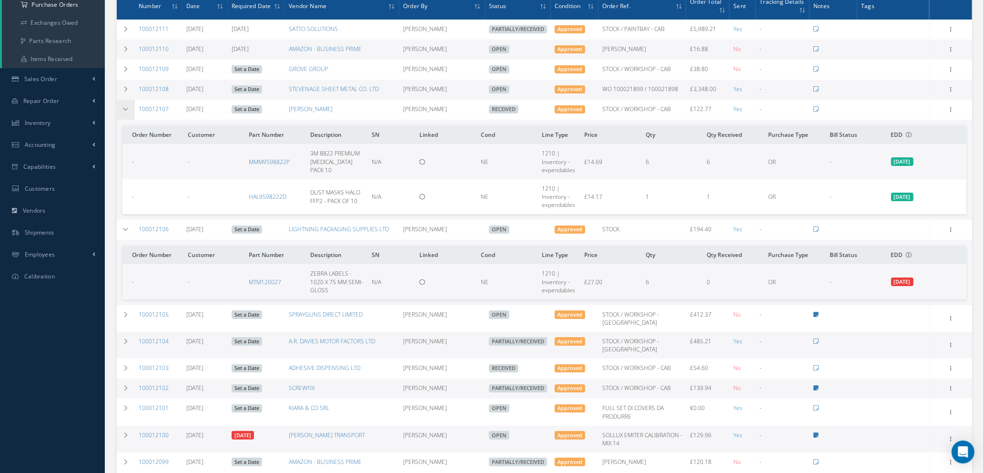
click at [127, 111] on td at bounding box center [126, 110] width 18 height 20
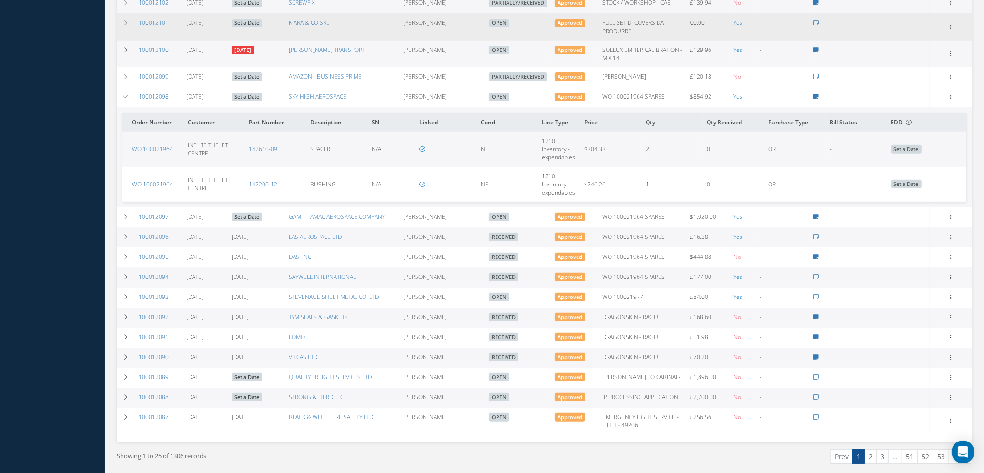
scroll to position [429, 0]
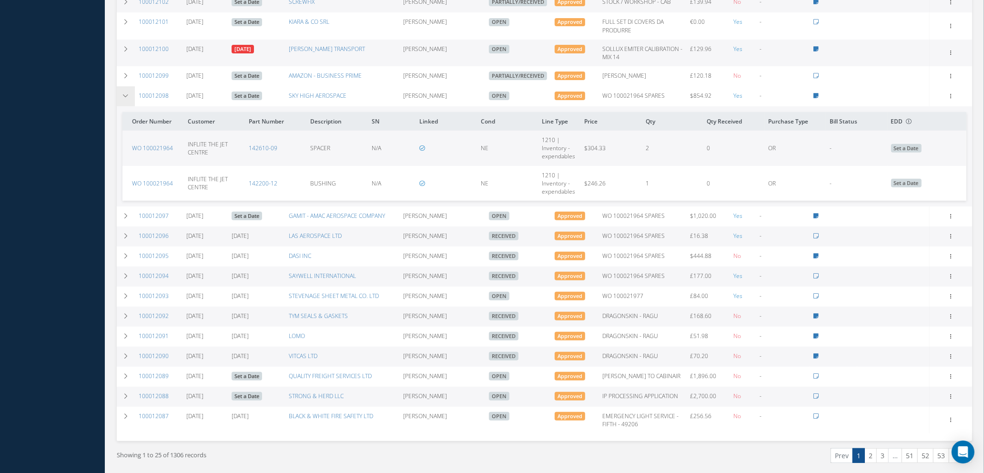
click at [124, 94] on icon at bounding box center [125, 96] width 7 height 6
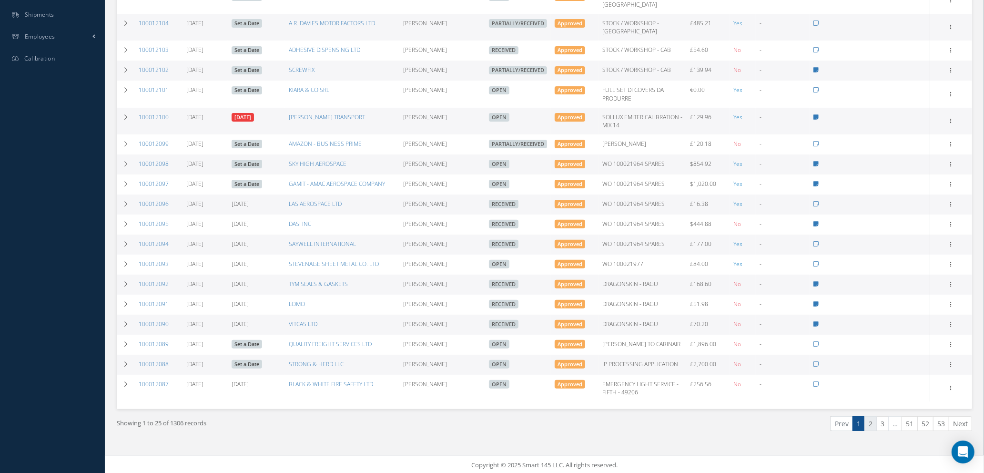
click at [868, 422] on link "2" at bounding box center [870, 423] width 12 height 15
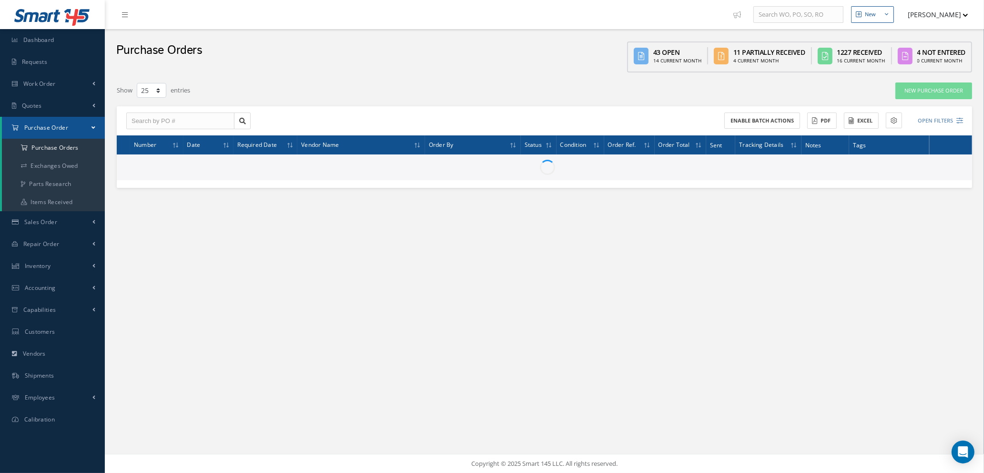
scroll to position [0, 0]
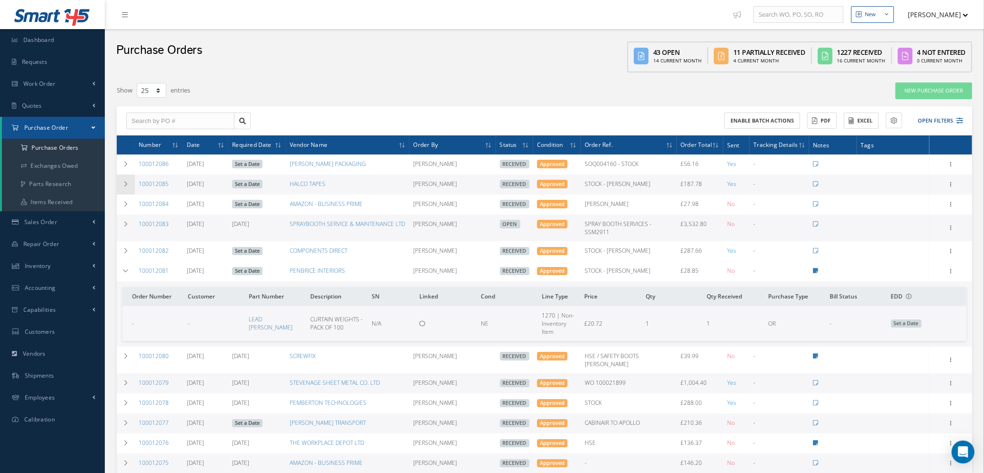
click at [122, 181] on icon at bounding box center [125, 184] width 7 height 6
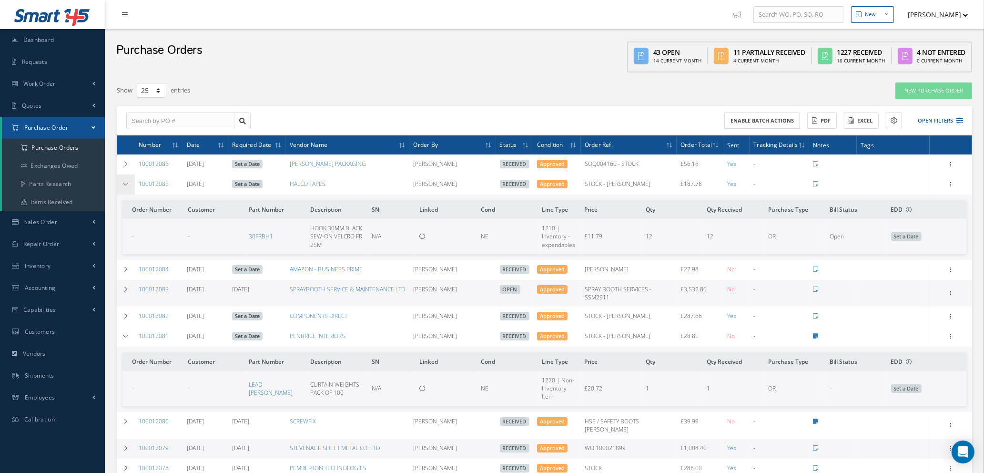
click at [122, 181] on icon at bounding box center [125, 184] width 7 height 6
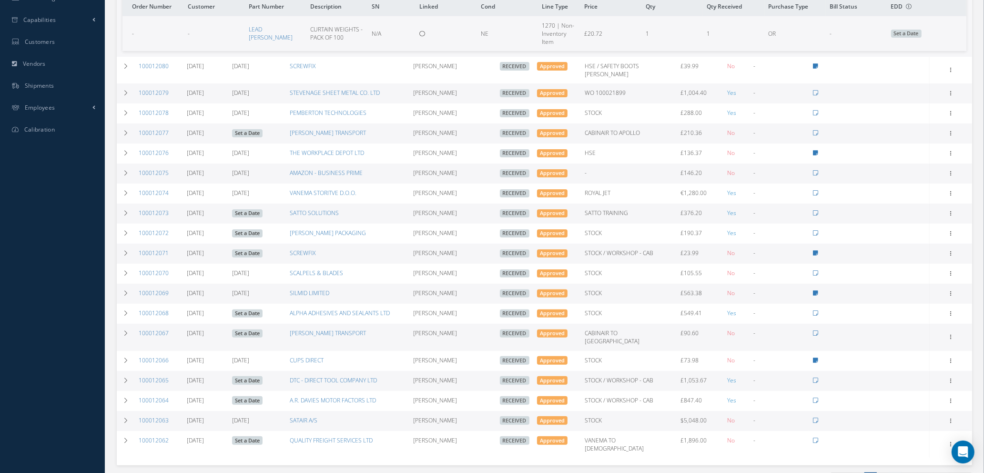
scroll to position [325, 0]
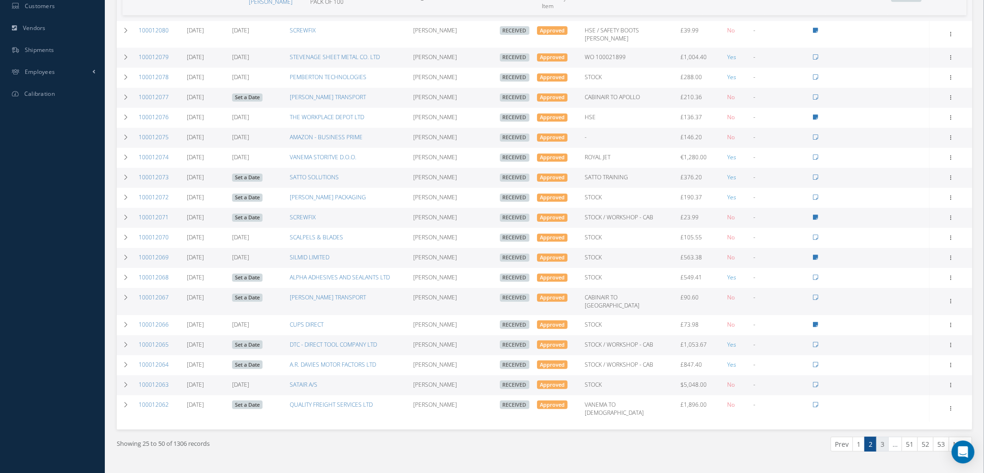
click at [880, 436] on link "3" at bounding box center [882, 443] width 12 height 15
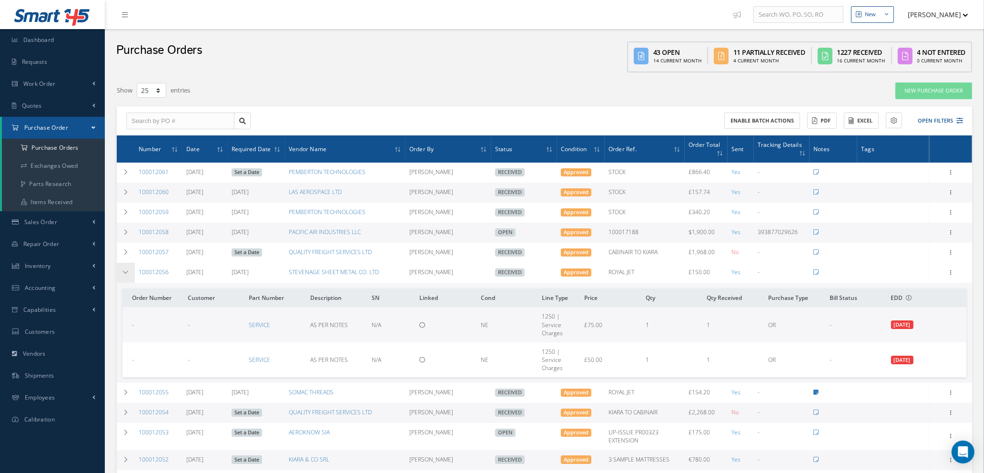
click at [125, 272] on icon at bounding box center [125, 272] width 7 height 6
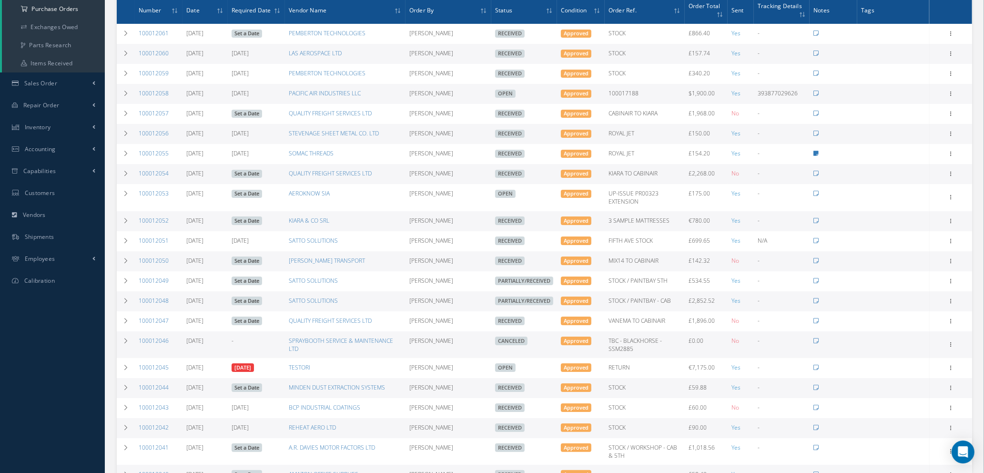
scroll to position [143, 0]
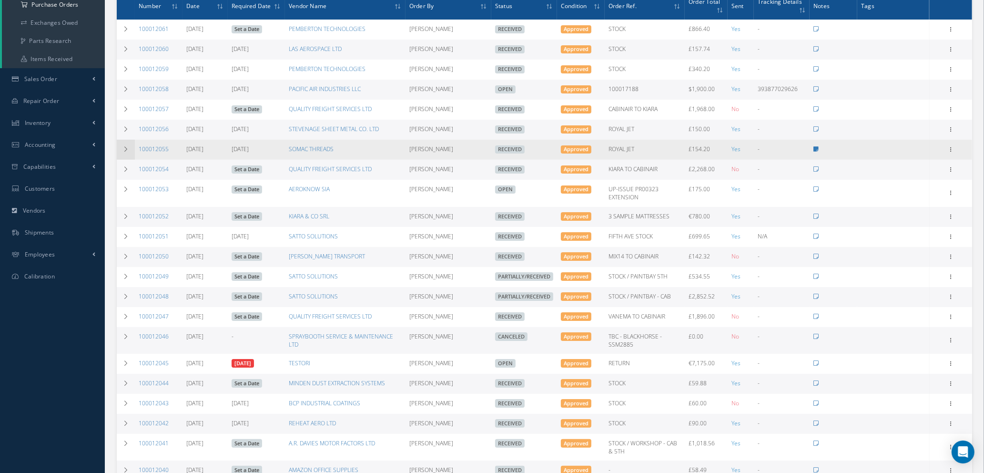
click at [121, 148] on td at bounding box center [126, 150] width 18 height 20
